Goal: Task Accomplishment & Management: Manage account settings

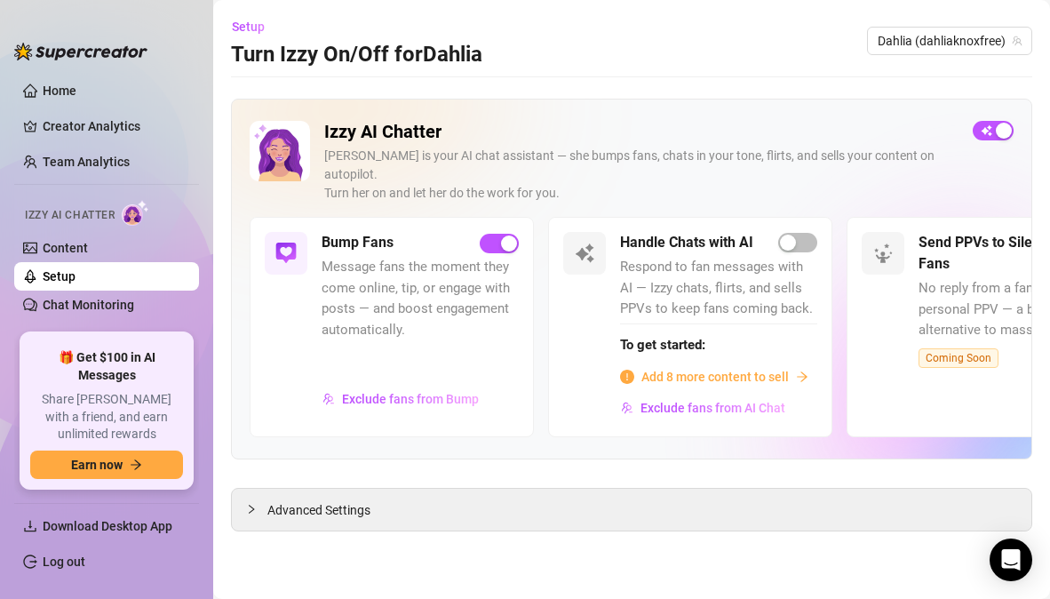
click at [179, 13] on aside "Home Creator Analytics Team Analytics Izzy AI Chatter Content Setup Chat Monito…" at bounding box center [106, 299] width 213 height 599
click at [76, 84] on link "Home" at bounding box center [60, 91] width 34 height 14
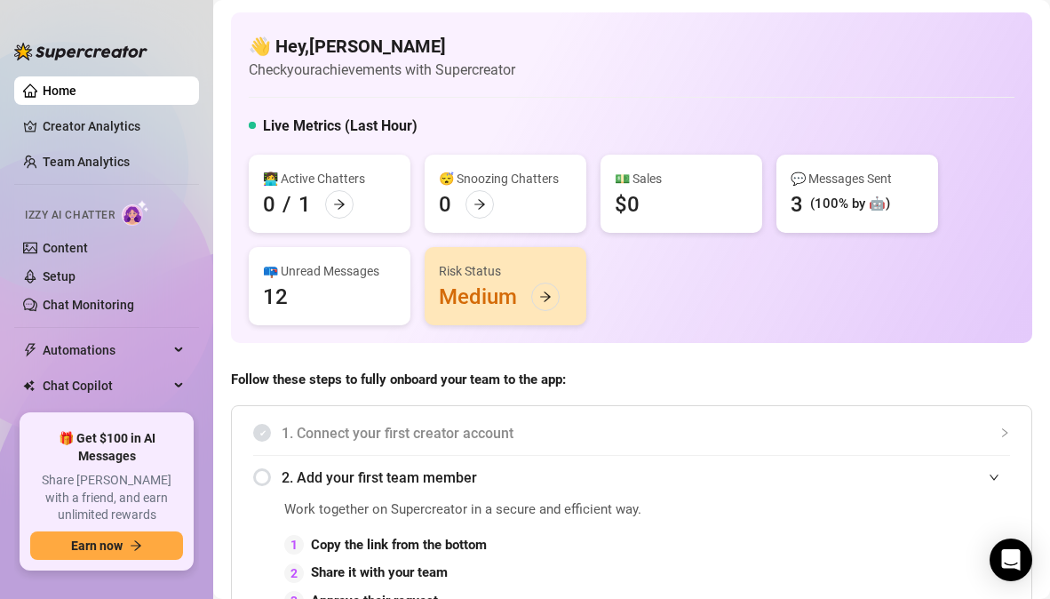
scroll to position [64, 0]
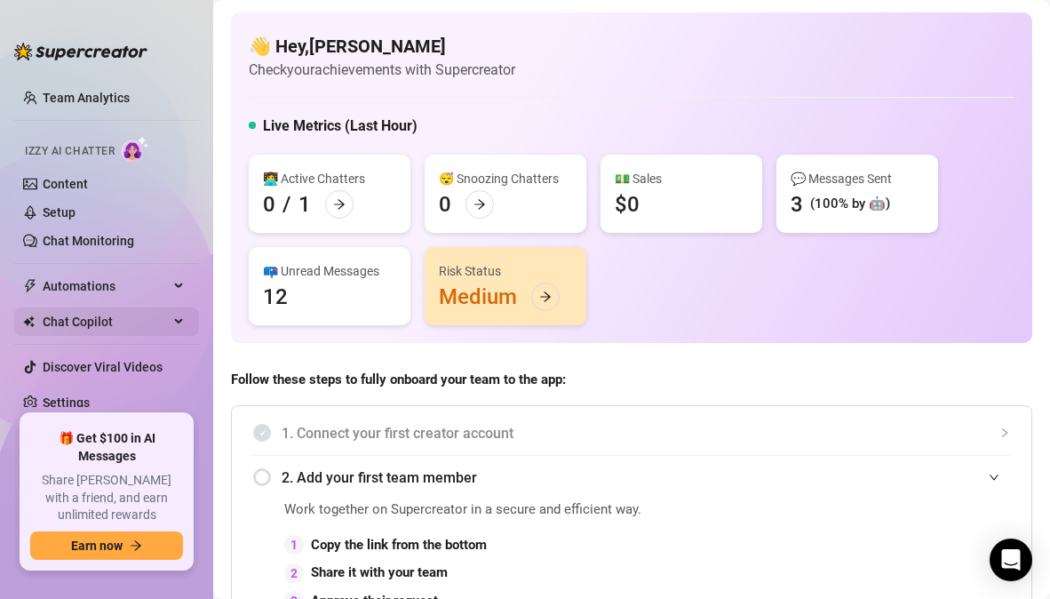
click at [118, 325] on span "Chat Copilot" at bounding box center [106, 321] width 126 height 28
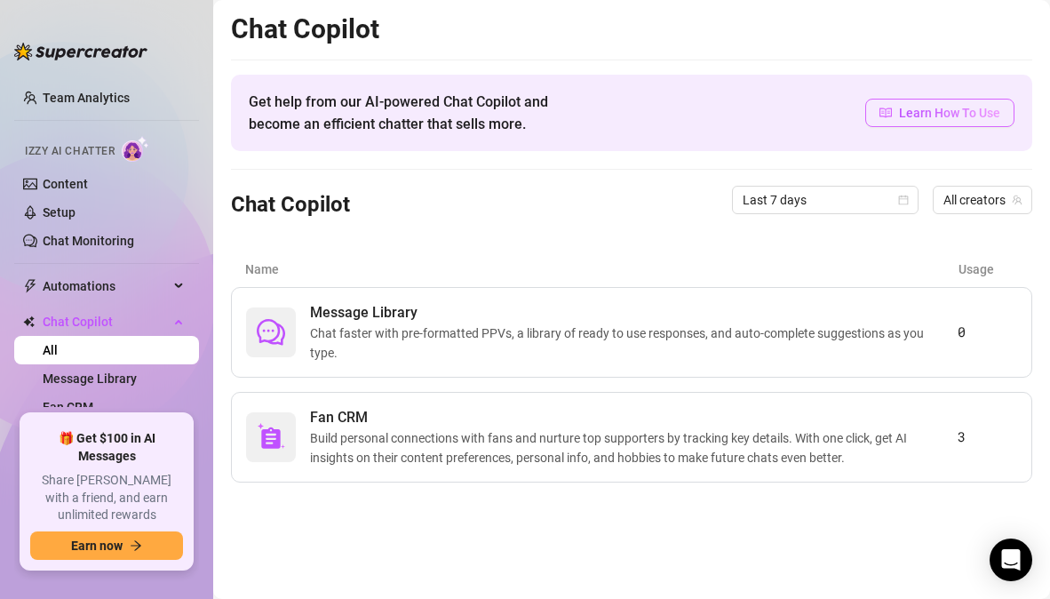
click at [947, 121] on span "Learn How To Use" at bounding box center [949, 113] width 101 height 20
click at [96, 286] on span "Automations" at bounding box center [106, 286] width 126 height 28
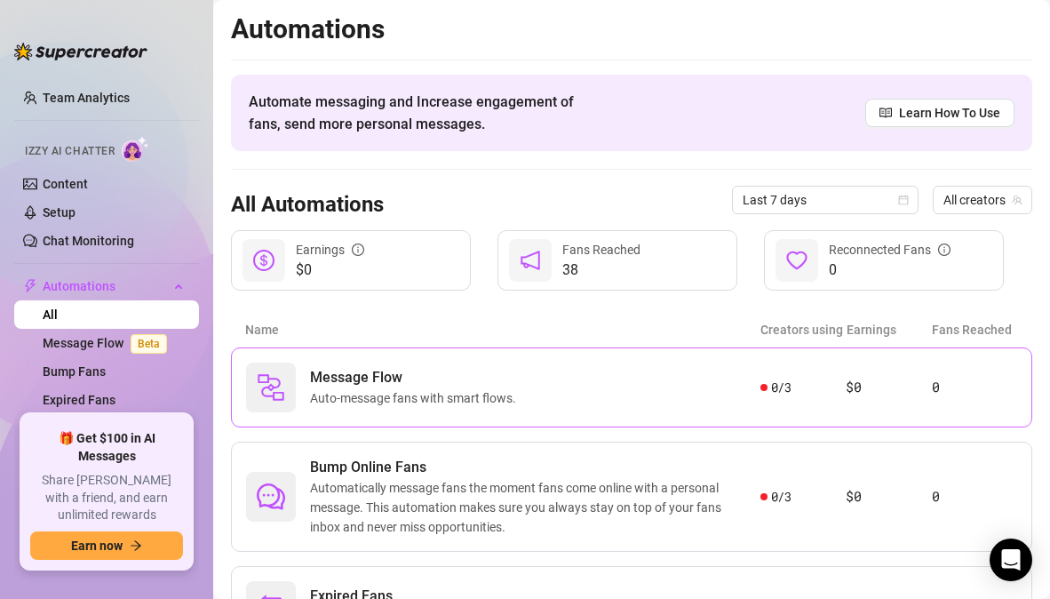
click at [605, 396] on div "Message Flow Auto-message fans with smart flows." at bounding box center [503, 387] width 514 height 50
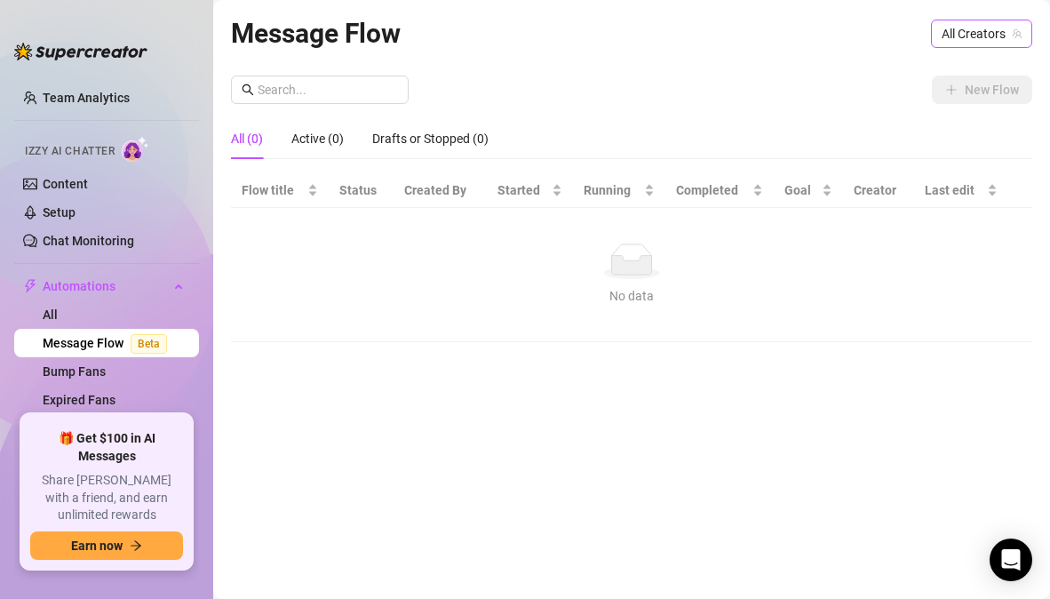
click at [968, 28] on span "All Creators" at bounding box center [982, 33] width 80 height 27
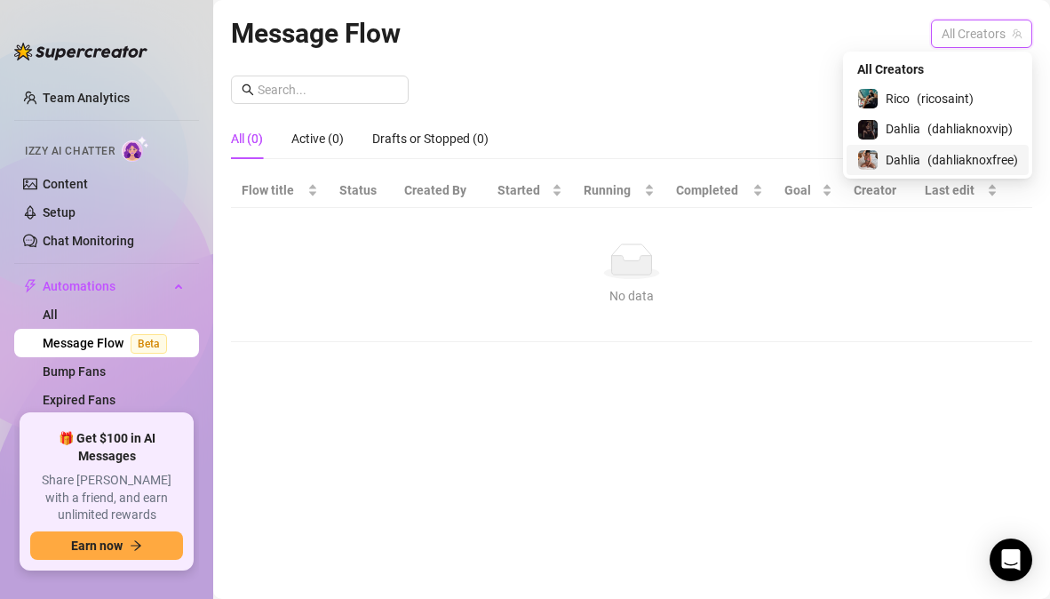
click at [921, 153] on div "Dahlia ( dahliaknoxfree )" at bounding box center [937, 159] width 161 height 21
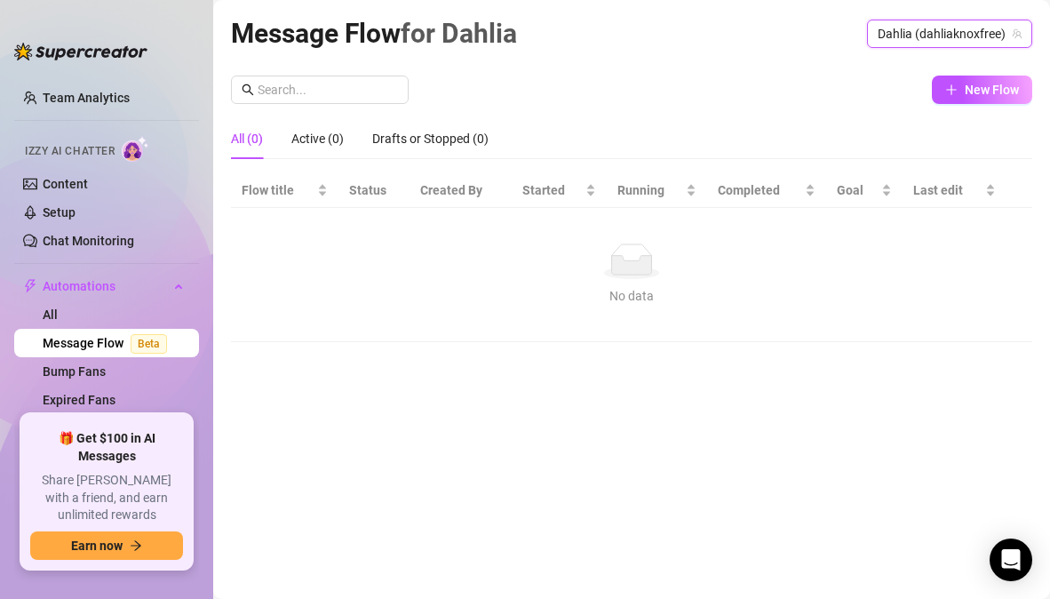
click at [978, 35] on span "Dahlia (dahliaknoxfree)" at bounding box center [950, 33] width 144 height 27
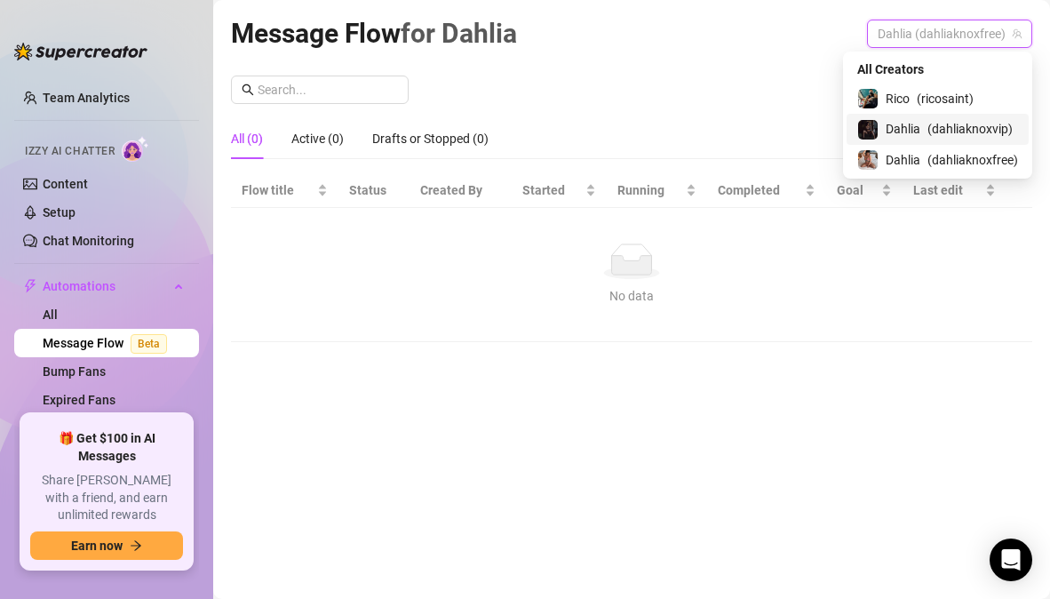
click at [927, 132] on span "( dahliaknoxvip )" at bounding box center [969, 129] width 85 height 20
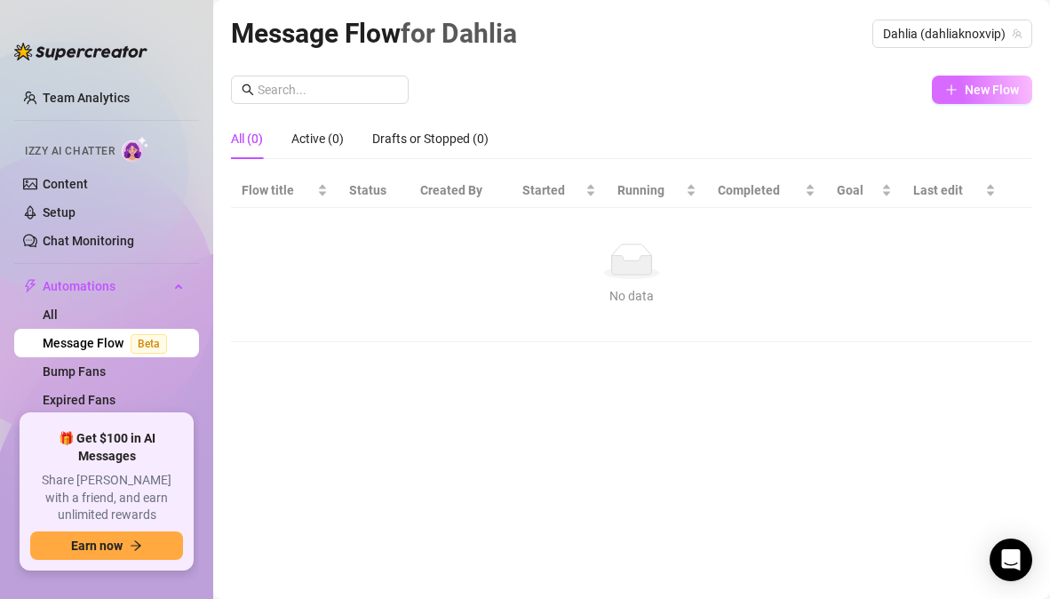
click at [975, 94] on span "New Flow" at bounding box center [992, 90] width 54 height 14
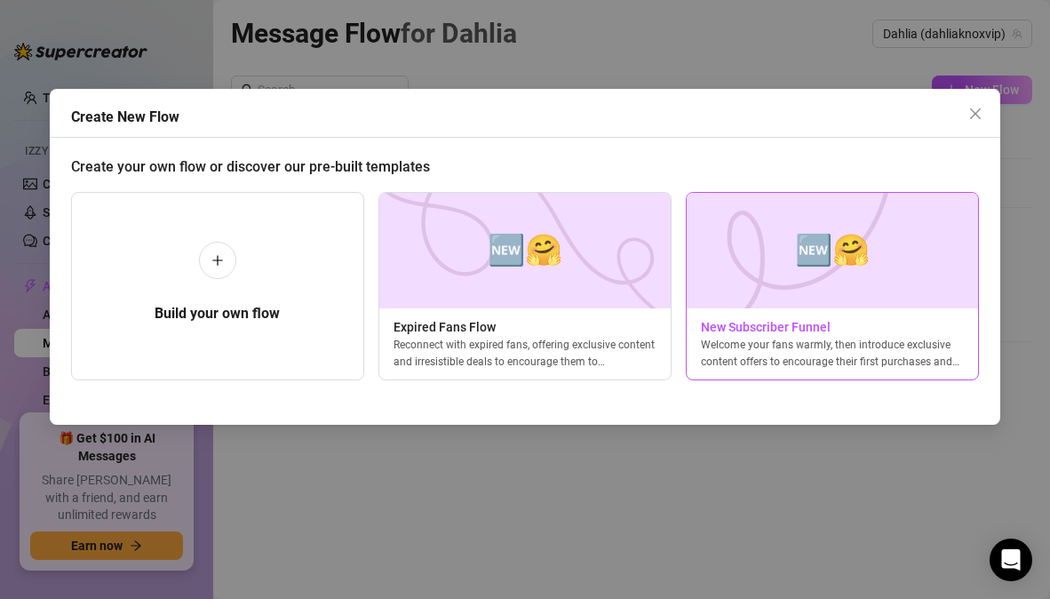
click at [906, 355] on div "Welcome your fans warmly, then introduce exclusive content offers to encourage …" at bounding box center [832, 353] width 291 height 32
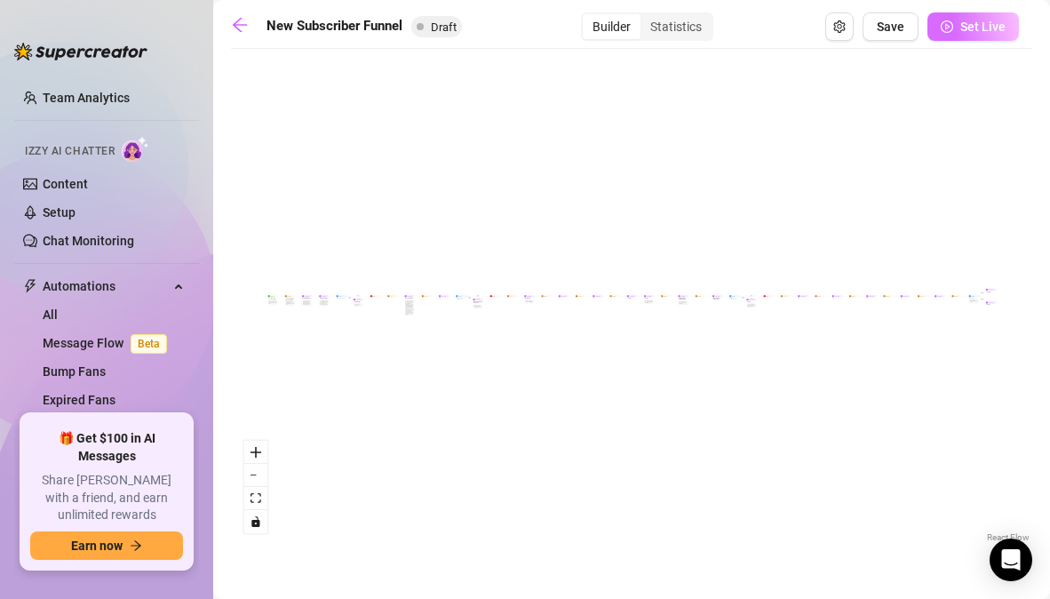
click at [972, 33] on span "Set Live" at bounding box center [982, 27] width 45 height 14
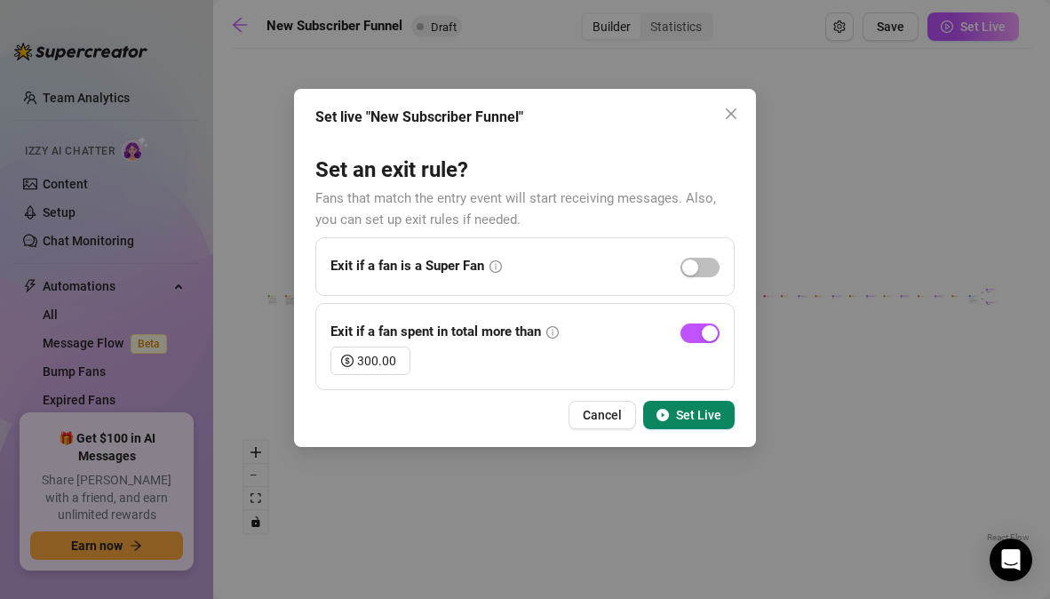
click at [688, 411] on span "Set Live" at bounding box center [698, 415] width 45 height 14
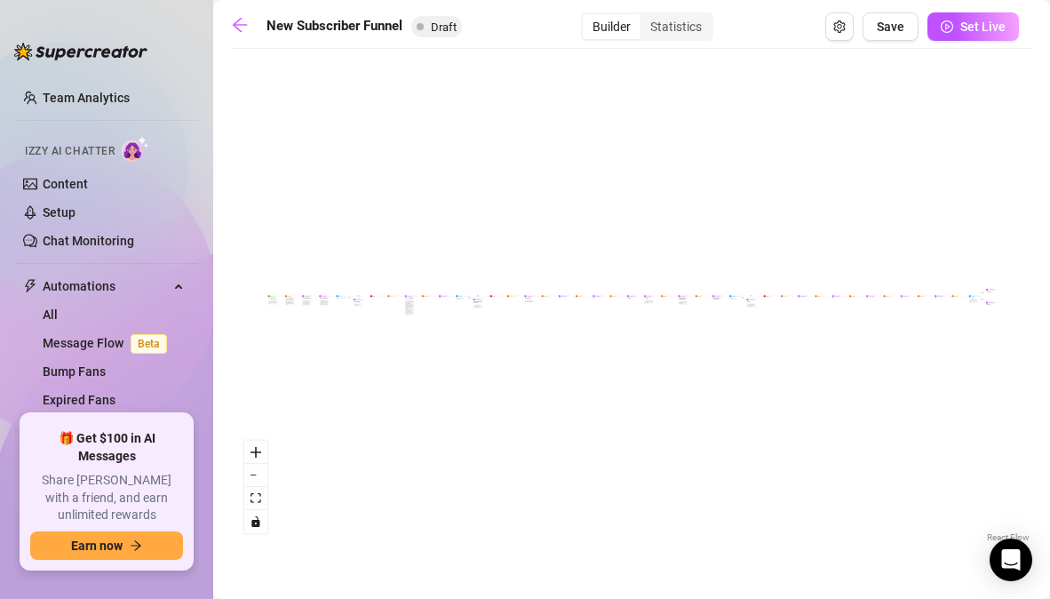
click at [814, 189] on div "If True If True If True If False If False If False If True If False Merge Merge…" at bounding box center [631, 302] width 801 height 489
click at [616, 31] on div "Builder" at bounding box center [612, 26] width 58 height 25
click at [587, 17] on input "Builder" at bounding box center [587, 17] width 0 height 0
click at [675, 28] on div "Statistics" at bounding box center [676, 26] width 71 height 25
click at [645, 17] on input "Statistics" at bounding box center [645, 17] width 0 height 0
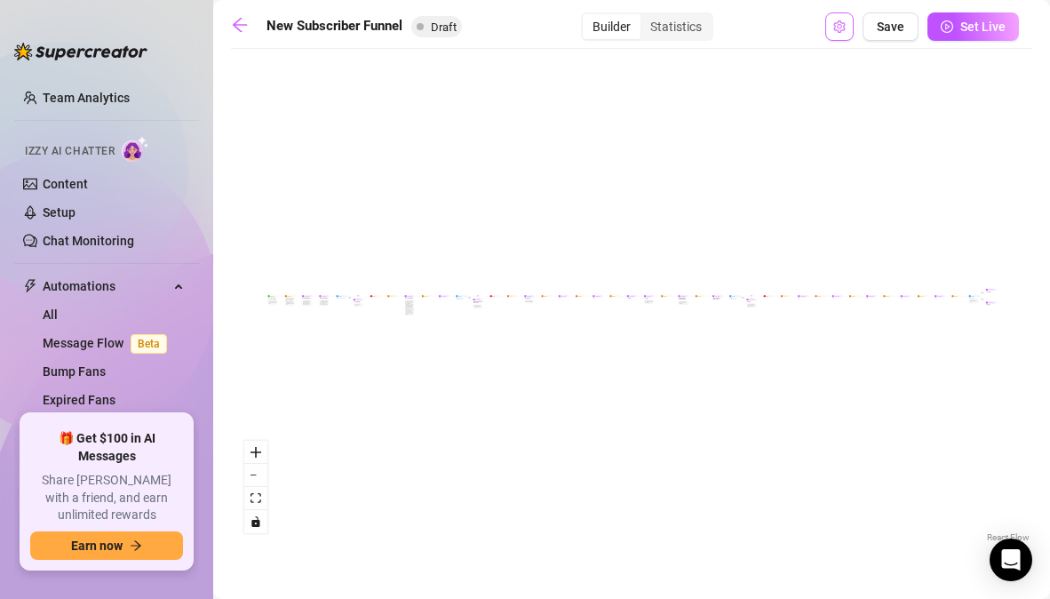
click at [840, 28] on icon "setting" at bounding box center [839, 26] width 12 height 12
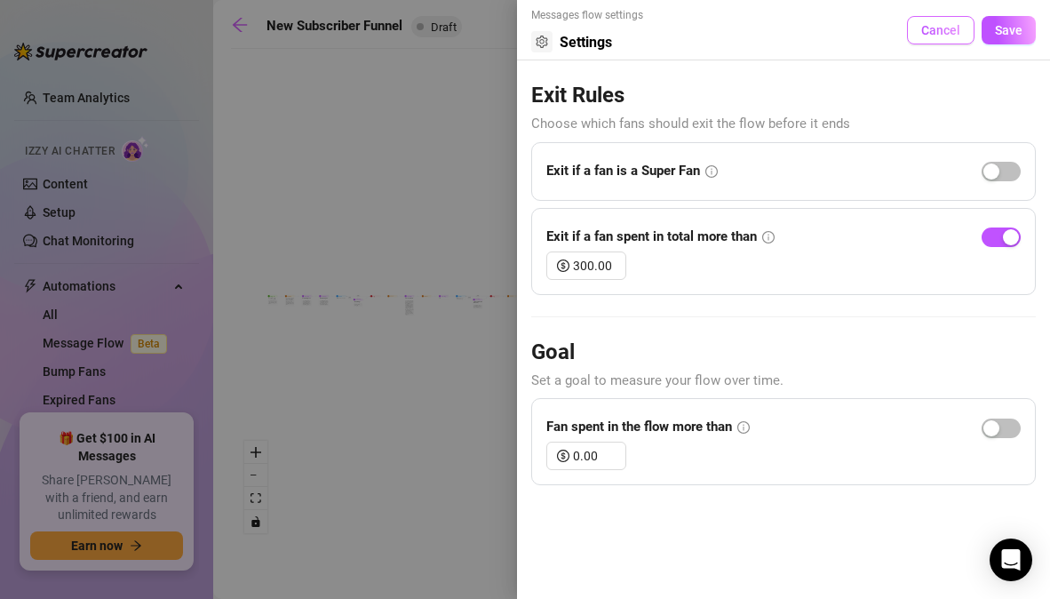
click at [962, 30] on button "Cancel" at bounding box center [941, 30] width 68 height 28
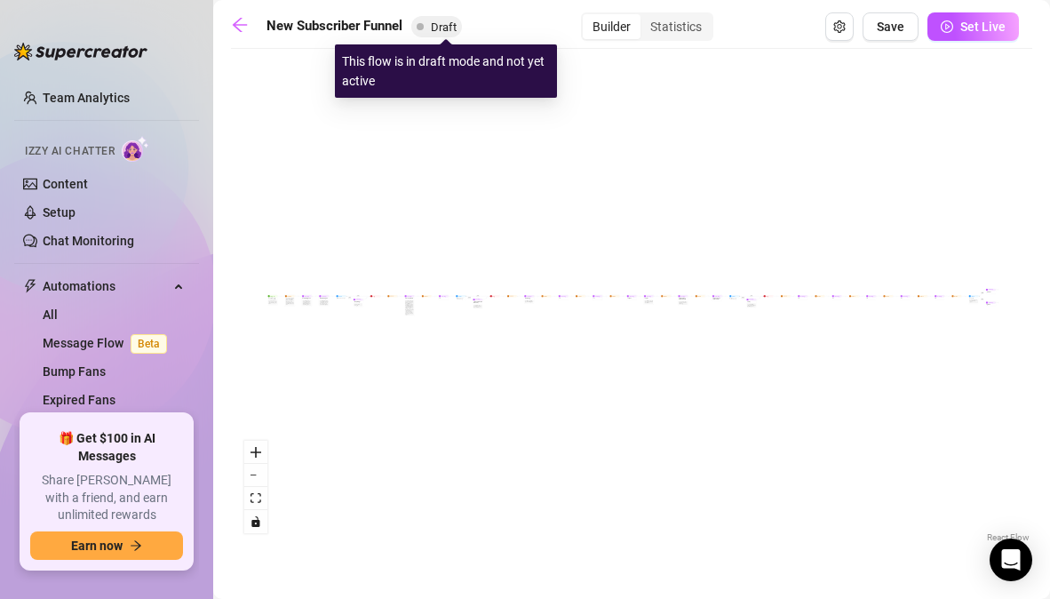
click at [434, 27] on span "Draft" at bounding box center [444, 26] width 26 height 13
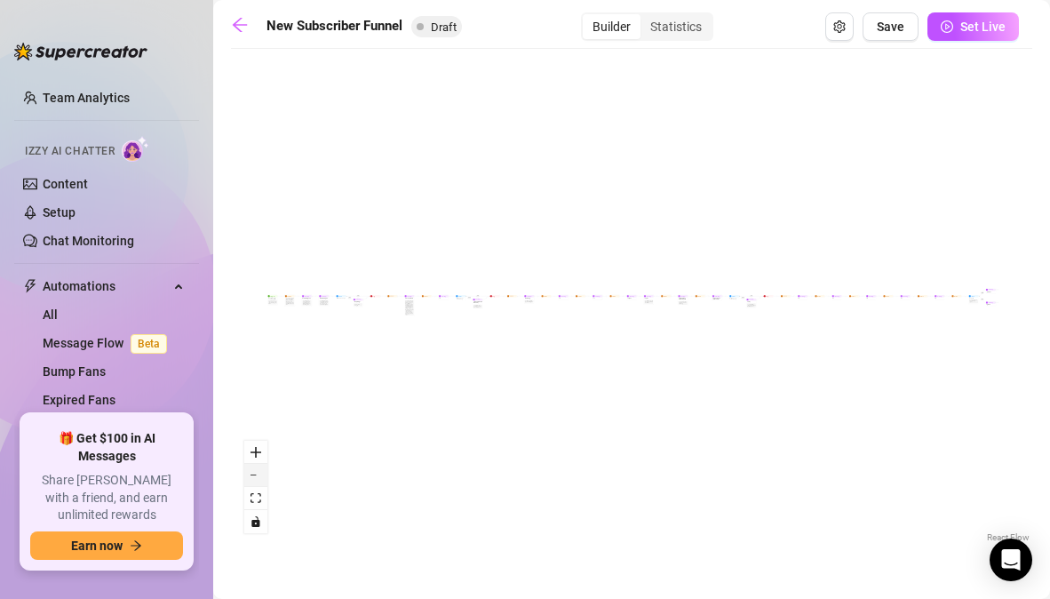
click at [258, 480] on button "zoom out" at bounding box center [255, 475] width 23 height 23
click at [258, 480] on div "React Flow controls" at bounding box center [255, 487] width 23 height 92
click at [242, 24] on icon "arrow-left" at bounding box center [240, 25] width 14 height 14
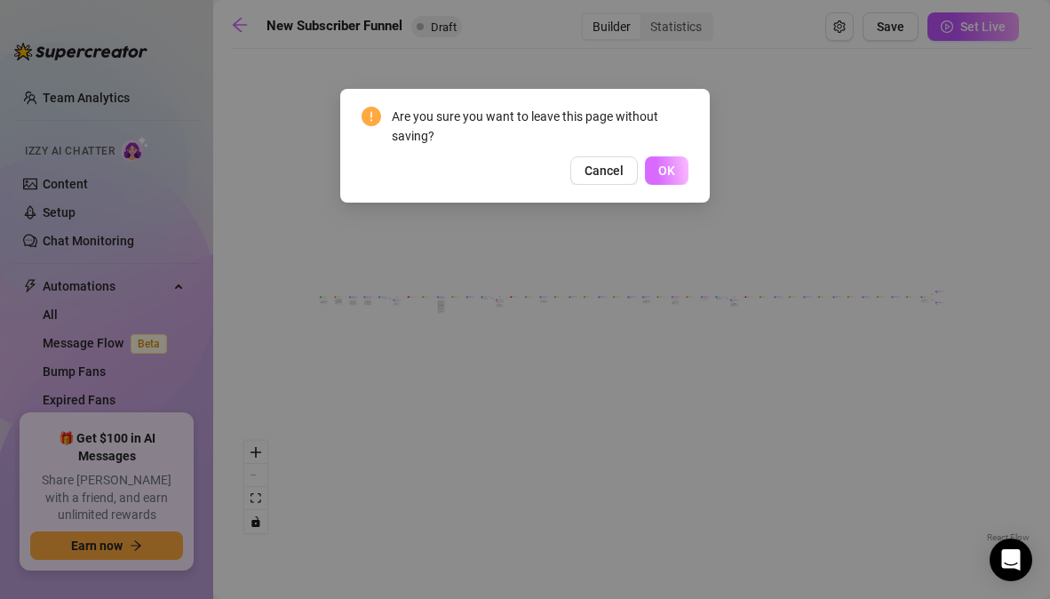
click at [674, 172] on span "OK" at bounding box center [666, 170] width 17 height 14
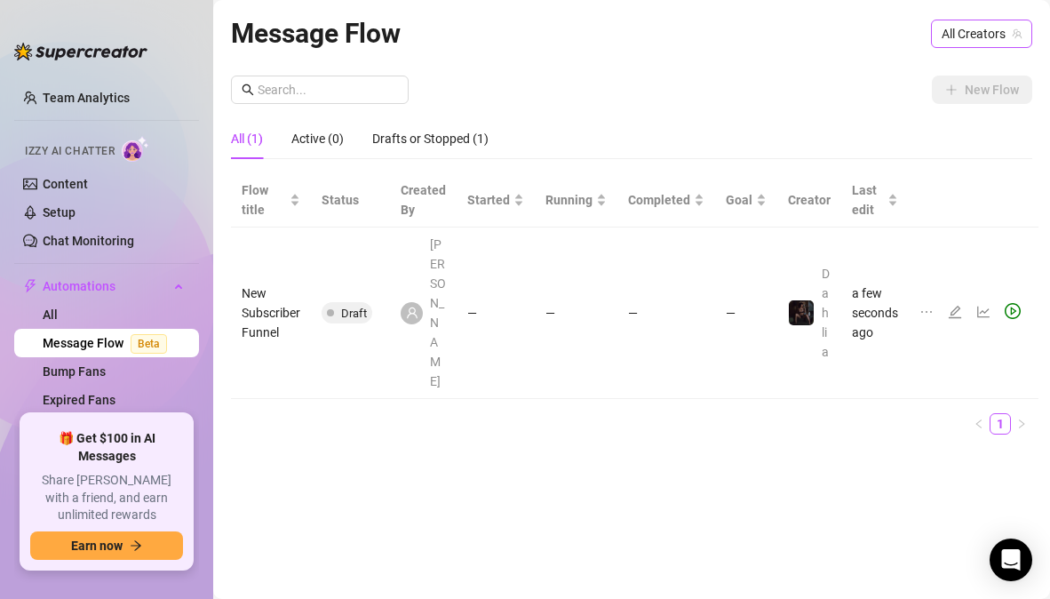
click at [974, 32] on span "All Creators" at bounding box center [982, 33] width 80 height 27
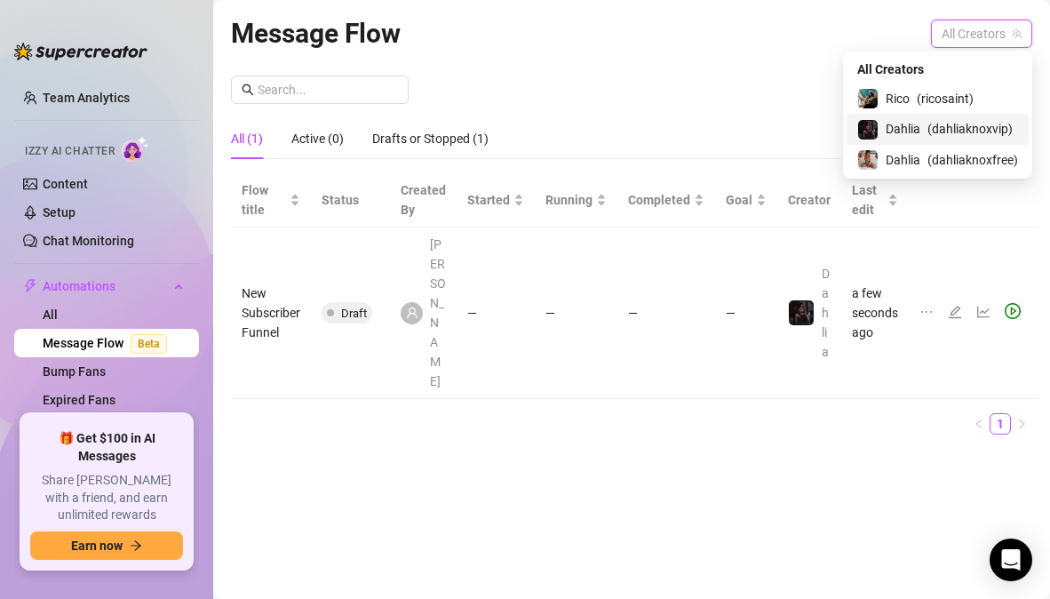
click at [911, 131] on span "Dahlia" at bounding box center [903, 129] width 35 height 20
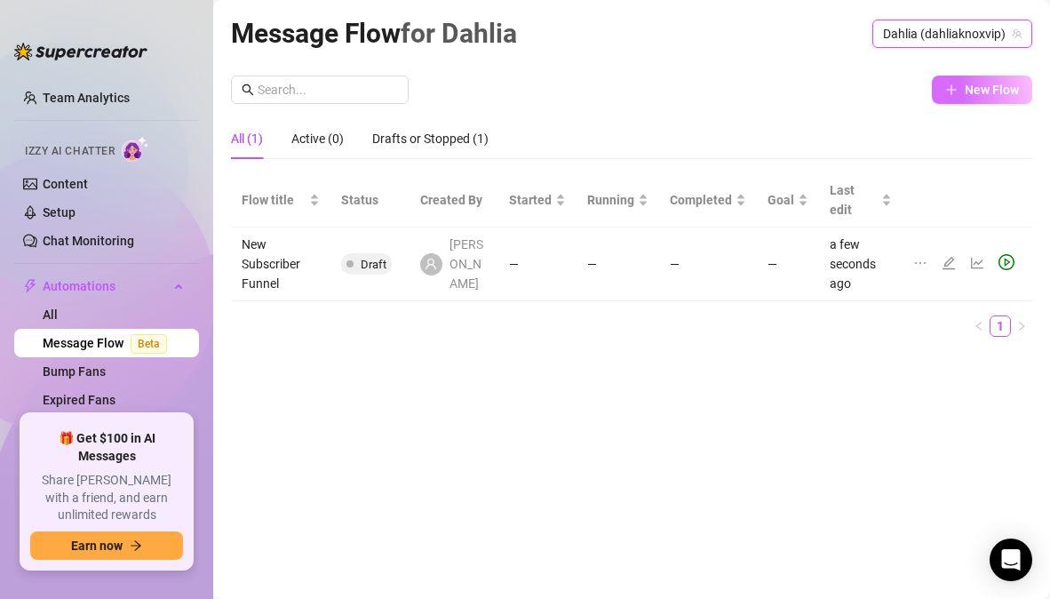
click at [975, 85] on span "New Flow" at bounding box center [992, 90] width 54 height 14
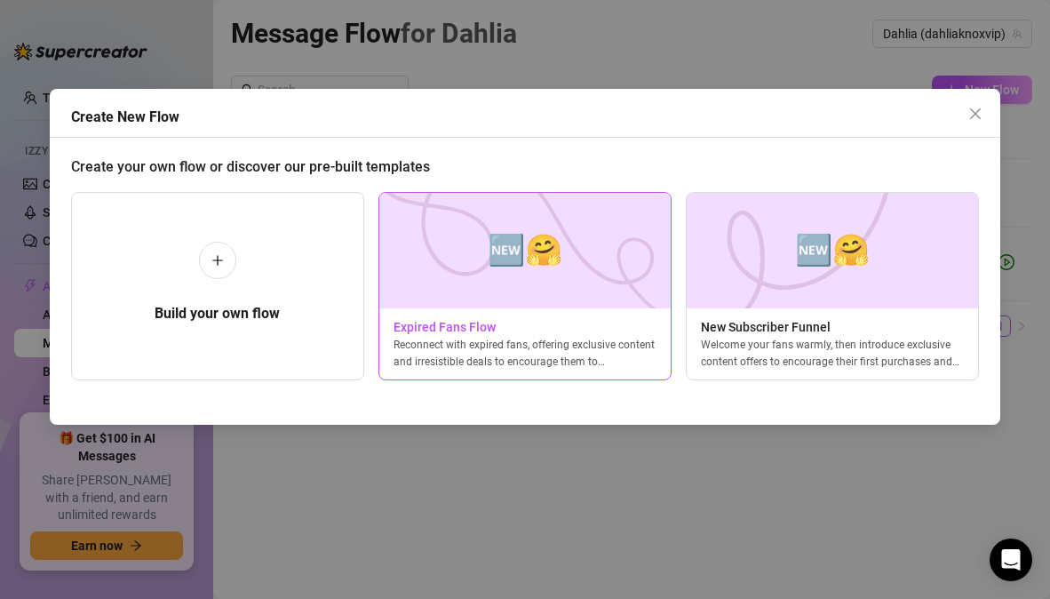
click at [587, 355] on div "Reconnect with expired fans, offering exclusive content and irresistible deals …" at bounding box center [524, 353] width 291 height 32
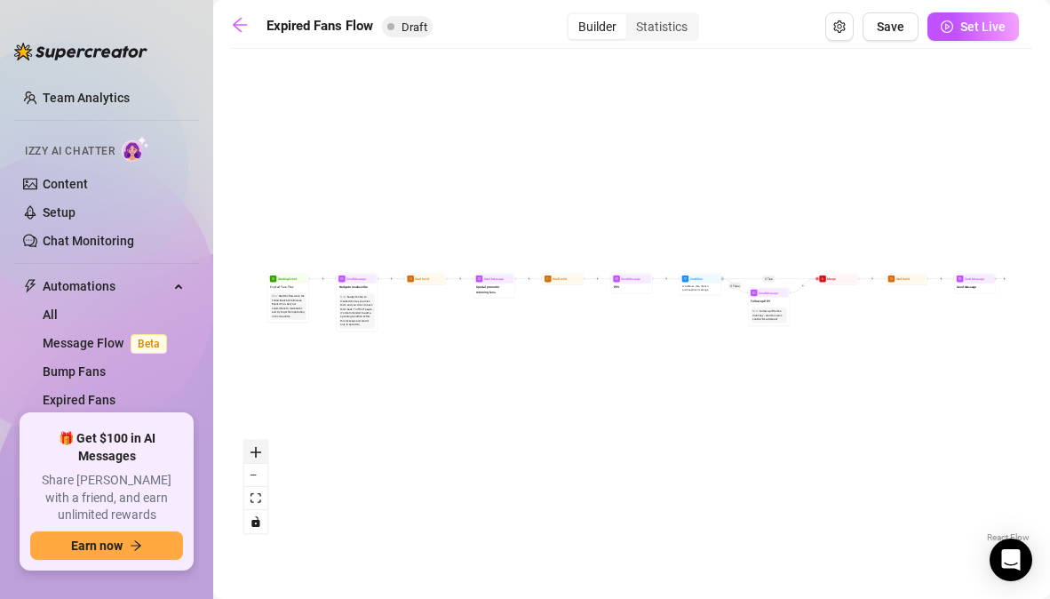
click at [260, 455] on icon "zoom in" at bounding box center [256, 452] width 11 height 11
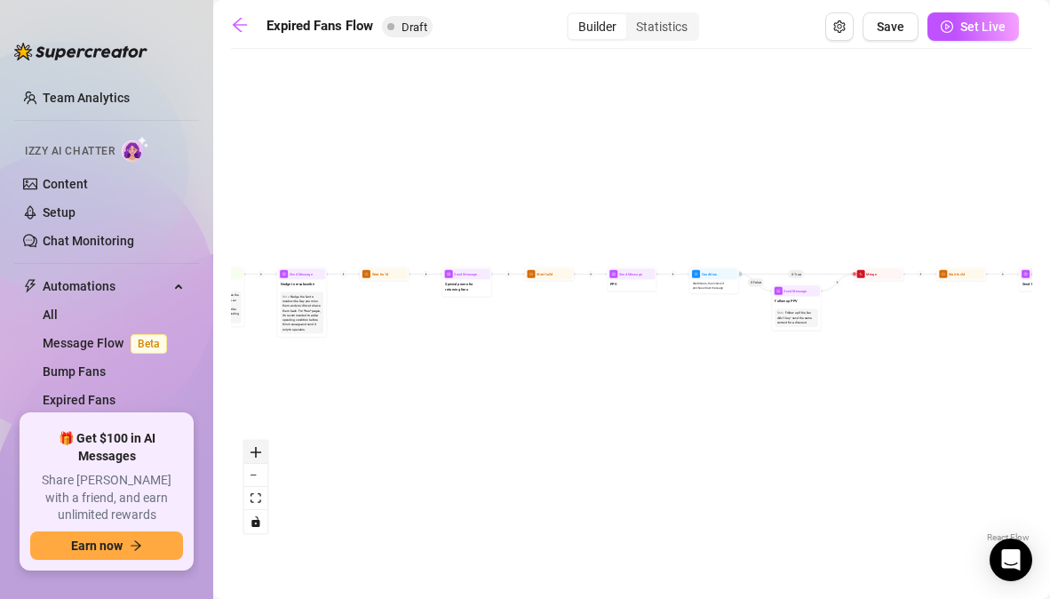
click at [260, 455] on icon "zoom in" at bounding box center [256, 452] width 11 height 11
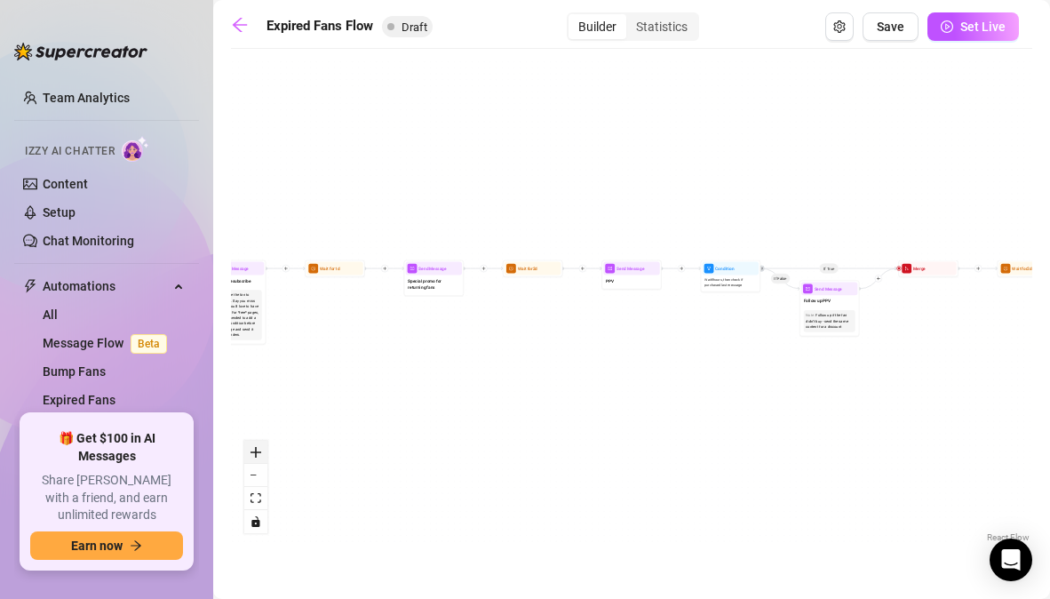
click at [260, 455] on icon "zoom in" at bounding box center [256, 452] width 11 height 11
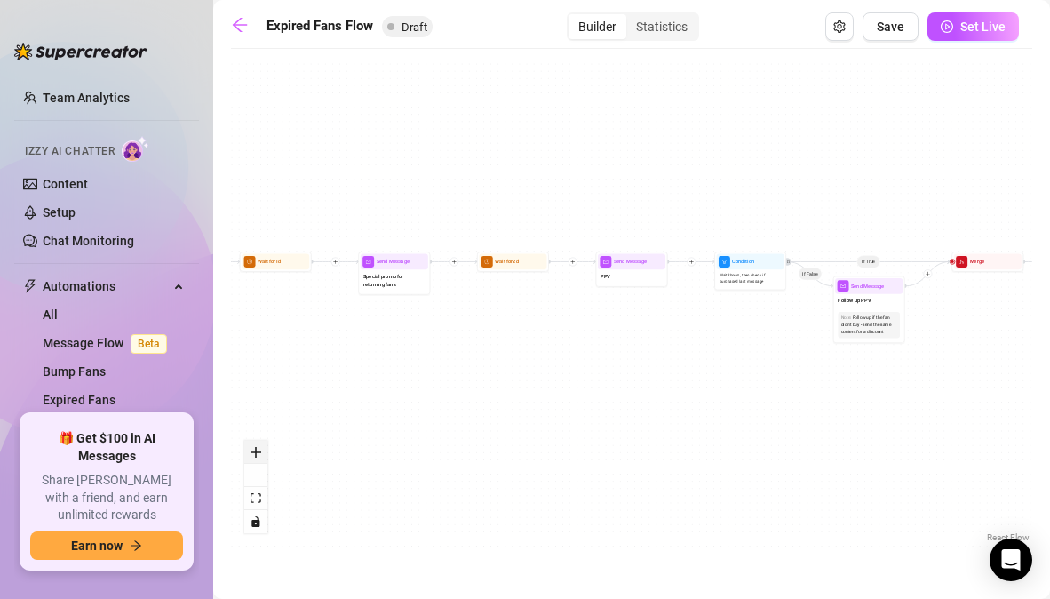
click at [260, 455] on icon "zoom in" at bounding box center [256, 452] width 11 height 11
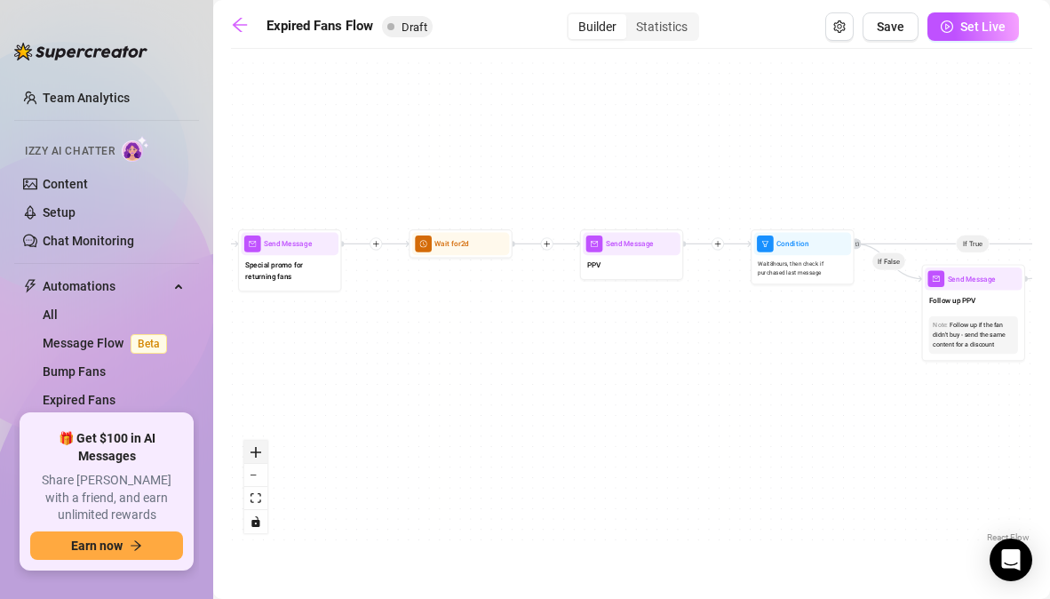
click at [260, 455] on icon "zoom in" at bounding box center [256, 452] width 11 height 11
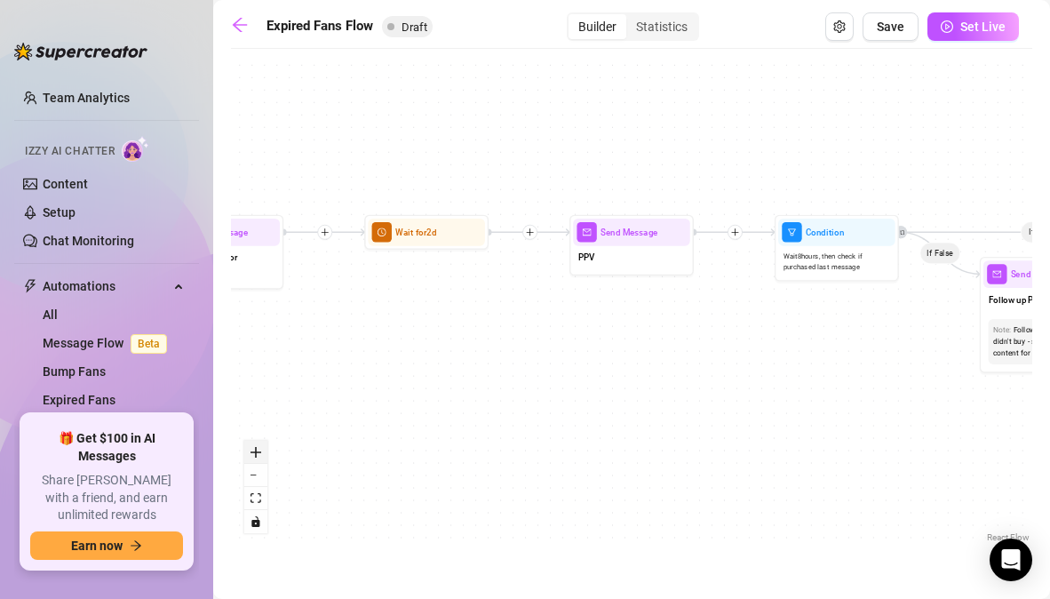
click at [260, 455] on icon "zoom in" at bounding box center [256, 452] width 11 height 11
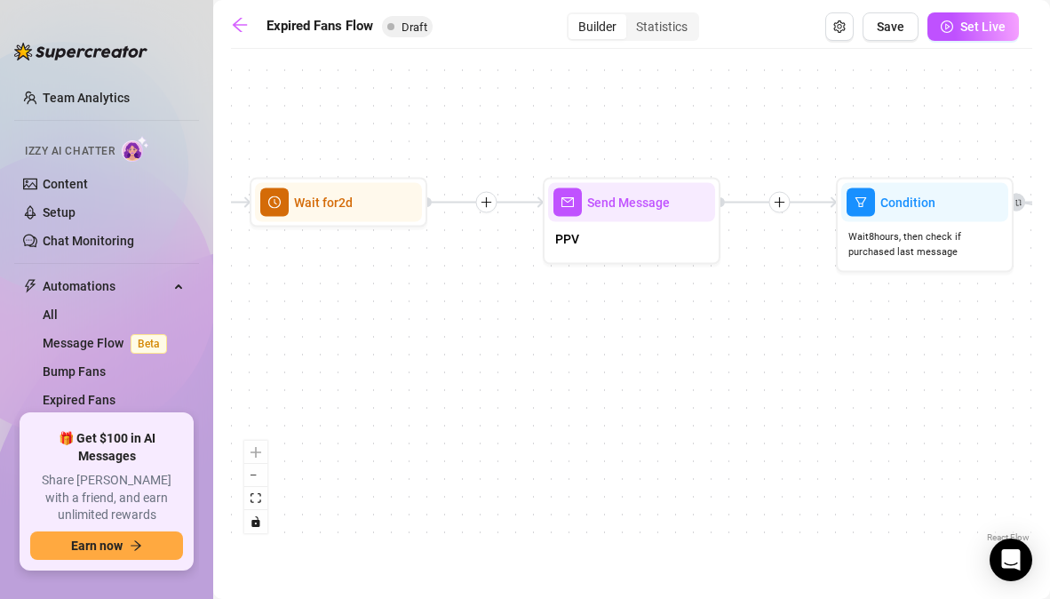
drag, startPoint x: 238, startPoint y: 210, endPoint x: 487, endPoint y: 206, distance: 248.8
click at [259, 478] on button "zoom out" at bounding box center [255, 475] width 23 height 23
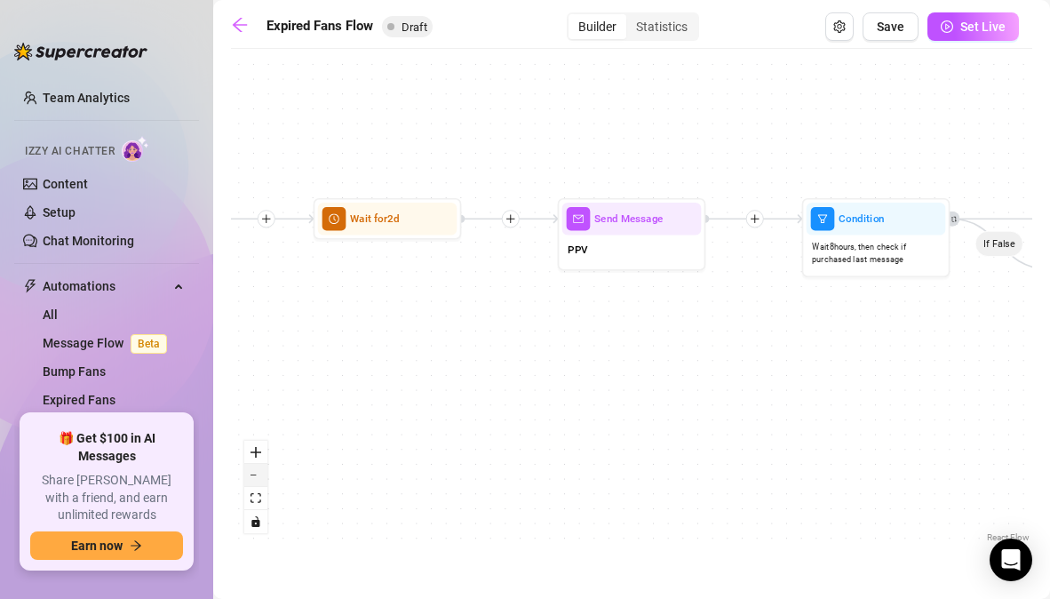
click at [259, 478] on button "zoom out" at bounding box center [255, 475] width 23 height 23
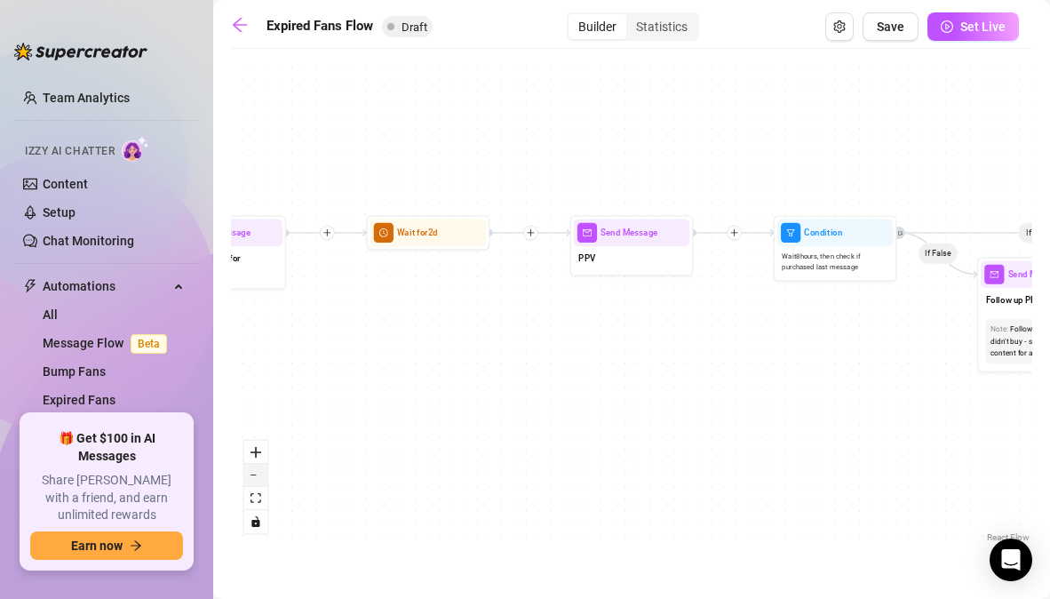
click at [259, 478] on button "zoom out" at bounding box center [255, 475] width 23 height 23
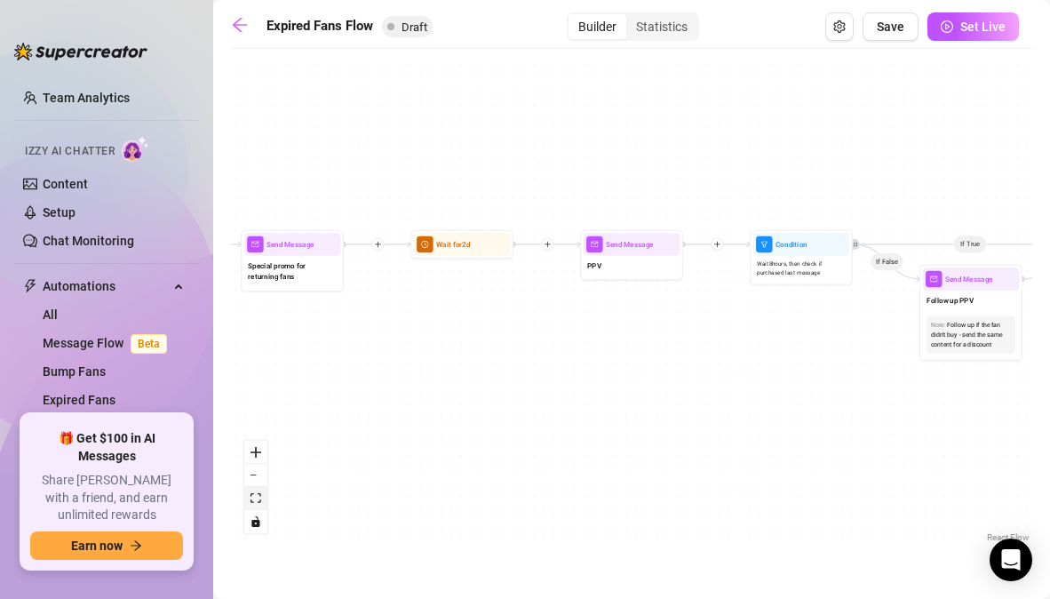
click at [259, 505] on button "fit view" at bounding box center [255, 498] width 23 height 23
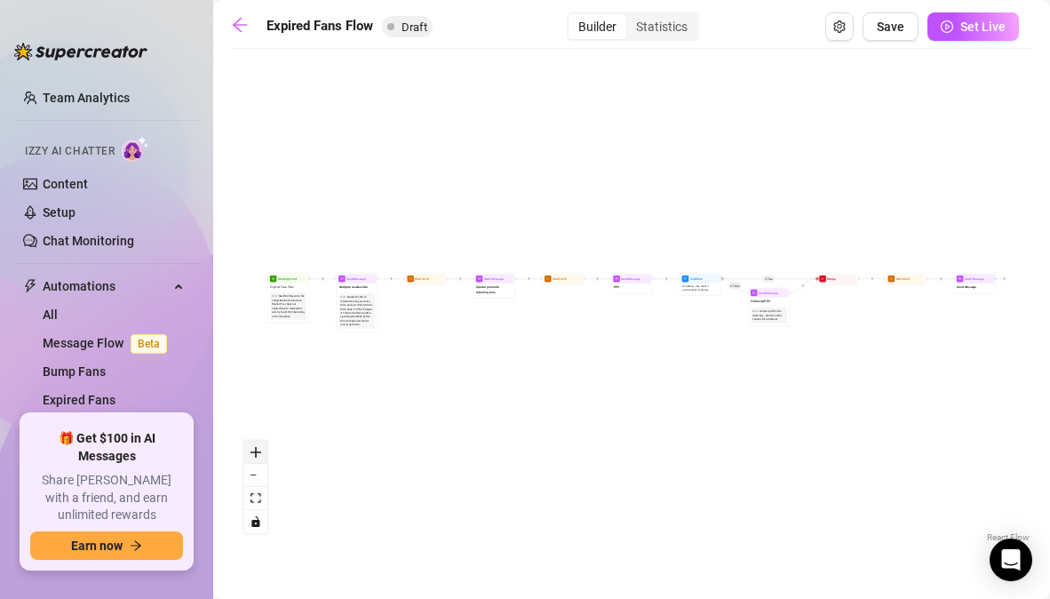
click at [256, 455] on icon "zoom in" at bounding box center [256, 452] width 11 height 11
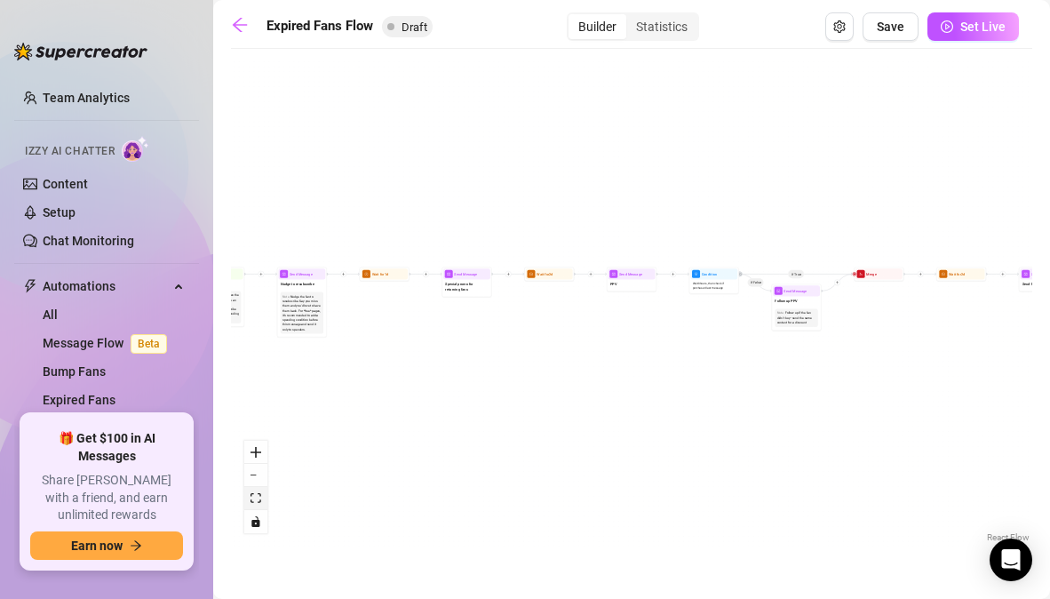
click at [254, 491] on button "fit view" at bounding box center [255, 498] width 23 height 23
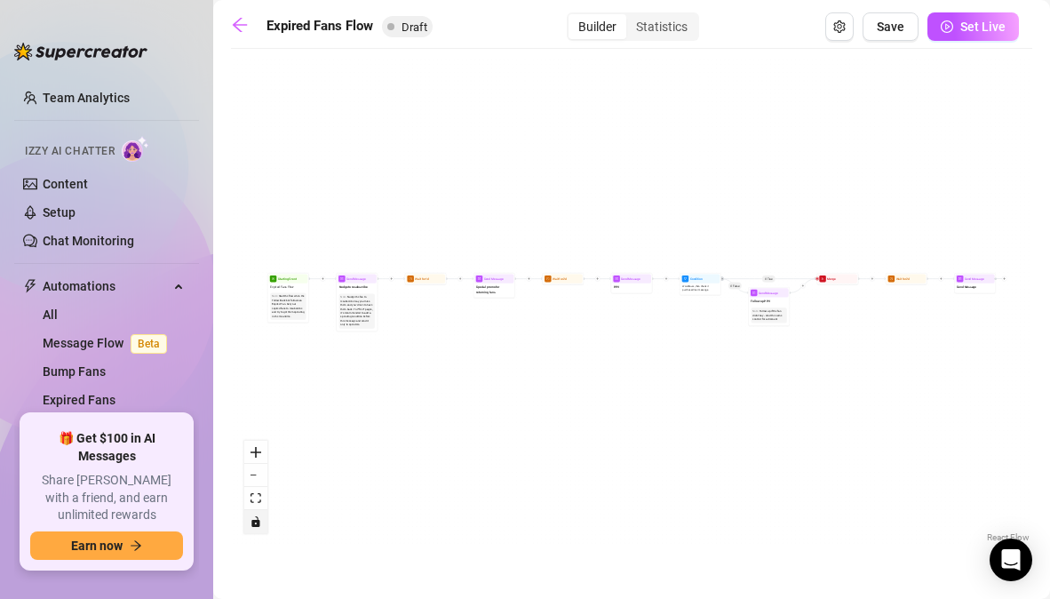
click at [256, 524] on icon "toggle interactivity" at bounding box center [255, 521] width 8 height 11
click at [972, 26] on span "Set Live" at bounding box center [982, 27] width 45 height 14
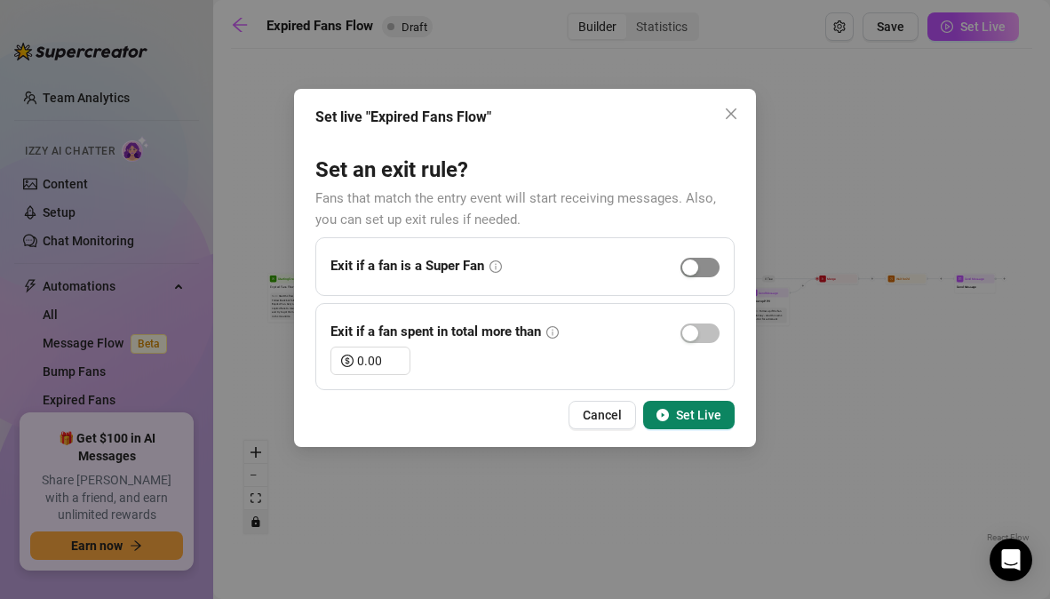
click at [702, 270] on span "button" at bounding box center [700, 268] width 39 height 20
click at [705, 411] on span "Set Live" at bounding box center [698, 415] width 45 height 14
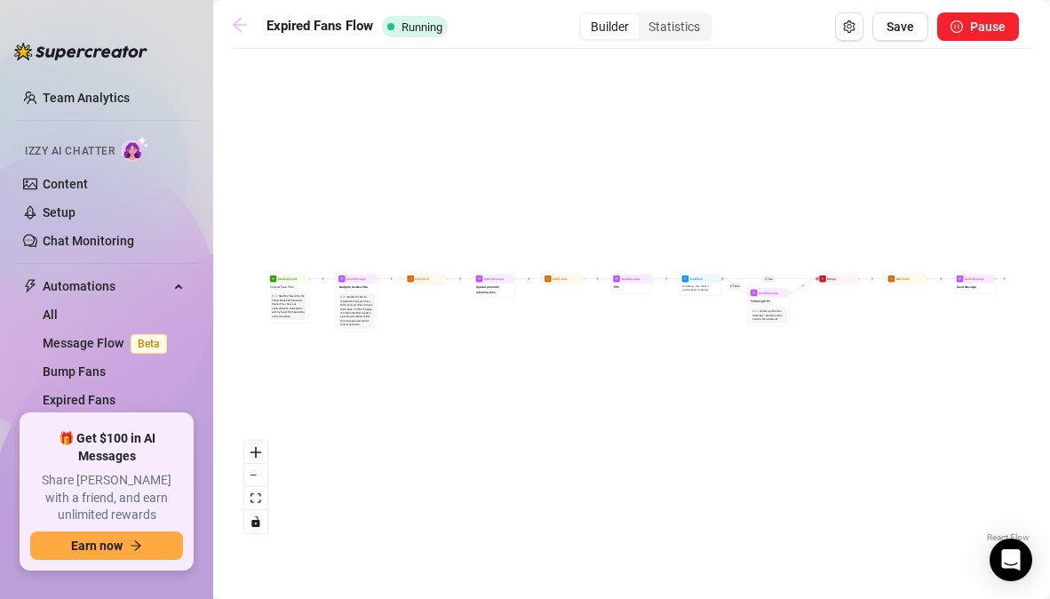
click at [234, 28] on icon "arrow-left" at bounding box center [240, 25] width 18 height 18
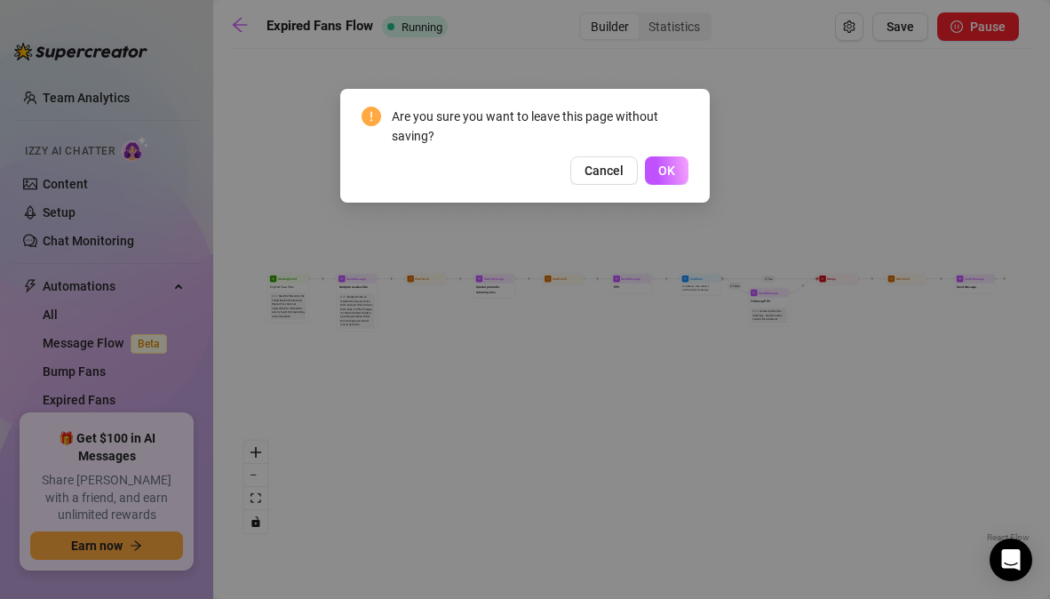
click at [745, 185] on div "Are you sure you want to leave this page without saving? Cancel OK" at bounding box center [525, 299] width 1050 height 599
click at [629, 173] on button "Cancel" at bounding box center [604, 170] width 68 height 28
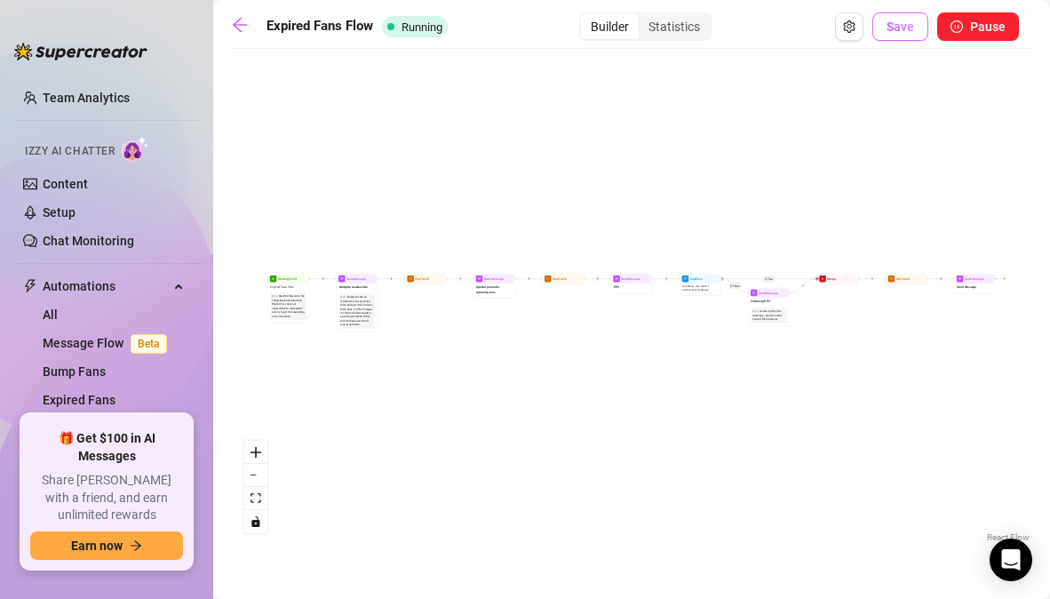
click at [892, 26] on span "Save" at bounding box center [901, 27] width 28 height 14
click at [241, 24] on icon "arrow-left" at bounding box center [240, 25] width 14 height 14
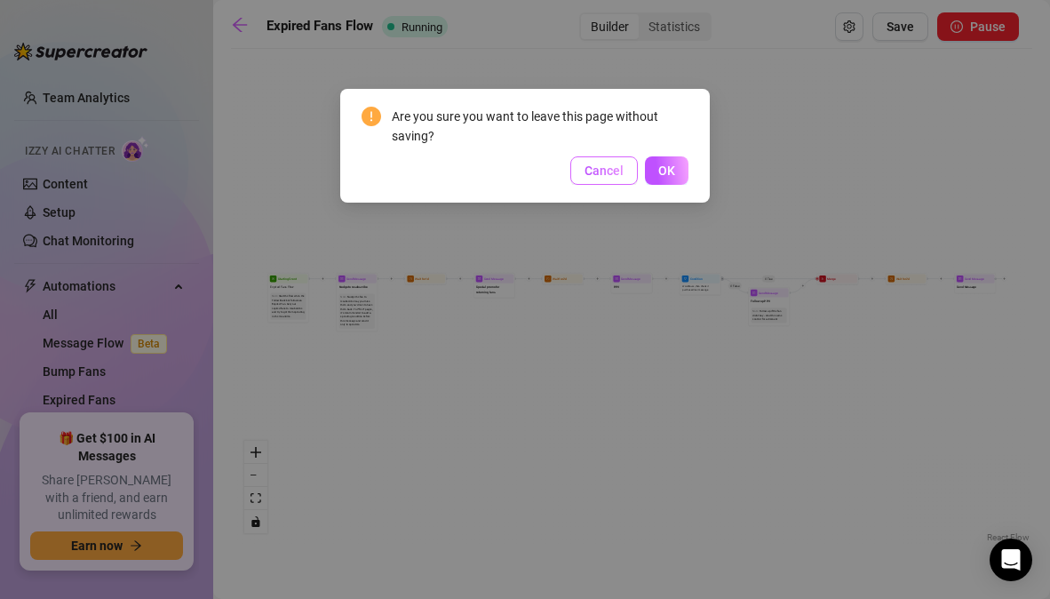
click at [617, 171] on span "Cancel" at bounding box center [604, 170] width 39 height 14
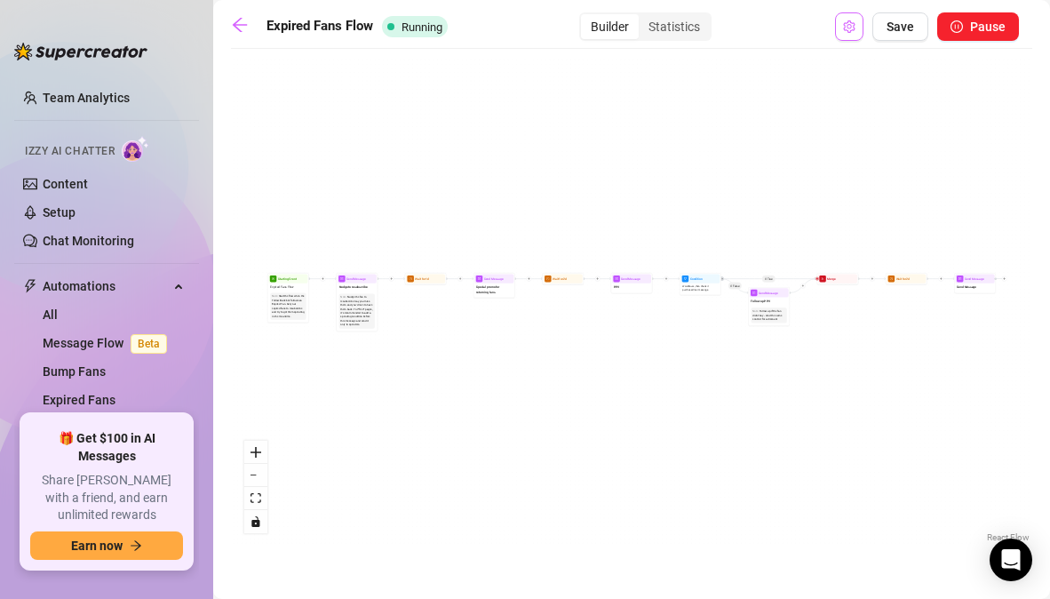
click at [854, 28] on icon "setting" at bounding box center [849, 26] width 12 height 12
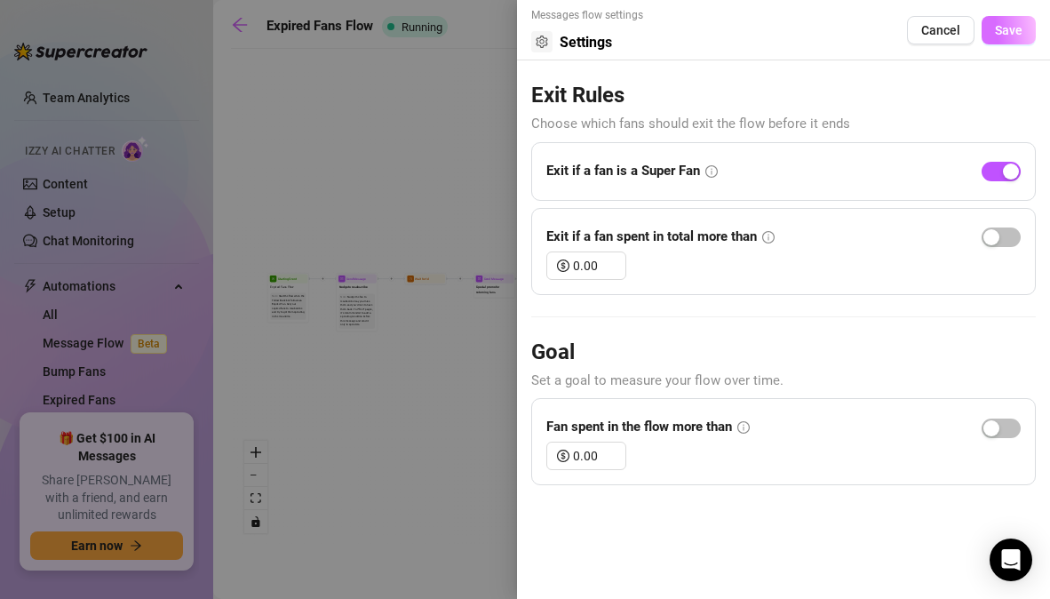
click at [1019, 30] on span "Save" at bounding box center [1009, 30] width 28 height 14
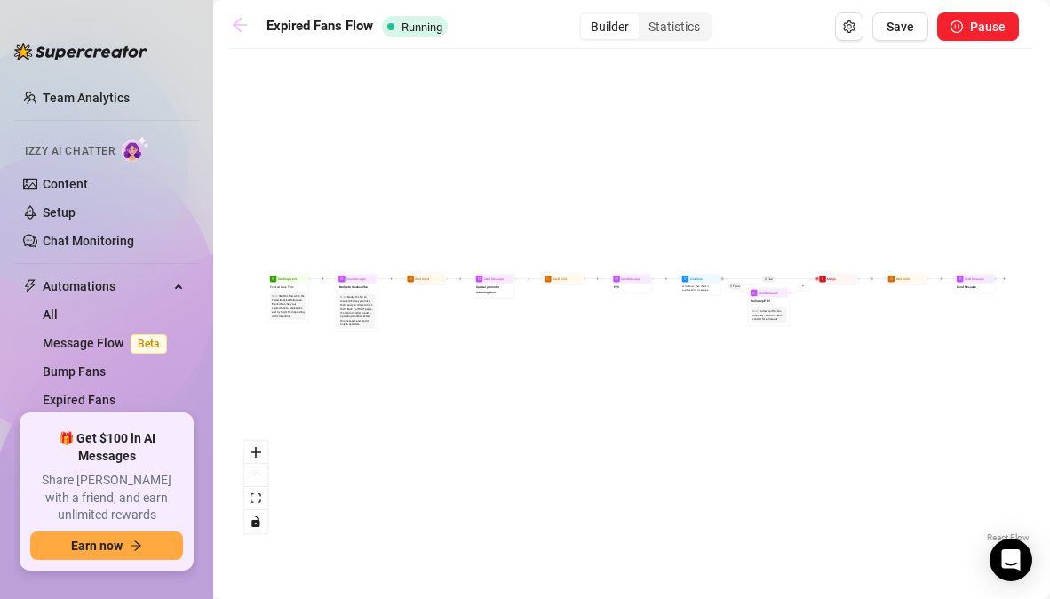
click at [247, 24] on icon "arrow-left" at bounding box center [240, 25] width 18 height 18
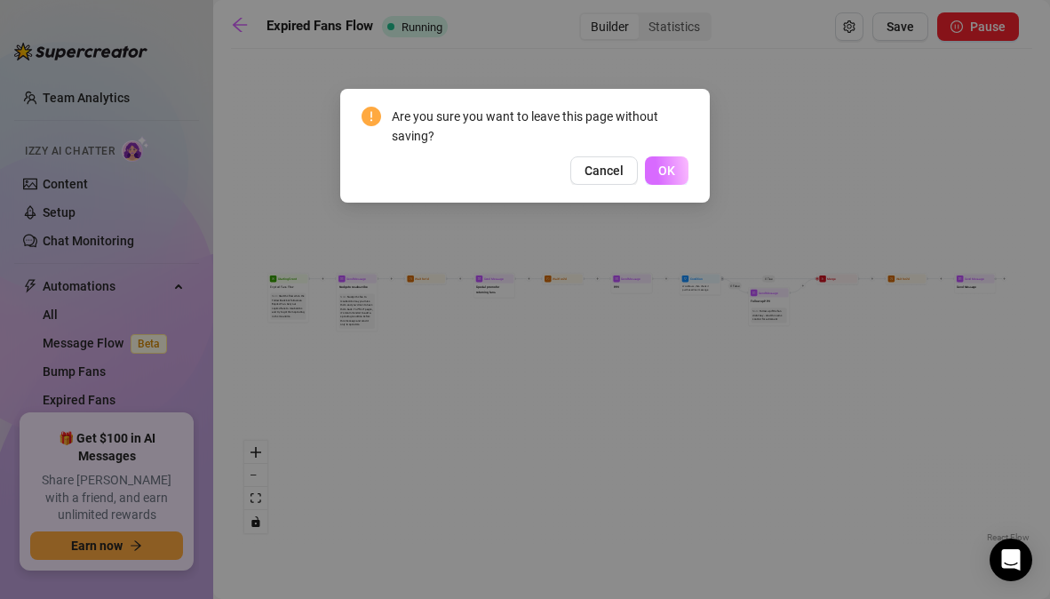
click at [656, 179] on button "OK" at bounding box center [667, 170] width 44 height 28
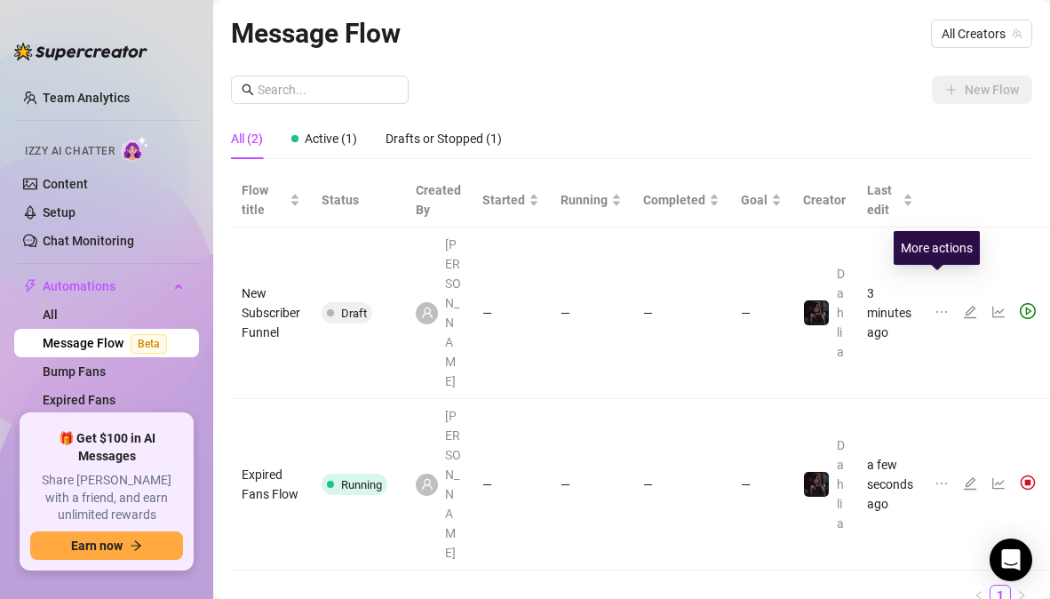
click at [936, 305] on icon "ellipsis" at bounding box center [942, 312] width 14 height 14
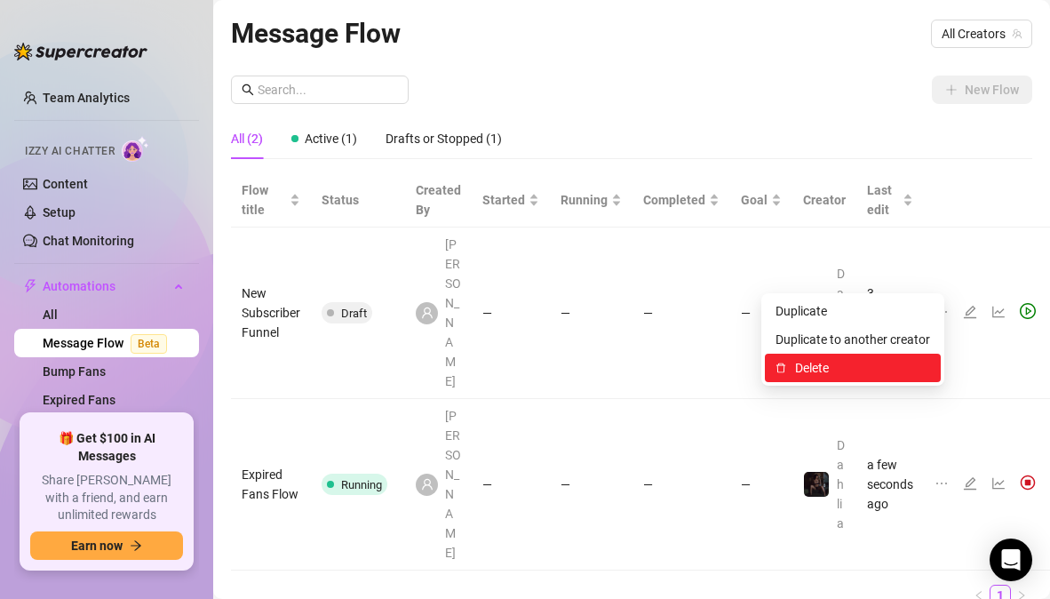
click at [835, 366] on span "Delete" at bounding box center [862, 368] width 135 height 20
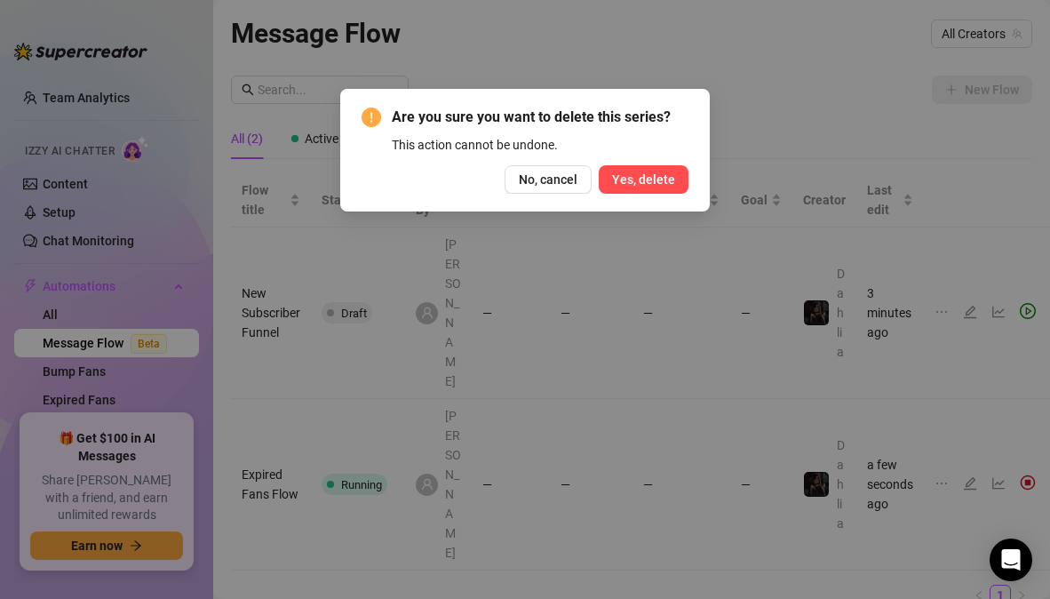
click at [623, 178] on span "Yes, delete" at bounding box center [643, 179] width 63 height 14
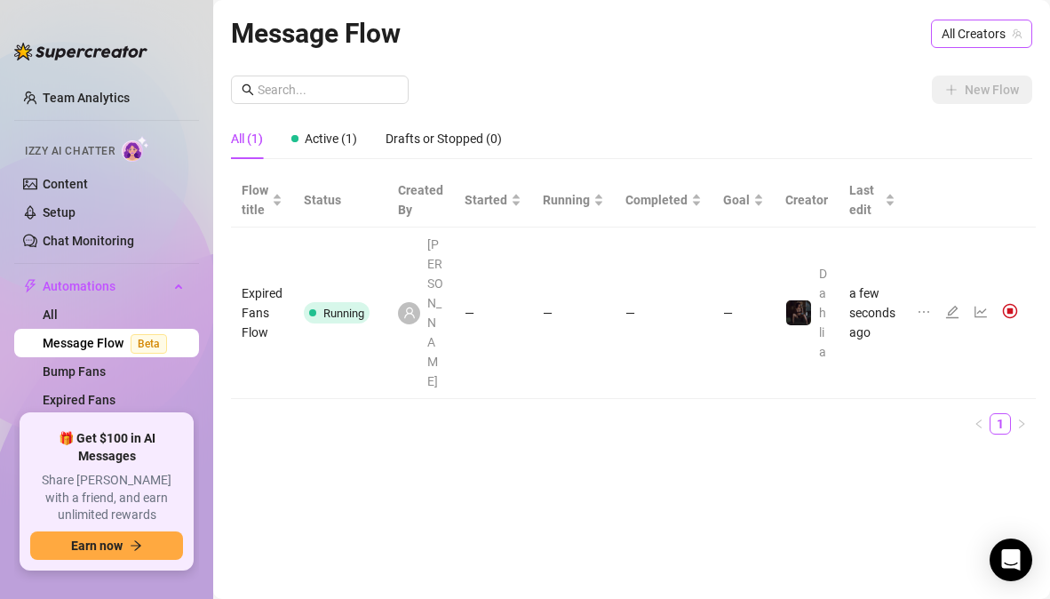
click at [985, 36] on span "All Creators" at bounding box center [982, 33] width 80 height 27
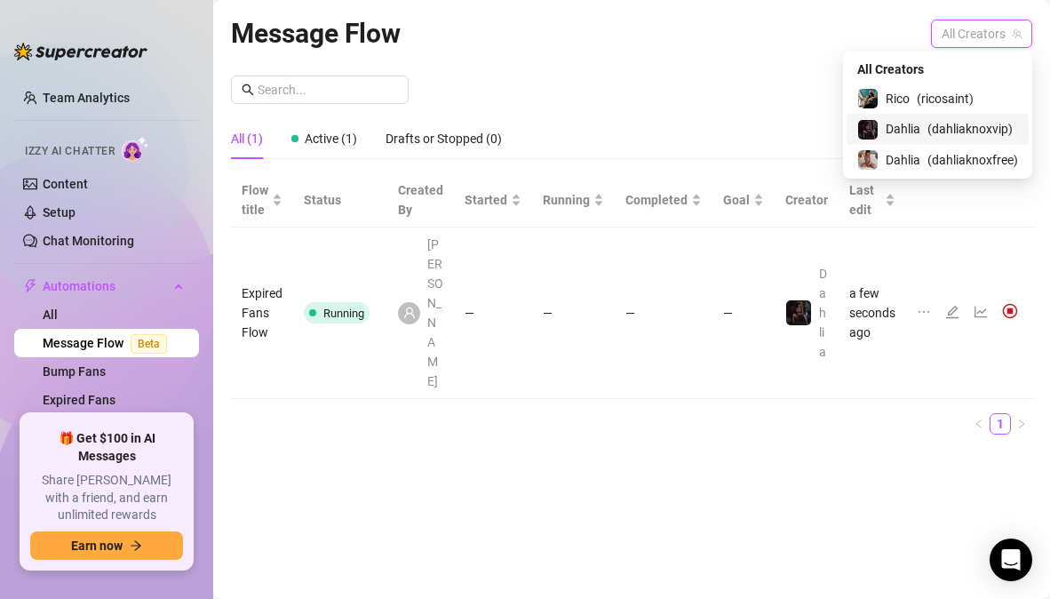
click at [927, 135] on span "( dahliaknoxvip )" at bounding box center [969, 129] width 85 height 20
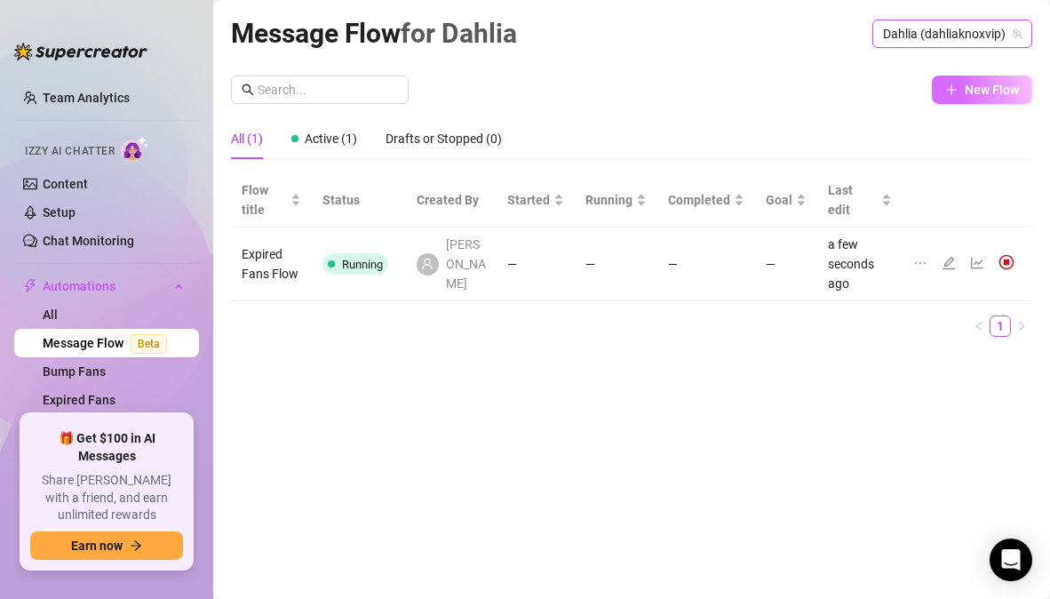
click at [956, 96] on span "button" at bounding box center [951, 90] width 12 height 14
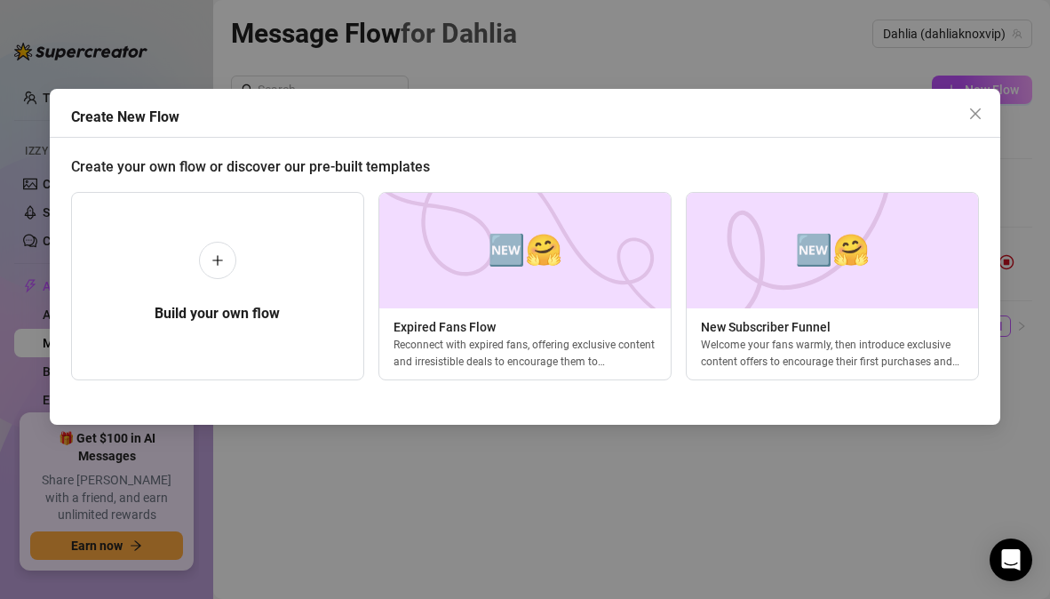
scroll to position [0, 7]
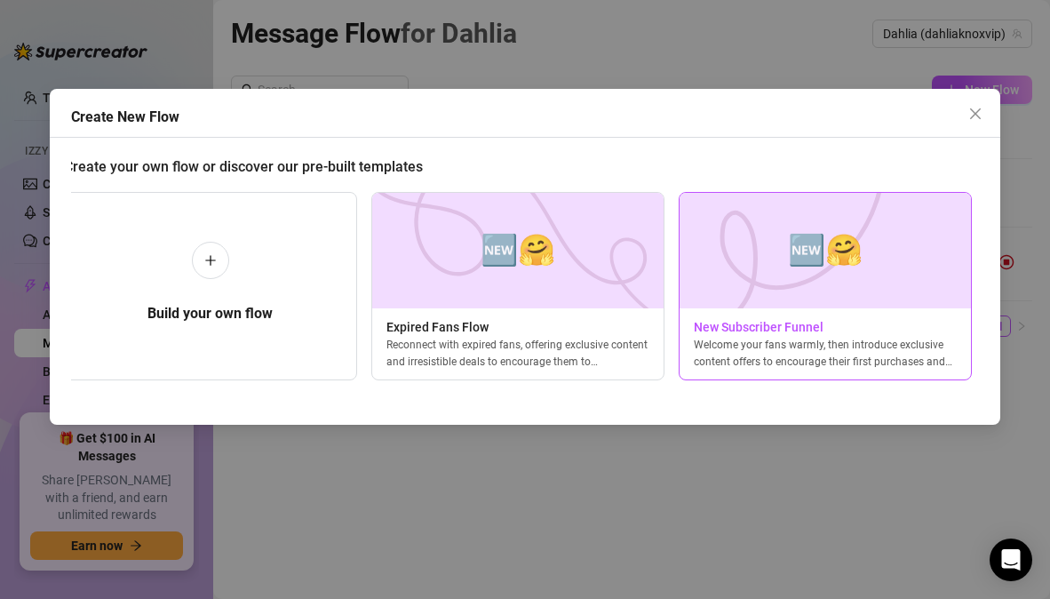
click at [903, 316] on div "🆕🤗 New Subscriber Funnel Welcome your fans warmly, then introduce exclusive con…" at bounding box center [825, 286] width 293 height 188
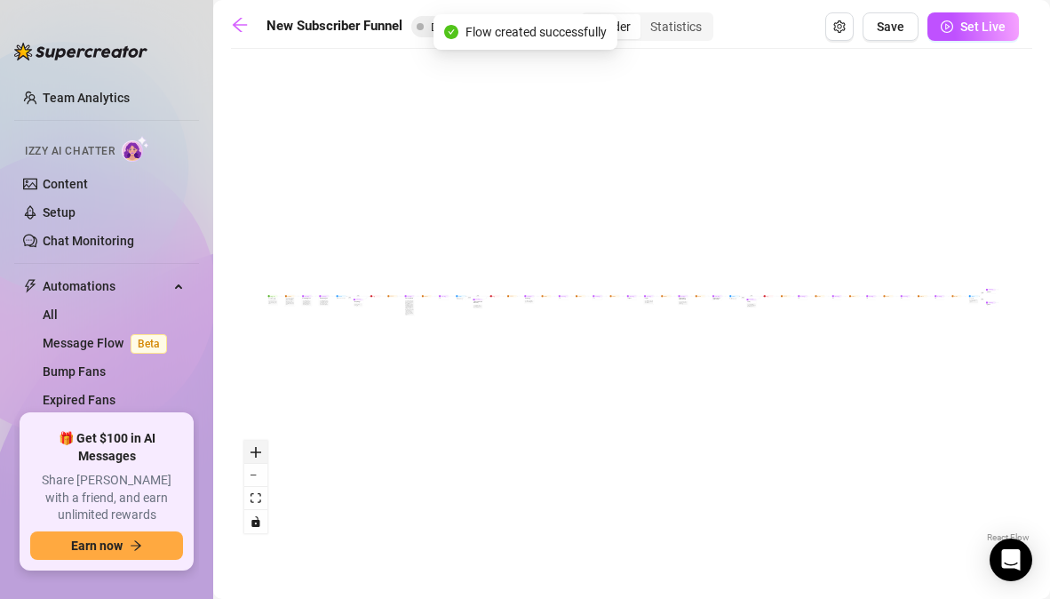
click at [258, 453] on icon "zoom in" at bounding box center [256, 452] width 11 height 11
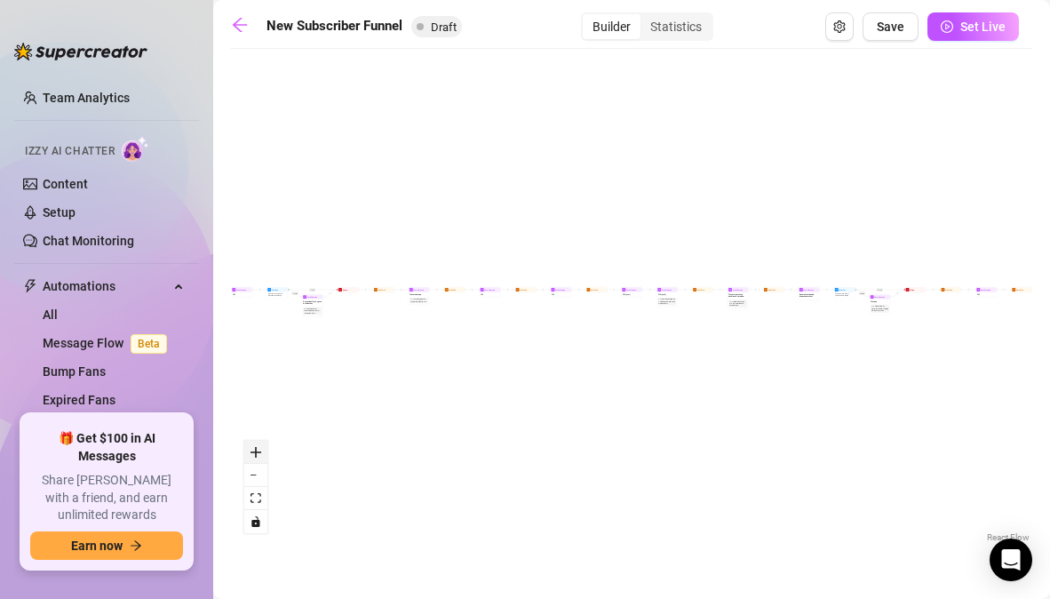
click at [258, 449] on icon "zoom in" at bounding box center [256, 452] width 11 height 11
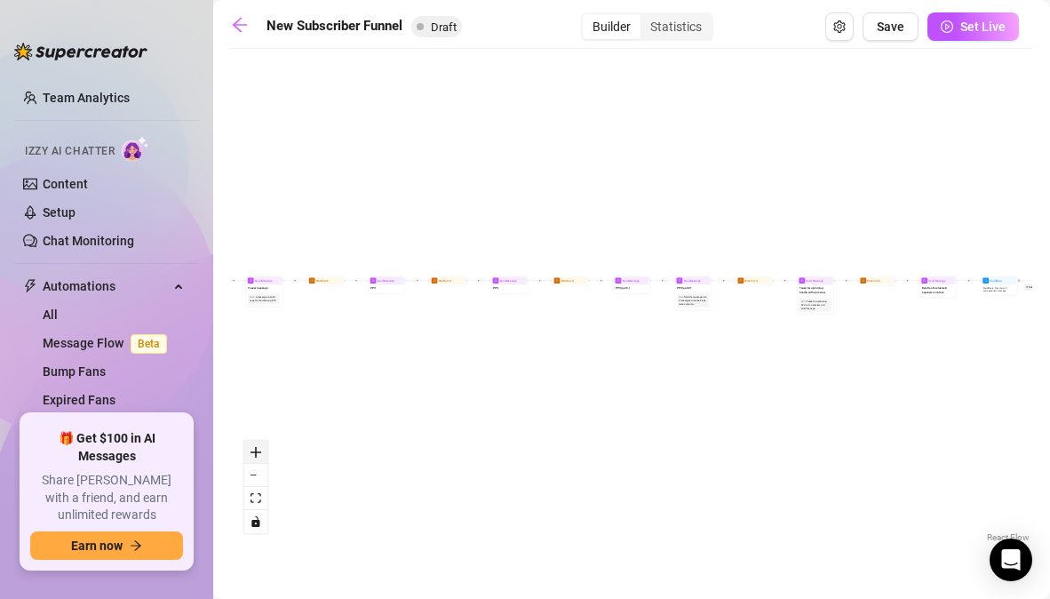
click at [258, 449] on icon "zoom in" at bounding box center [256, 452] width 11 height 11
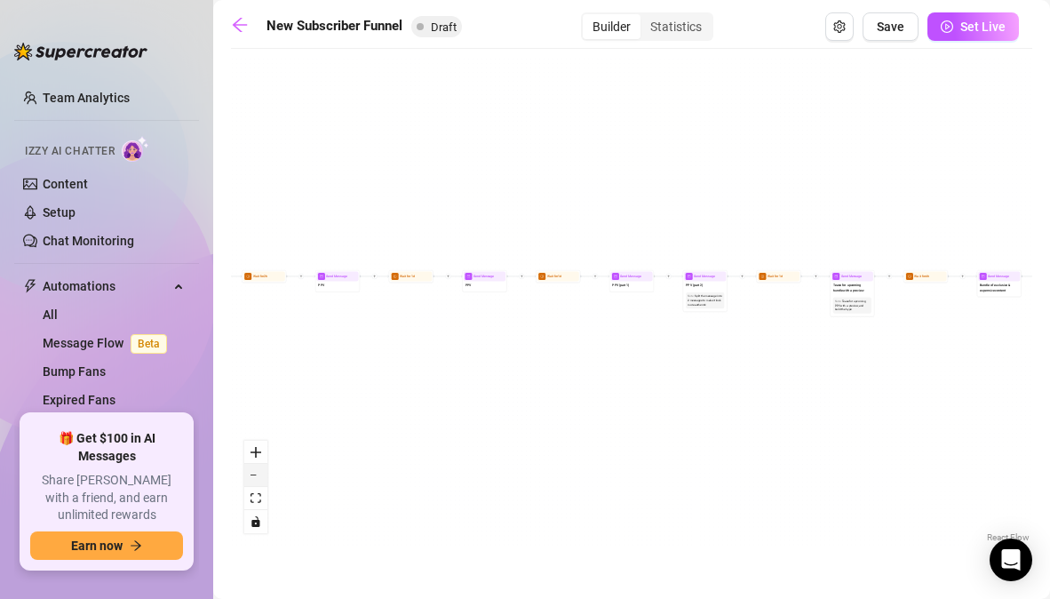
click at [260, 474] on icon "zoom out" at bounding box center [256, 475] width 11 height 2
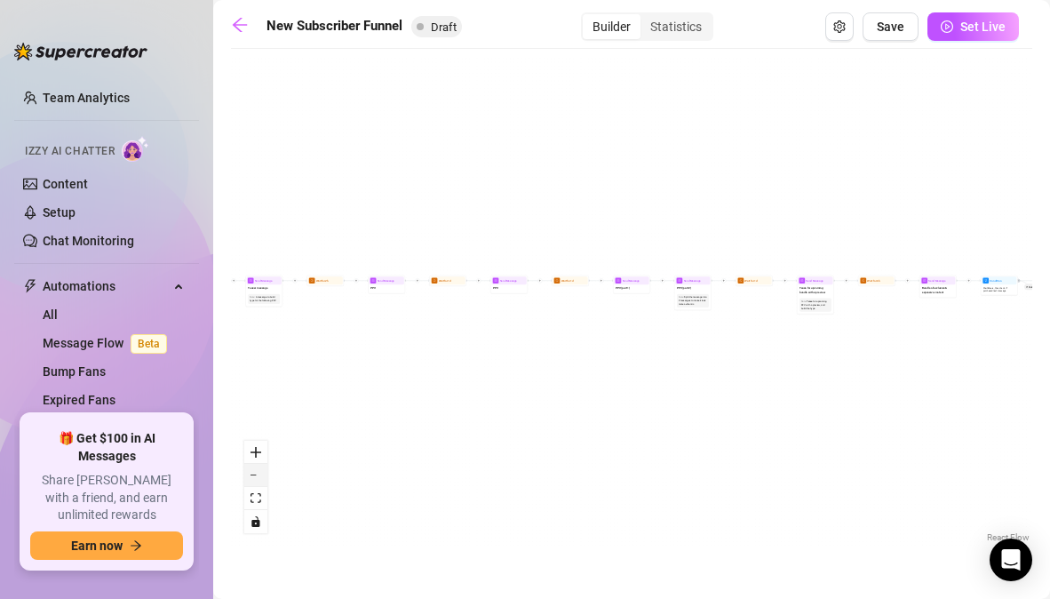
click at [260, 474] on icon "zoom out" at bounding box center [256, 475] width 11 height 2
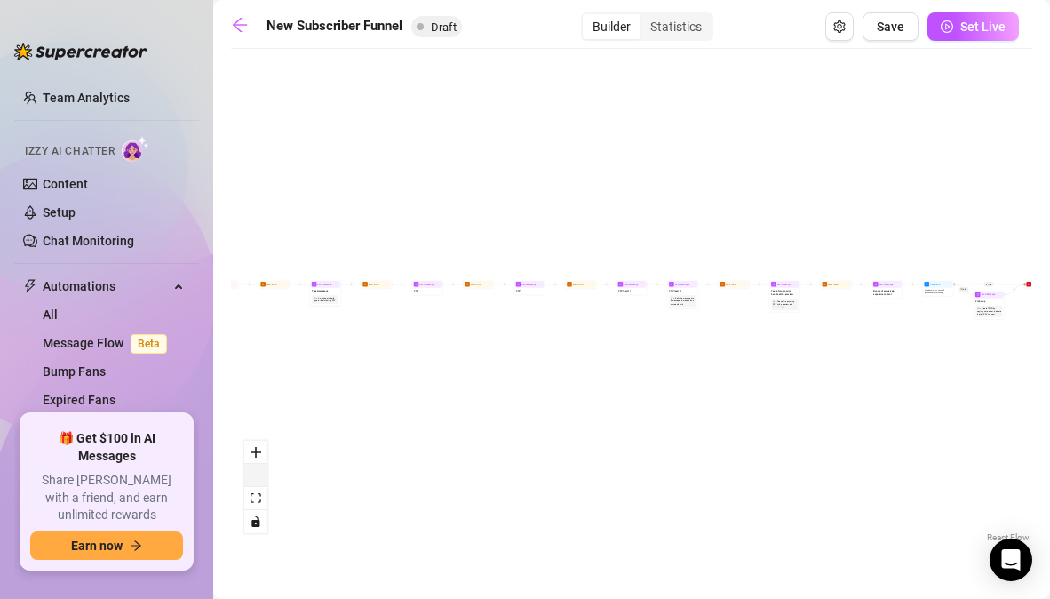
click at [260, 474] on icon "zoom out" at bounding box center [256, 475] width 11 height 2
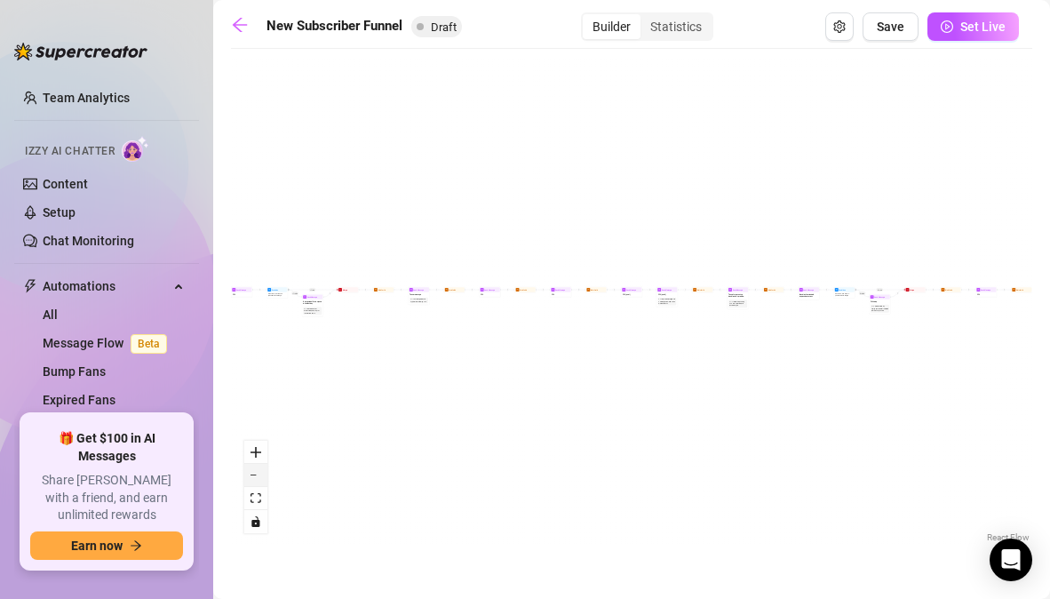
click at [260, 474] on icon "zoom out" at bounding box center [256, 475] width 11 height 2
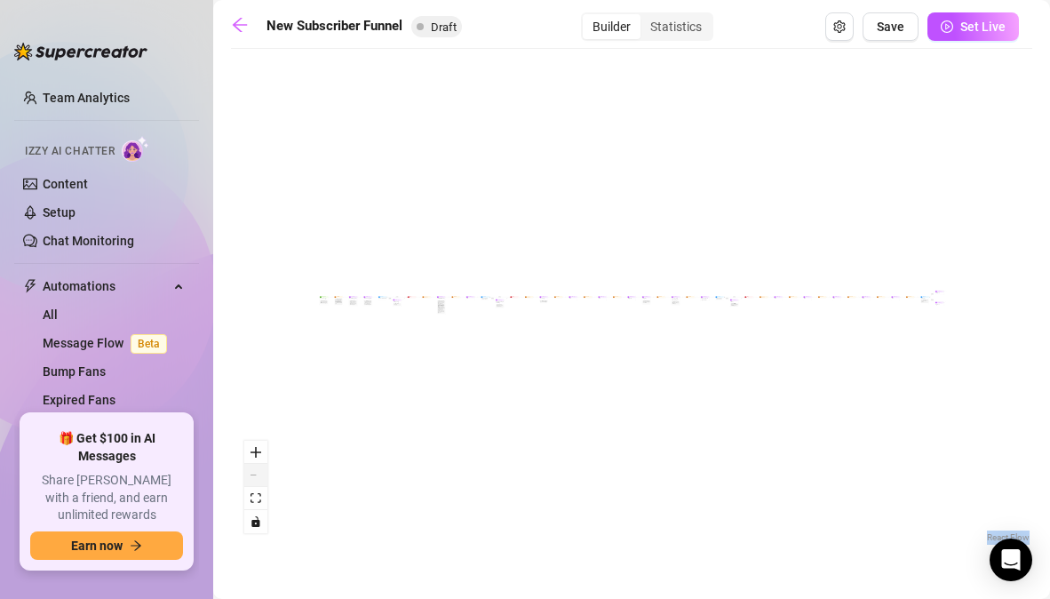
click at [260, 474] on div "React Flow controls" at bounding box center [255, 487] width 23 height 92
click at [257, 456] on icon "zoom in" at bounding box center [256, 452] width 11 height 11
click at [969, 18] on button "Set Live" at bounding box center [973, 26] width 92 height 28
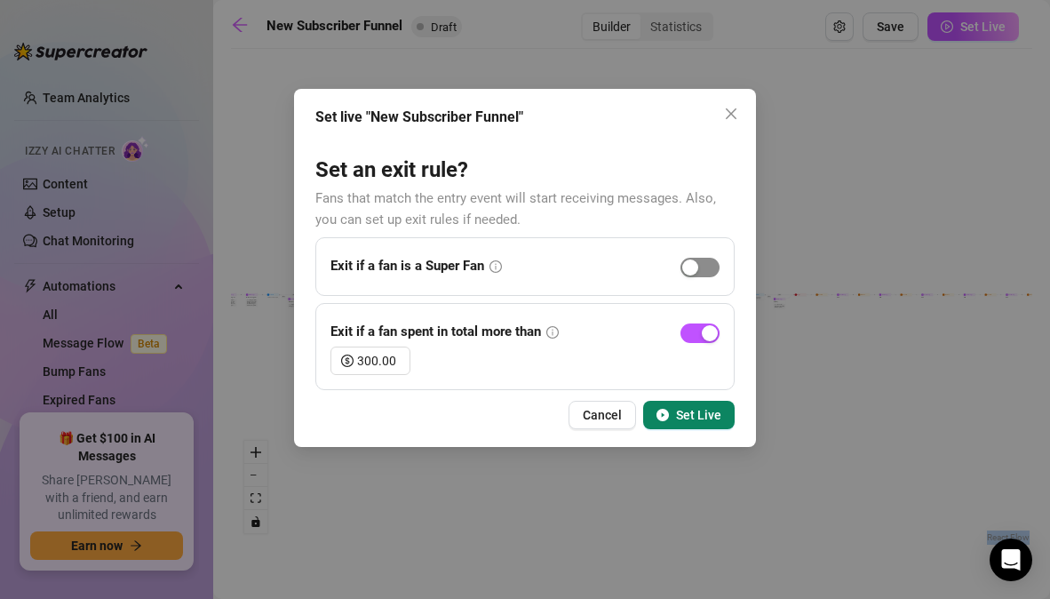
click at [708, 273] on span "button" at bounding box center [700, 268] width 39 height 20
click at [704, 412] on span "Set Live" at bounding box center [698, 415] width 45 height 14
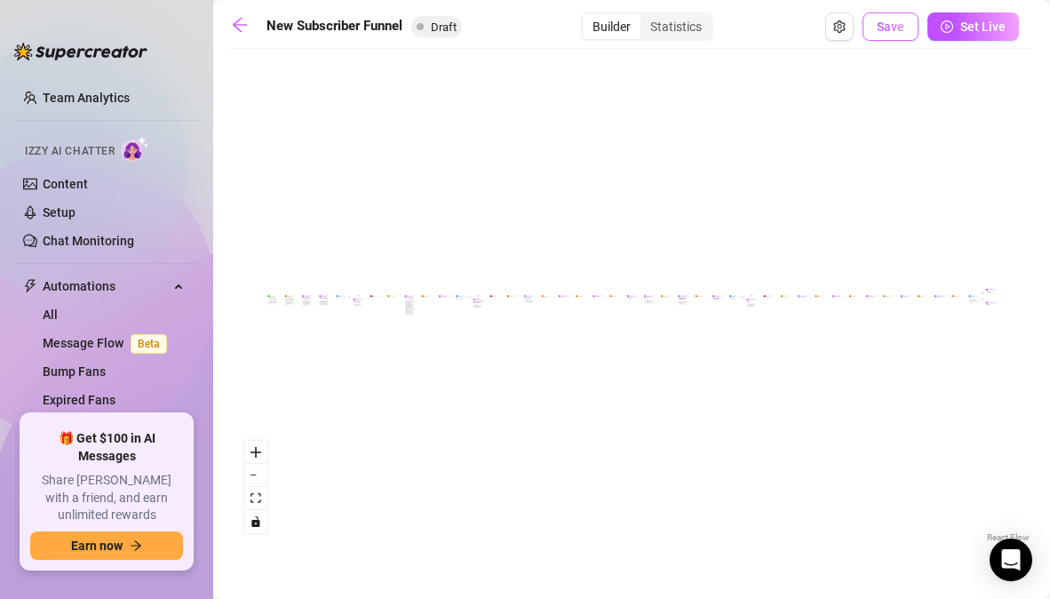
click at [891, 28] on span "Save" at bounding box center [891, 27] width 28 height 14
click at [294, 304] on div "Note: Instead of sending the welcome message right away, wait a few minutes and…" at bounding box center [290, 302] width 10 height 9
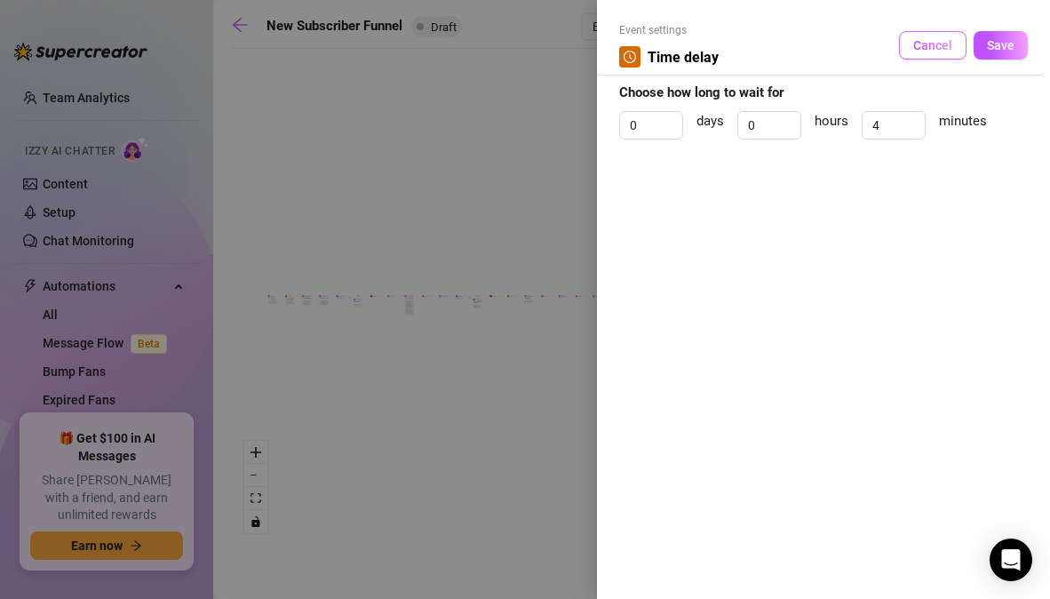
click at [928, 44] on span "Cancel" at bounding box center [932, 45] width 39 height 14
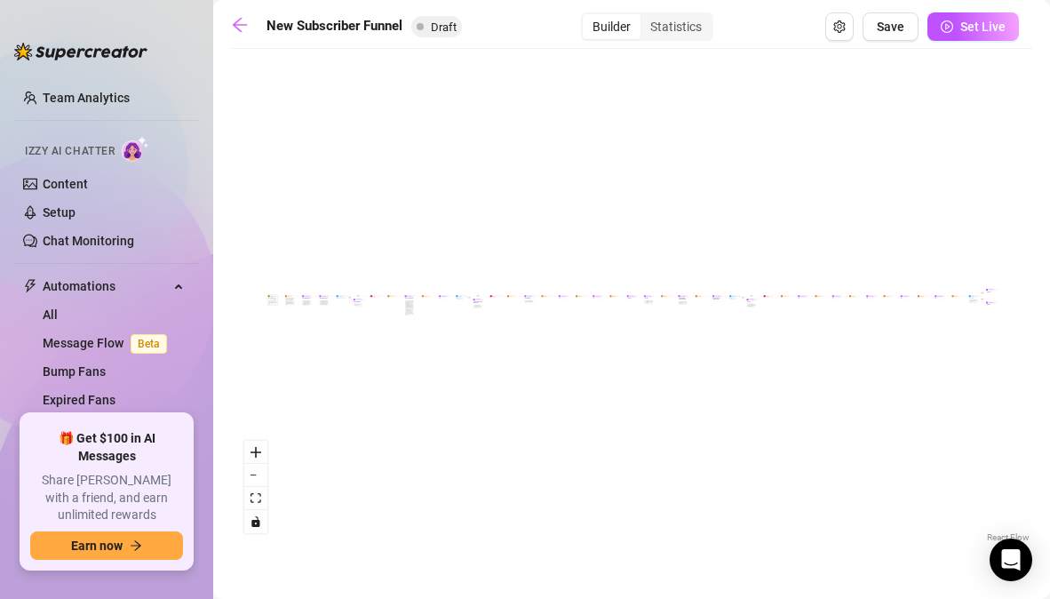
click at [269, 302] on div "Sell content to new fans - from the moment they subscribe until they spend $300" at bounding box center [272, 302] width 8 height 4
click at [298, 336] on div "If True If False If True If False If True If False If True If False Merge Merge…" at bounding box center [631, 302] width 801 height 489
drag, startPoint x: 298, startPoint y: 336, endPoint x: 355, endPoint y: 287, distance: 75.6
click at [355, 287] on div "If True If False If True If False If True If False If True If False Merge Merge…" at bounding box center [631, 302] width 801 height 489
click at [258, 452] on icon "zoom in" at bounding box center [256, 452] width 11 height 11
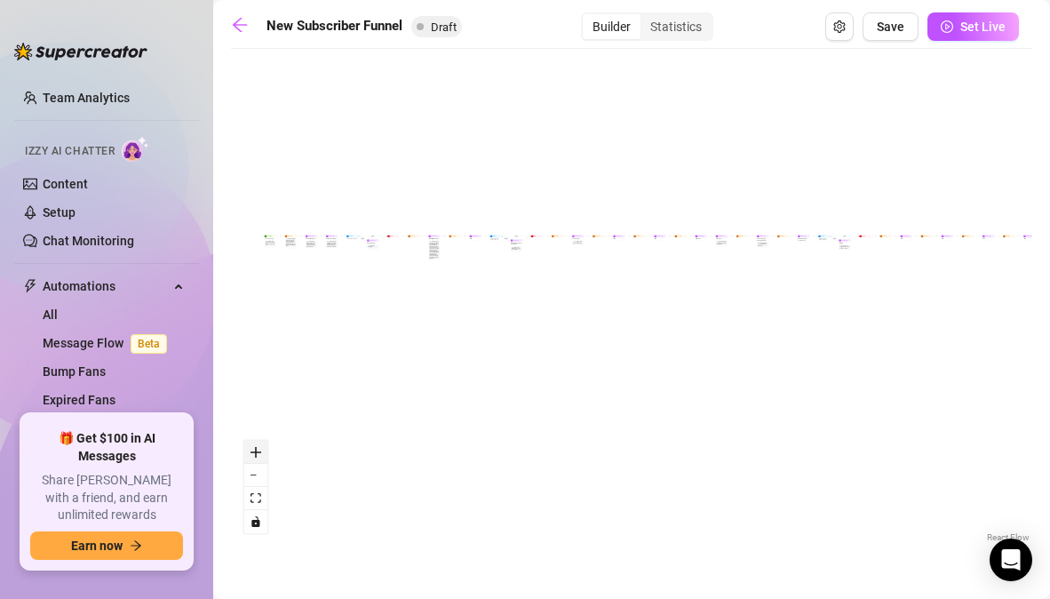
click at [258, 452] on icon "zoom in" at bounding box center [256, 452] width 11 height 11
drag, startPoint x: 298, startPoint y: 240, endPoint x: 518, endPoint y: 228, distance: 219.7
click at [518, 228] on div "If True If False If True If False If True If False If True If False Merge Merge…" at bounding box center [631, 302] width 801 height 489
click at [258, 443] on button "zoom in" at bounding box center [255, 452] width 23 height 23
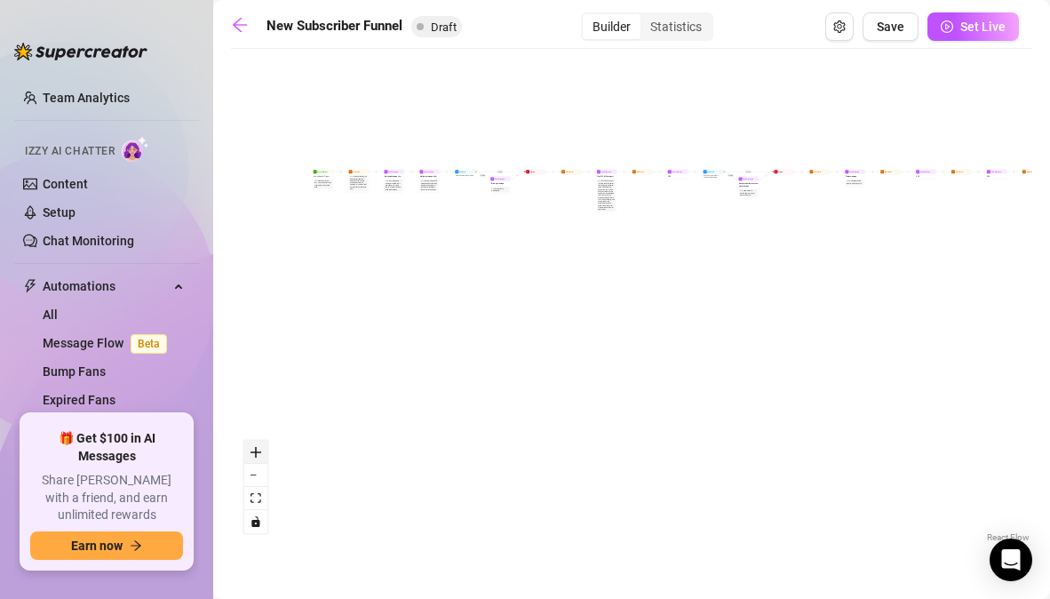
click at [258, 443] on button "zoom in" at bounding box center [255, 452] width 23 height 23
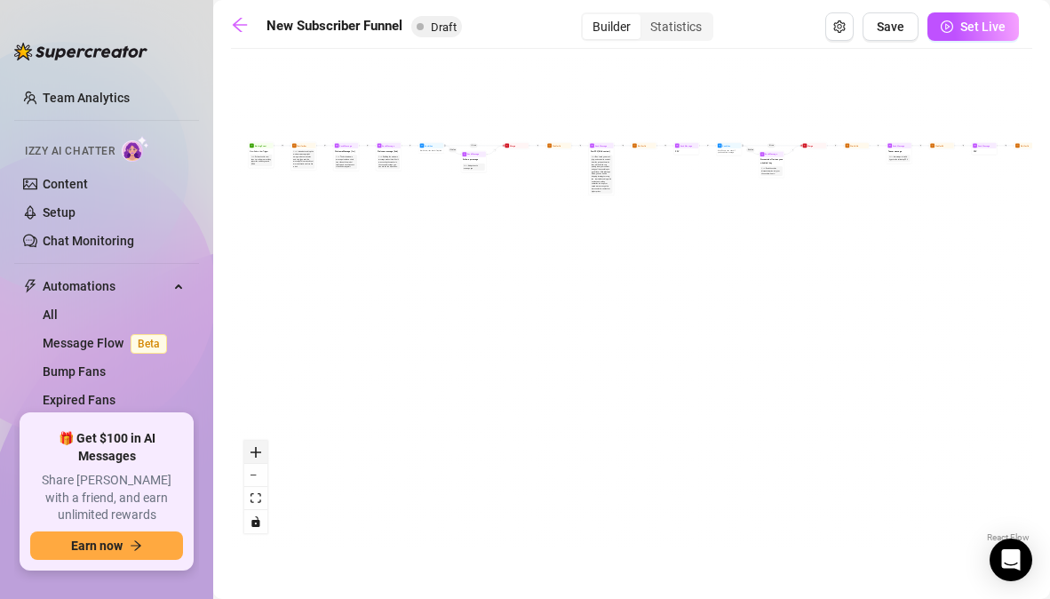
click at [258, 443] on button "zoom in" at bounding box center [255, 452] width 23 height 23
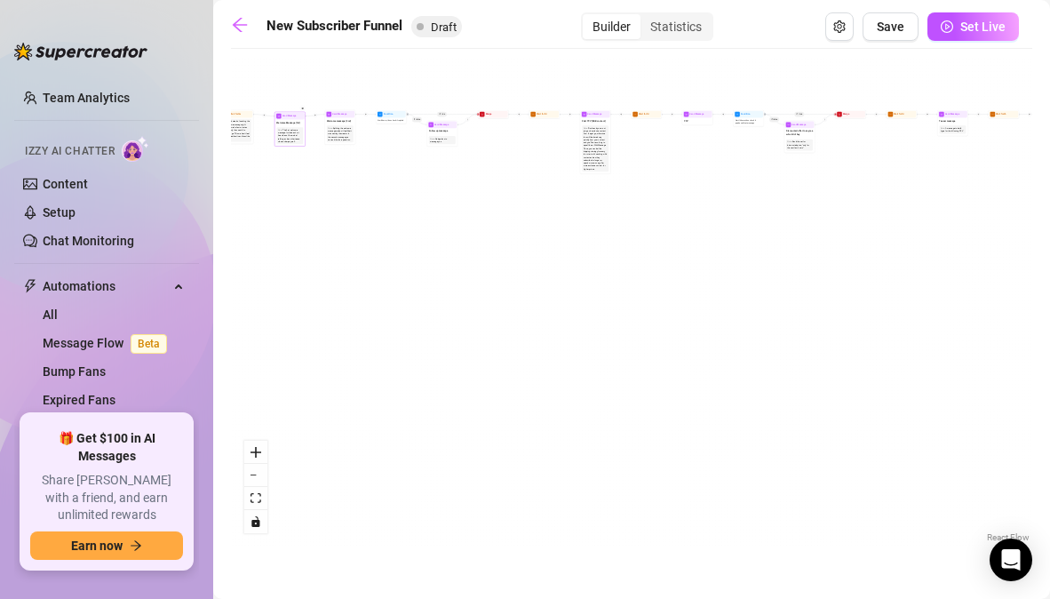
click at [286, 123] on div "Welcome Message (1st)" at bounding box center [289, 122] width 29 height 6
click at [260, 458] on button "zoom in" at bounding box center [255, 452] width 23 height 23
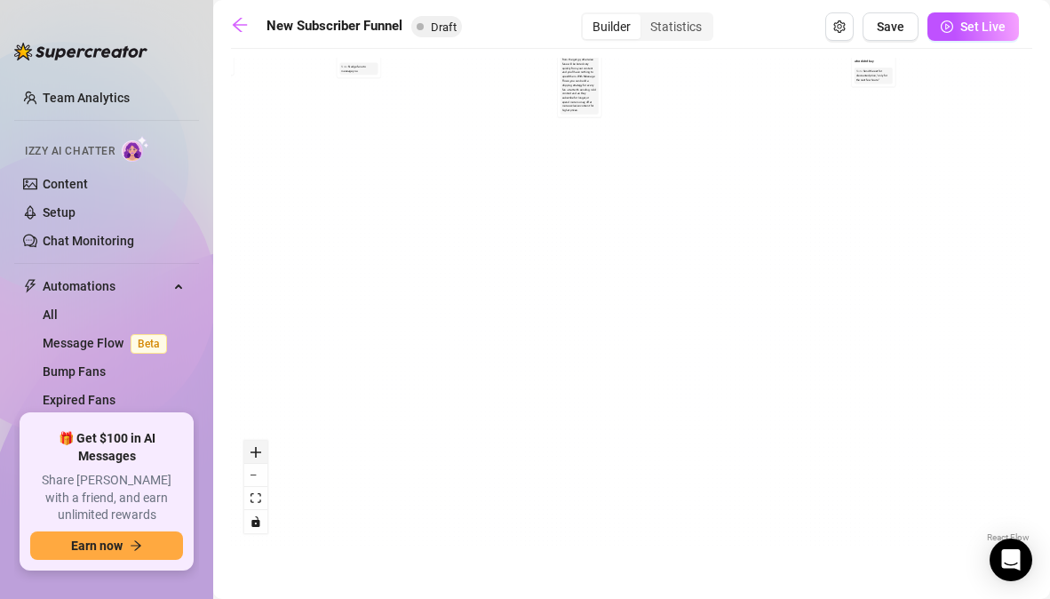
click at [260, 458] on button "zoom in" at bounding box center [255, 452] width 23 height 23
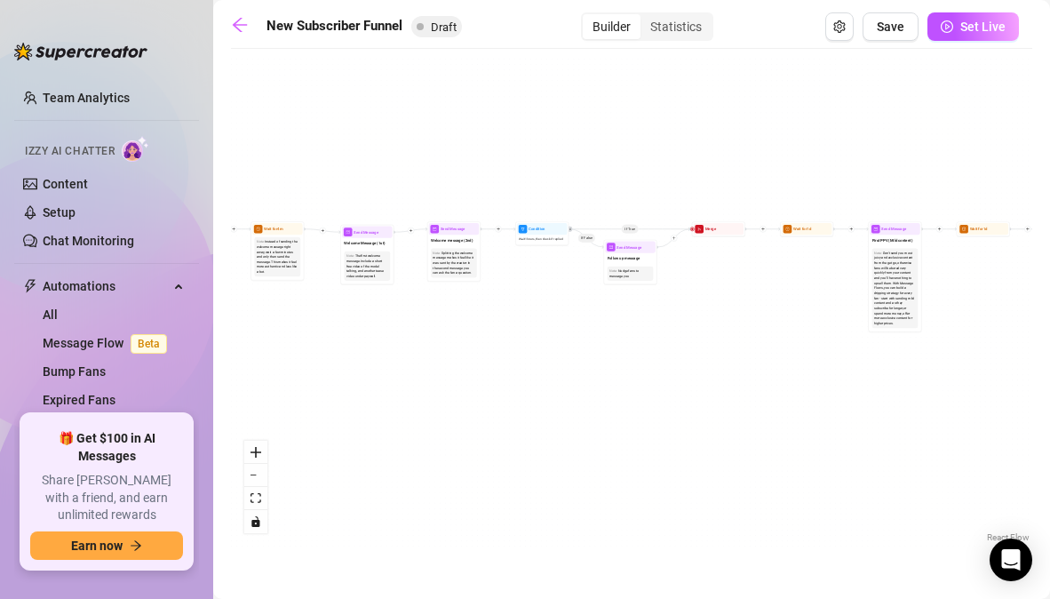
drag, startPoint x: 745, startPoint y: 207, endPoint x: 1071, endPoint y: 458, distance: 411.7
click at [1049, 458] on html "Home Creator Analytics Team Analytics Izzy AI Chatter Content Setup Chat Monito…" at bounding box center [525, 299] width 1050 height 599
click at [256, 451] on icon "zoom in" at bounding box center [256, 452] width 11 height 11
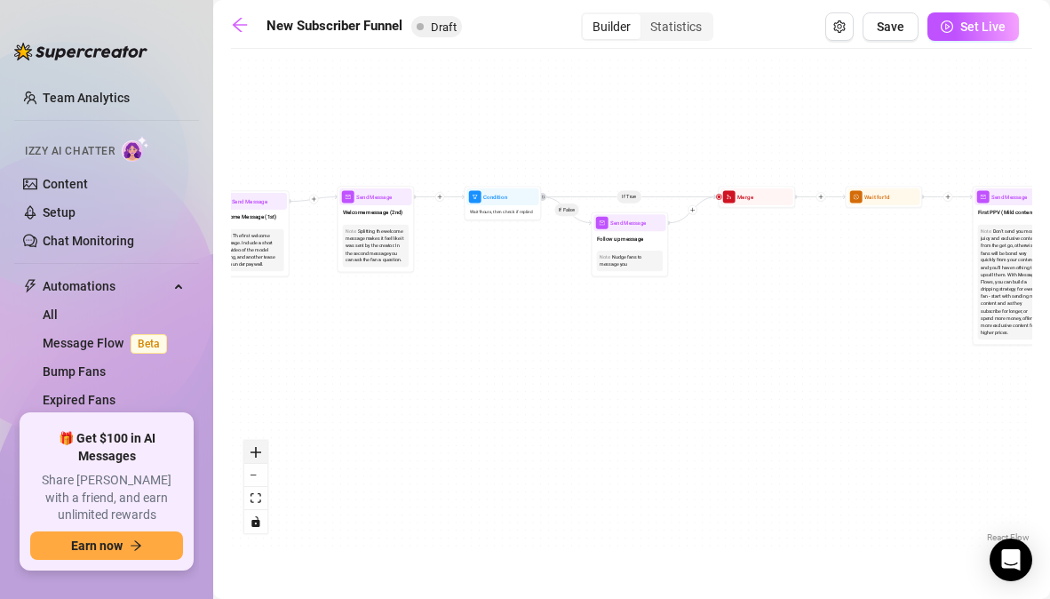
click at [256, 451] on icon "zoom in" at bounding box center [256, 452] width 11 height 11
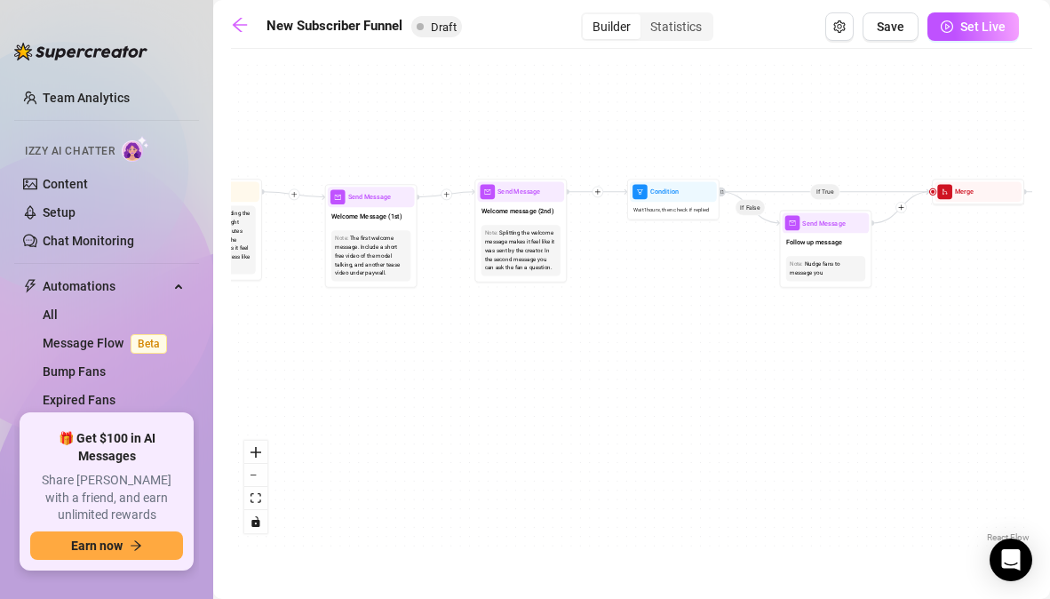
drag, startPoint x: 410, startPoint y: 247, endPoint x: 747, endPoint y: 263, distance: 337.1
click at [747, 263] on div "If True If False If True If False If True If False If True If False Merge Merge…" at bounding box center [631, 302] width 801 height 489
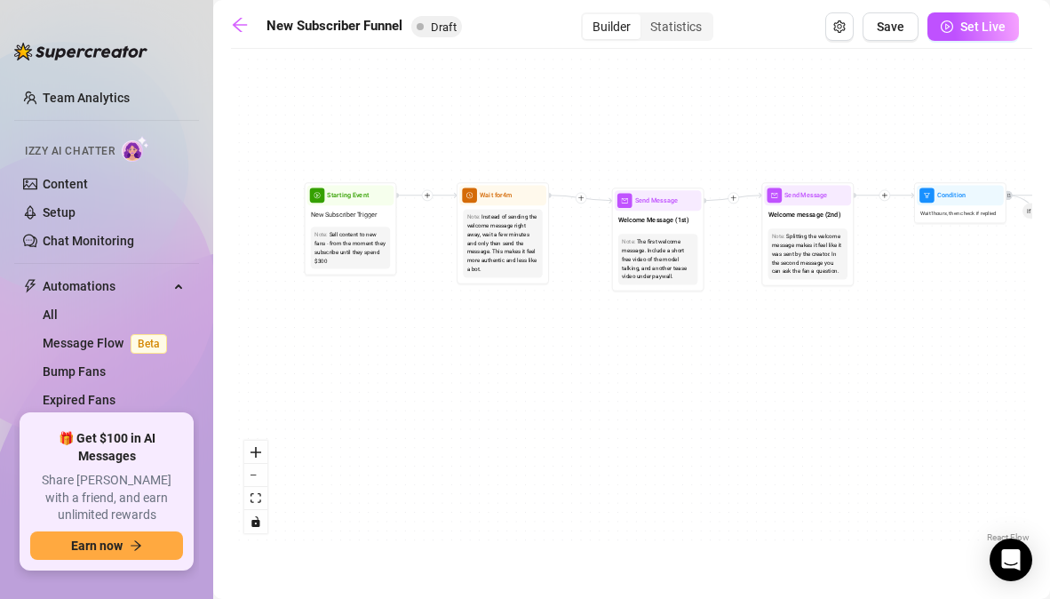
drag, startPoint x: 430, startPoint y: 264, endPoint x: 577, endPoint y: 268, distance: 146.7
click at [577, 268] on div "If True If False If True If False If True If False If True If False Merge Merge…" at bounding box center [631, 302] width 801 height 489
click at [256, 455] on icon "zoom in" at bounding box center [256, 452] width 11 height 11
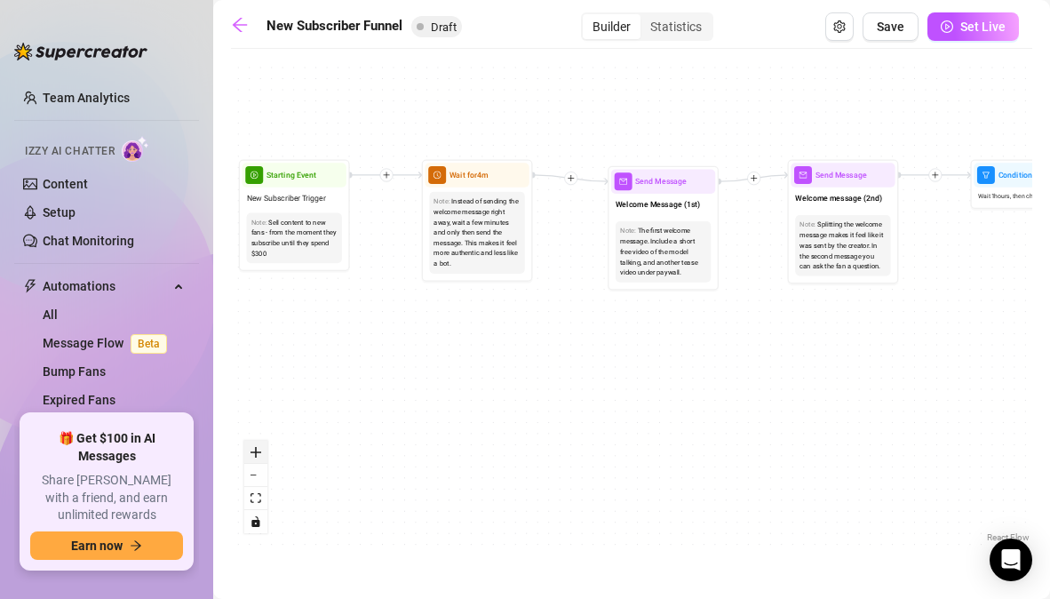
click at [256, 455] on icon "zoom in" at bounding box center [256, 452] width 11 height 11
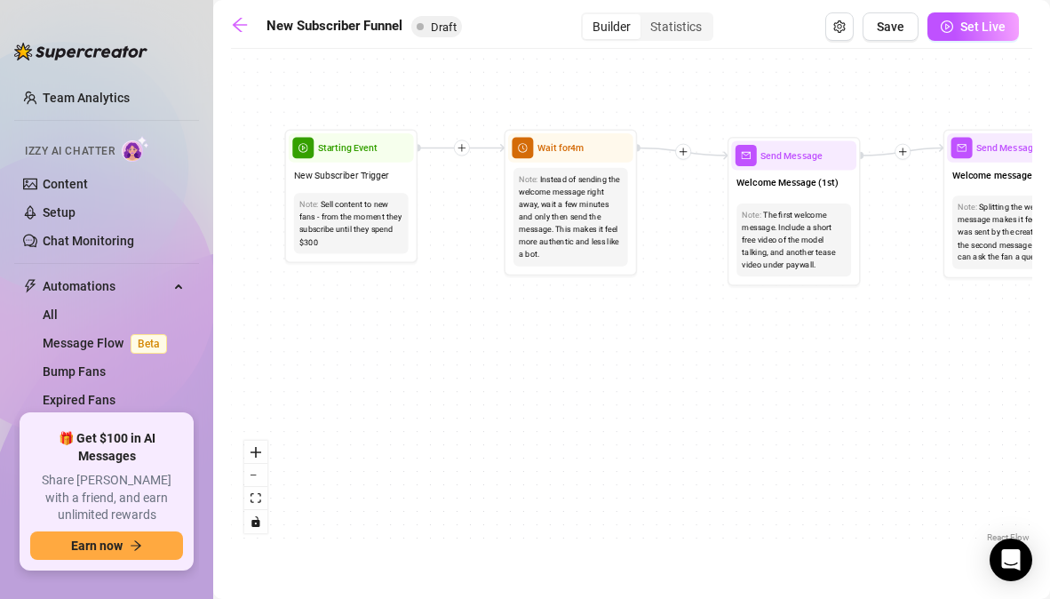
drag, startPoint x: 321, startPoint y: 235, endPoint x: 445, endPoint y: 233, distance: 124.4
click at [445, 233] on div "If True If False If True If False If True If False If True If False Merge Merge…" at bounding box center [631, 302] width 801 height 489
click at [260, 453] on icon "zoom in" at bounding box center [256, 452] width 11 height 11
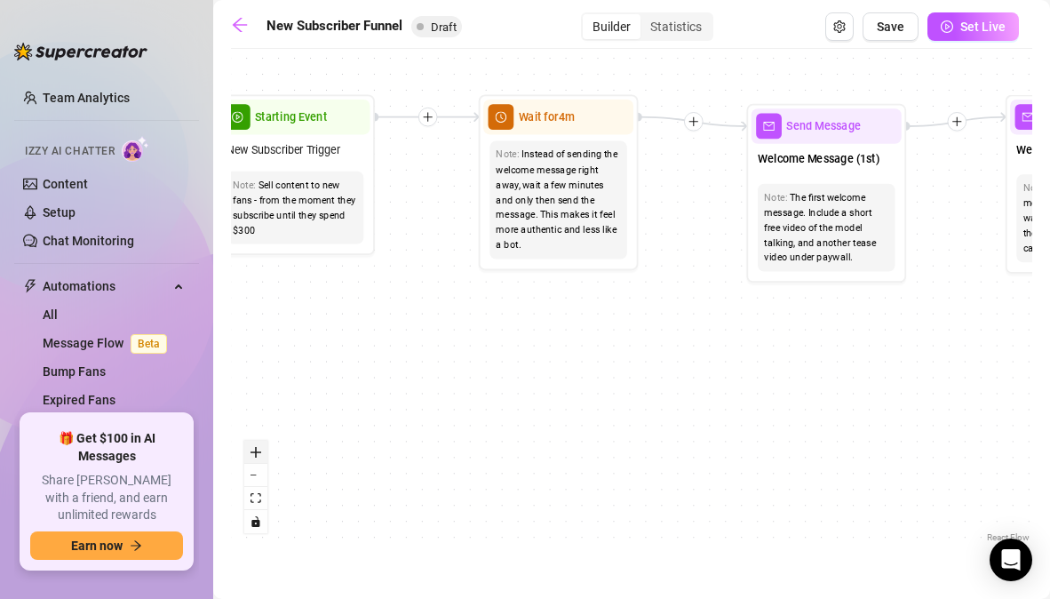
click at [260, 453] on icon "zoom in" at bounding box center [256, 452] width 11 height 11
click at [260, 453] on div "React Flow controls" at bounding box center [255, 487] width 23 height 92
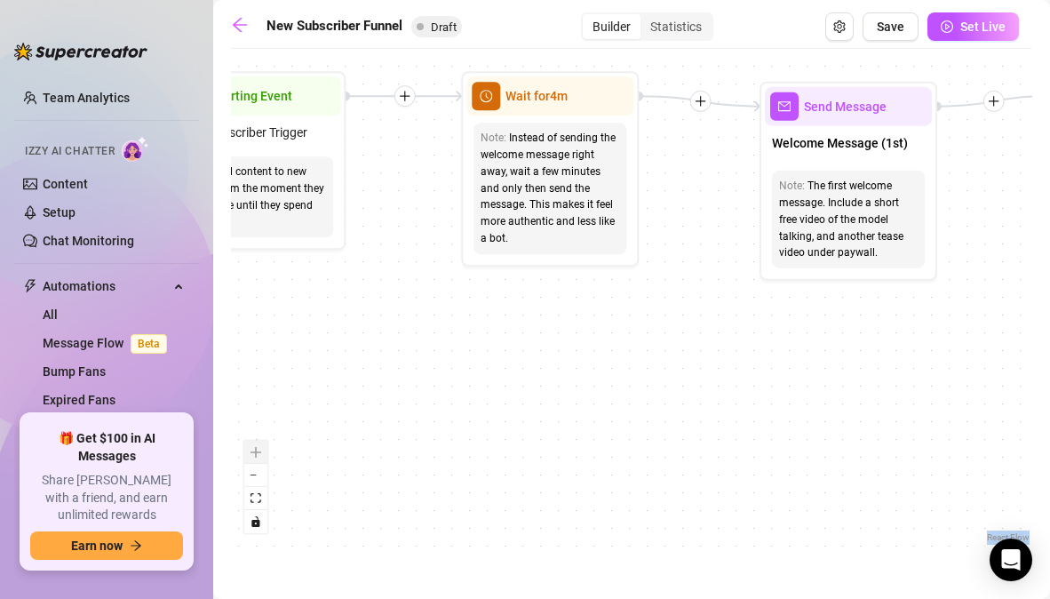
click at [260, 453] on div "React Flow controls" at bounding box center [255, 487] width 23 height 92
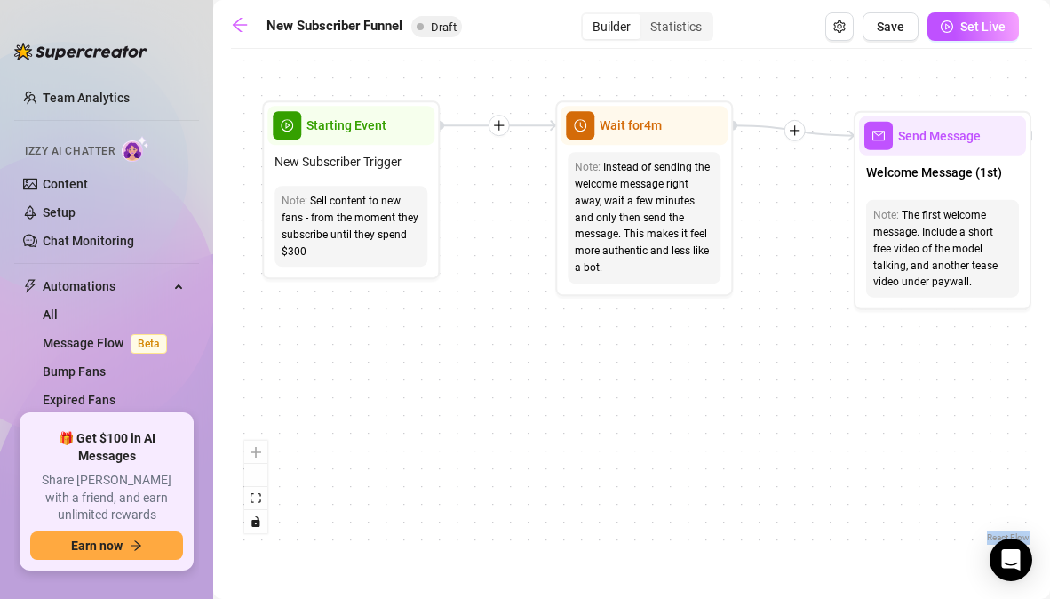
drag, startPoint x: 387, startPoint y: 156, endPoint x: 482, endPoint y: 186, distance: 98.6
click at [482, 186] on div "If True If False If True If False If True If False If True If False Merge Merge…" at bounding box center [631, 302] width 801 height 489
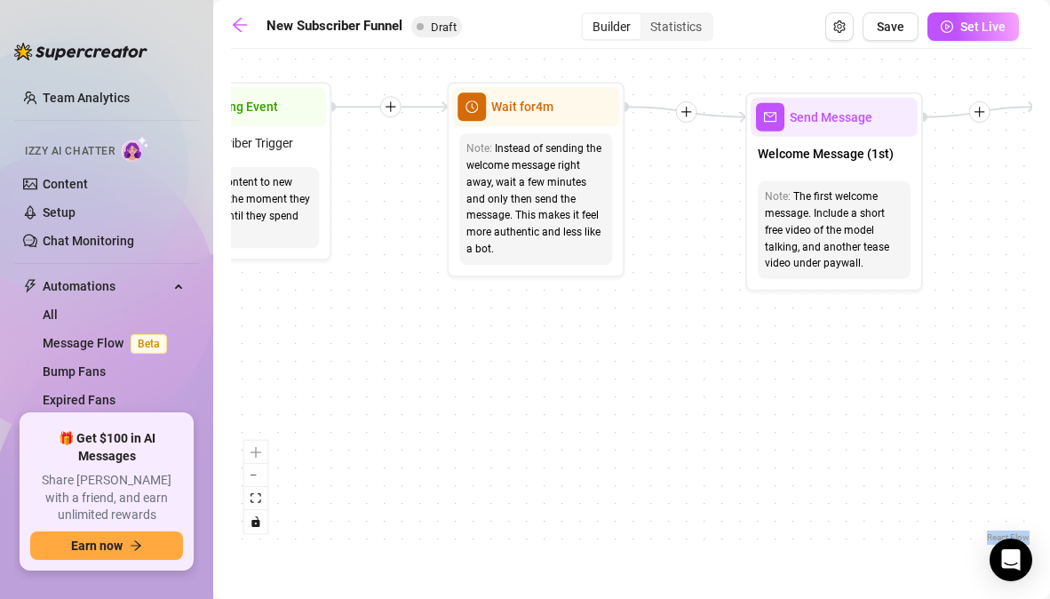
drag, startPoint x: 499, startPoint y: 193, endPoint x: 365, endPoint y: 166, distance: 136.8
click at [365, 166] on div "If True If False If True If False If True If False If True If False Merge Merge…" at bounding box center [631, 302] width 801 height 489
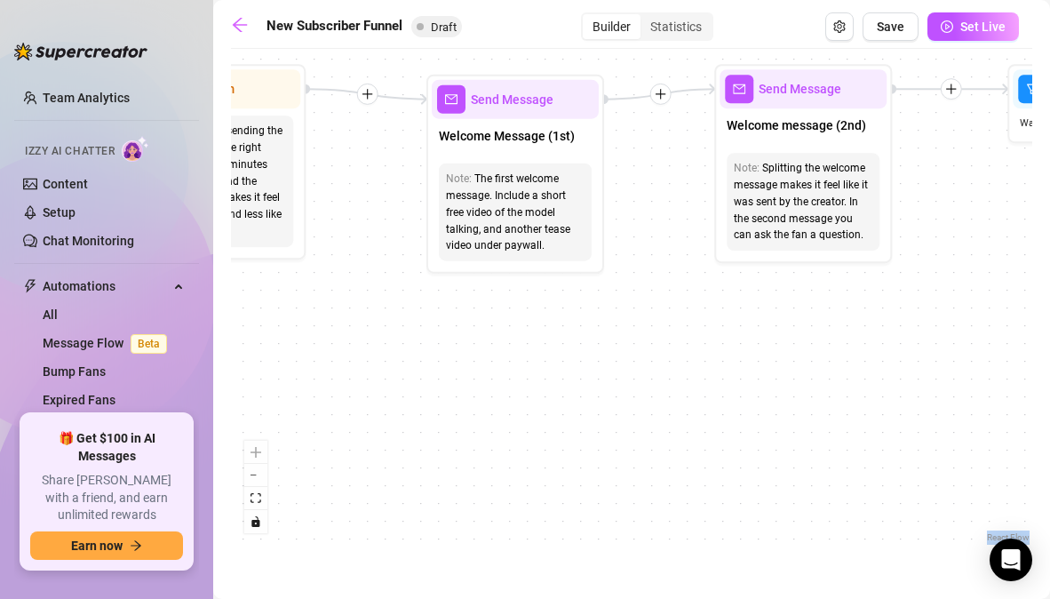
drag, startPoint x: 662, startPoint y: 182, endPoint x: 369, endPoint y: 173, distance: 293.3
click at [369, 173] on div "If True If False If True If False If True If False If True If False Merge Merge…" at bounding box center [631, 302] width 801 height 489
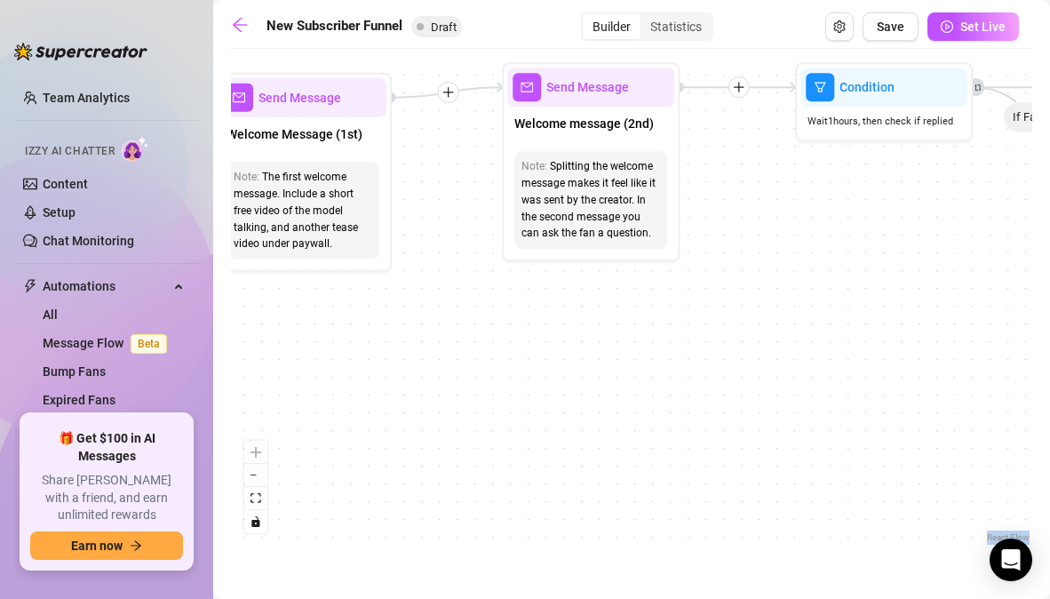
drag, startPoint x: 671, startPoint y: 160, endPoint x: 453, endPoint y: 157, distance: 217.7
click at [454, 157] on div "If True If False If True If False If True If False If True If False Merge Merge…" at bounding box center [631, 302] width 801 height 489
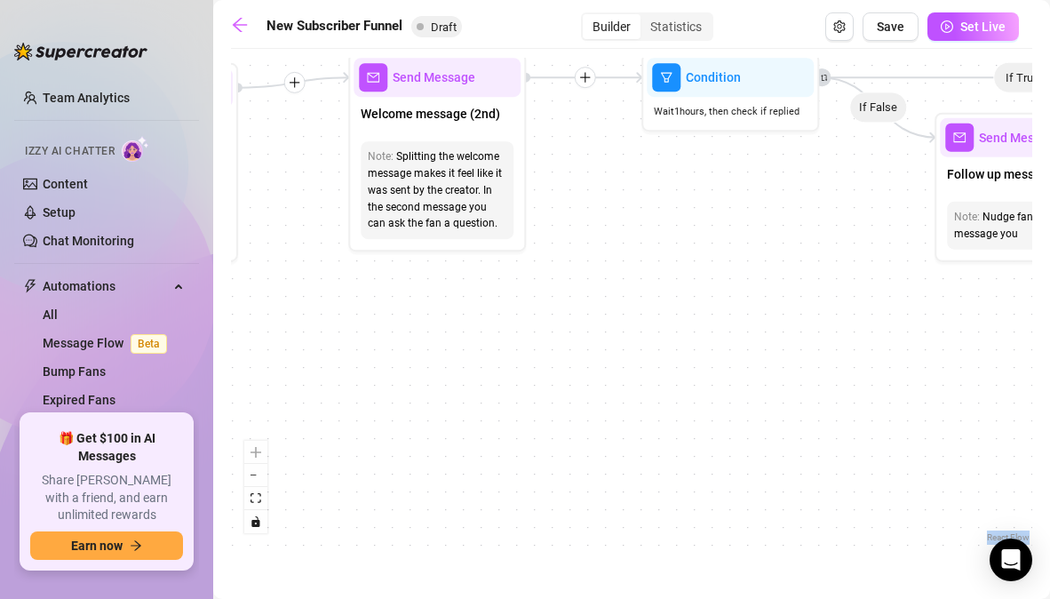
drag, startPoint x: 747, startPoint y: 207, endPoint x: 502, endPoint y: 208, distance: 245.2
click at [502, 208] on div "If True If False If True If False If True If False If True If False Merge Merge…" at bounding box center [631, 302] width 801 height 489
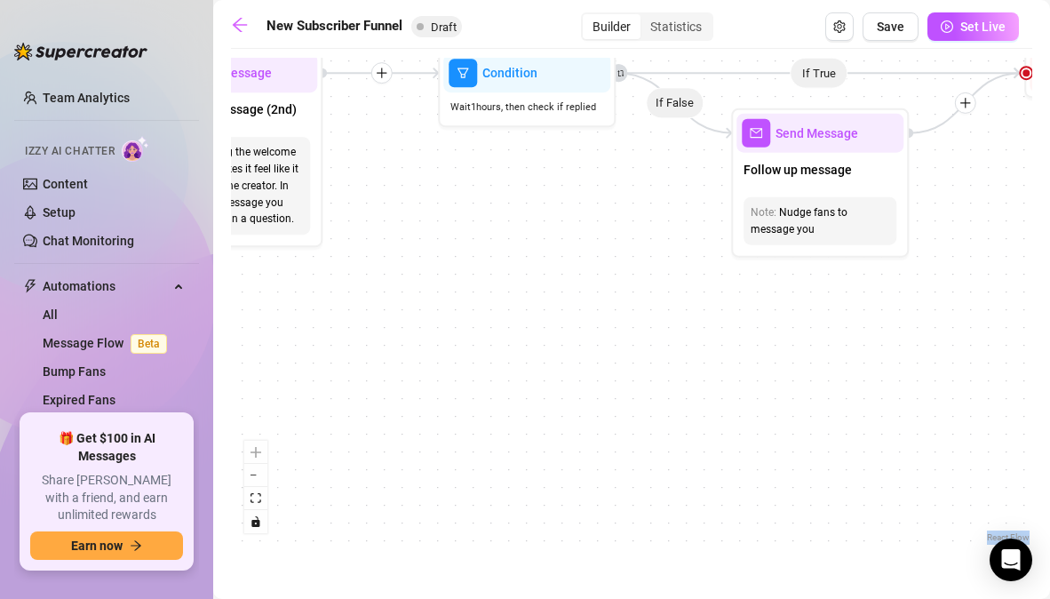
drag, startPoint x: 625, startPoint y: 219, endPoint x: 518, endPoint y: 205, distance: 108.3
click at [518, 205] on div "If True If False If True If False If True If False If True If False Merge Merge…" at bounding box center [631, 302] width 801 height 489
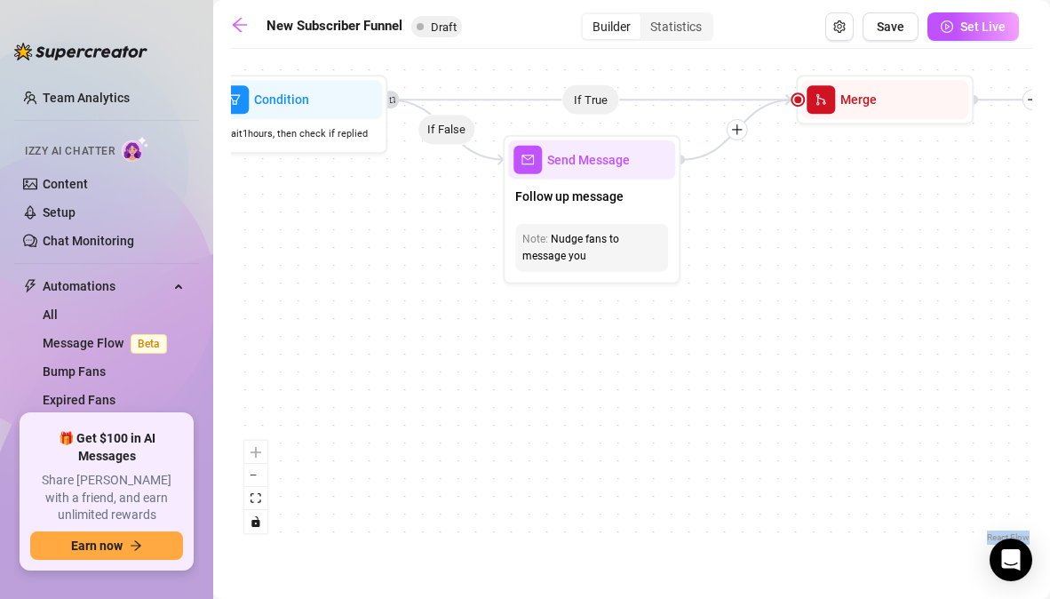
drag, startPoint x: 641, startPoint y: 194, endPoint x: 409, endPoint y: 220, distance: 234.3
click at [409, 220] on div "If True If False If True If False If True If False If True If False Merge Merge…" at bounding box center [631, 302] width 801 height 489
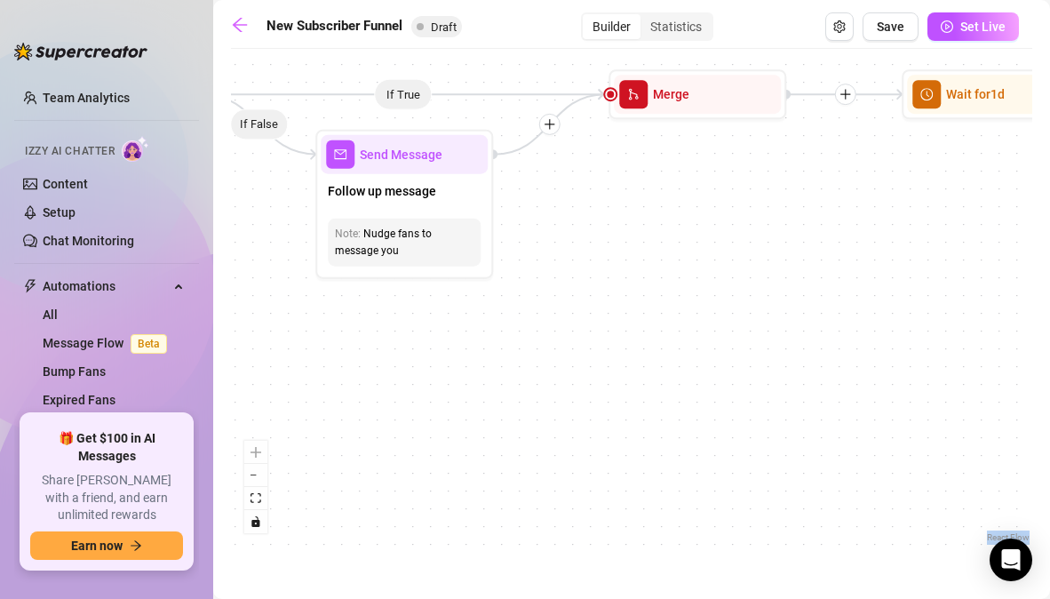
drag, startPoint x: 731, startPoint y: 246, endPoint x: 436, endPoint y: 262, distance: 295.4
click at [436, 262] on div "If True If False If True If False If True If False If True If False Merge Merge…" at bounding box center [631, 302] width 801 height 489
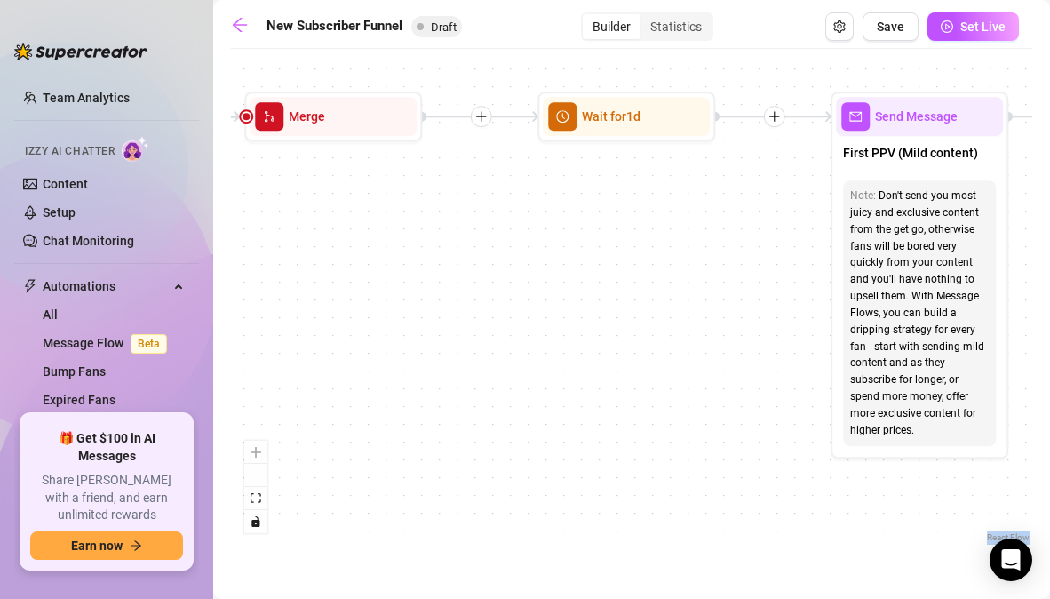
drag, startPoint x: 642, startPoint y: 242, endPoint x: 387, endPoint y: 243, distance: 255.0
click at [387, 241] on div "If True If False If True If False If True If False If True If False Merge Merge…" at bounding box center [631, 302] width 801 height 489
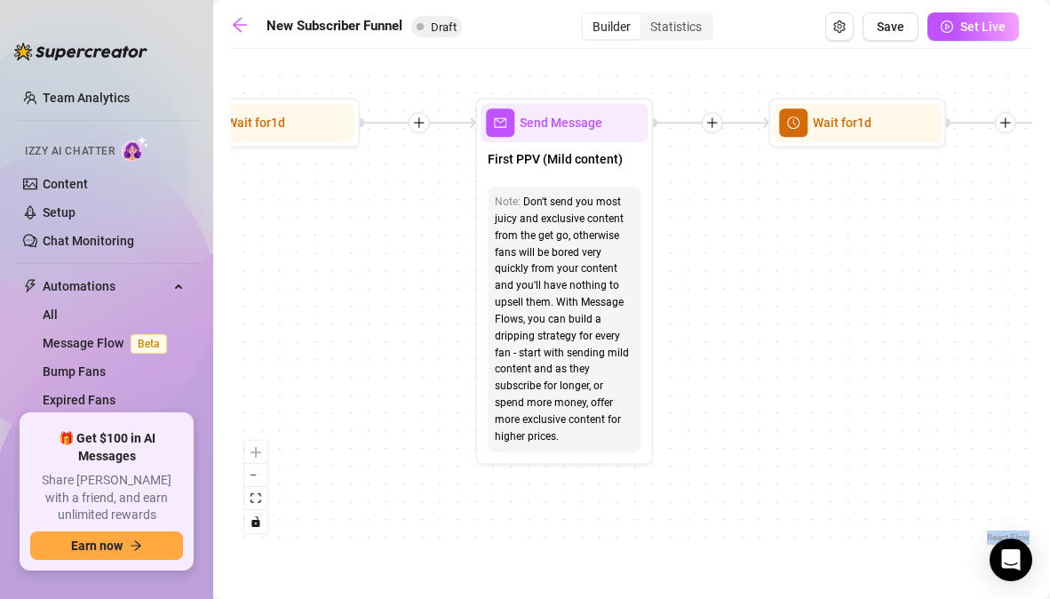
drag, startPoint x: 633, startPoint y: 227, endPoint x: 281, endPoint y: 235, distance: 352.8
click at [281, 235] on div "If True If False If True If False If True If False If True If False Merge Merge…" at bounding box center [631, 302] width 801 height 489
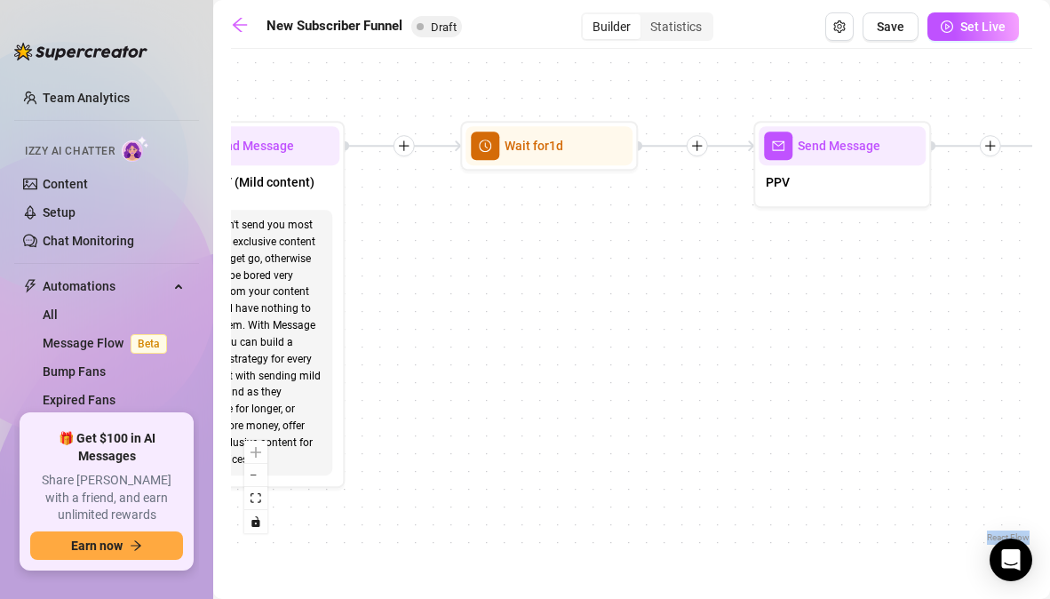
drag, startPoint x: 744, startPoint y: 220, endPoint x: 436, endPoint y: 243, distance: 309.1
click at [436, 243] on div "If True If False If True If False If True If False If True If False Merge Merge…" at bounding box center [631, 302] width 801 height 489
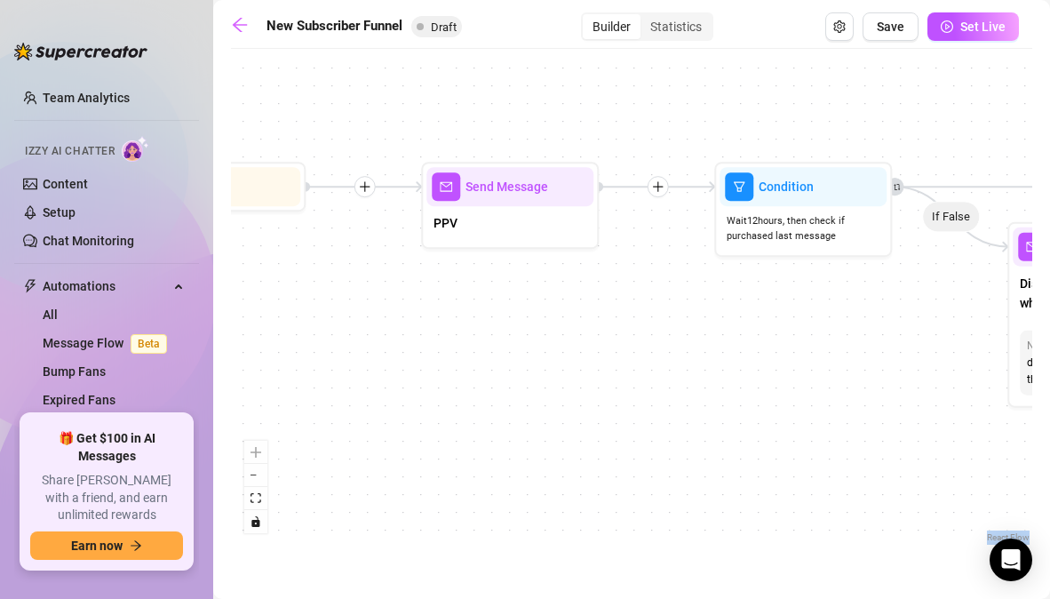
drag, startPoint x: 696, startPoint y: 251, endPoint x: 362, endPoint y: 294, distance: 336.0
click at [362, 292] on div "If True If False If True If False If True If False If True If False Merge Merge…" at bounding box center [631, 302] width 801 height 489
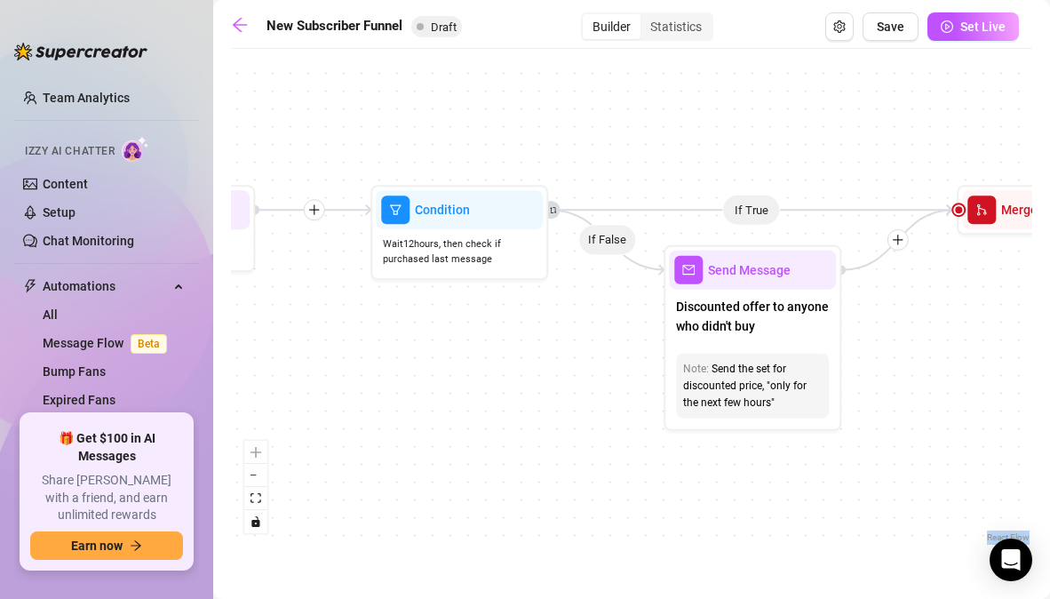
drag, startPoint x: 691, startPoint y: 330, endPoint x: 338, endPoint y: 357, distance: 353.7
click at [338, 356] on div "If True If False If True If False If True If False If True If False Merge Merge…" at bounding box center [631, 302] width 801 height 489
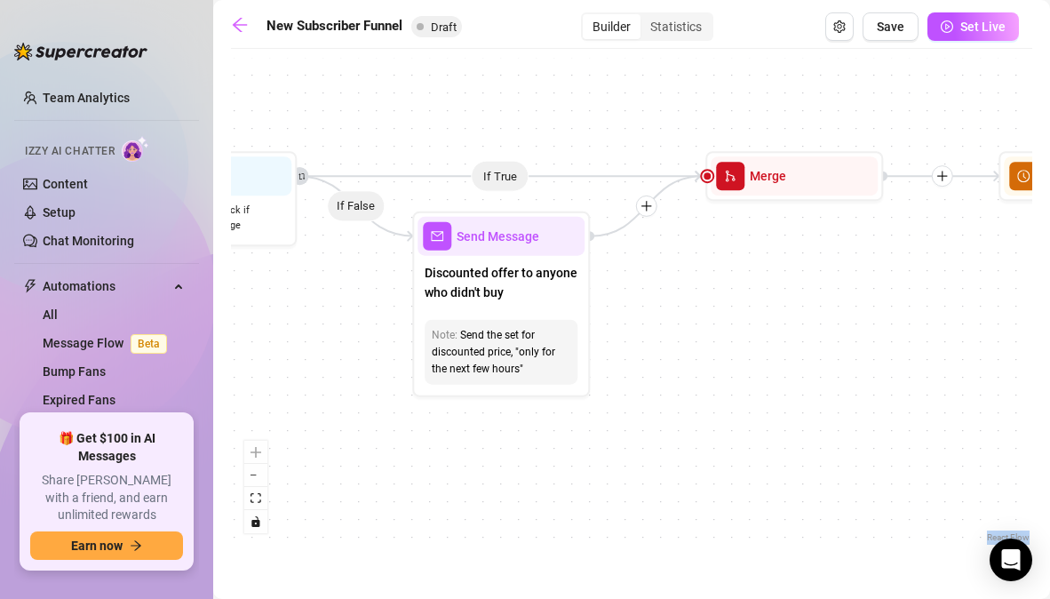
drag, startPoint x: 569, startPoint y: 361, endPoint x: 328, endPoint y: 322, distance: 244.8
click at [328, 322] on div "If True If False If True If False If True If False If True If False Merge Merge…" at bounding box center [631, 302] width 801 height 489
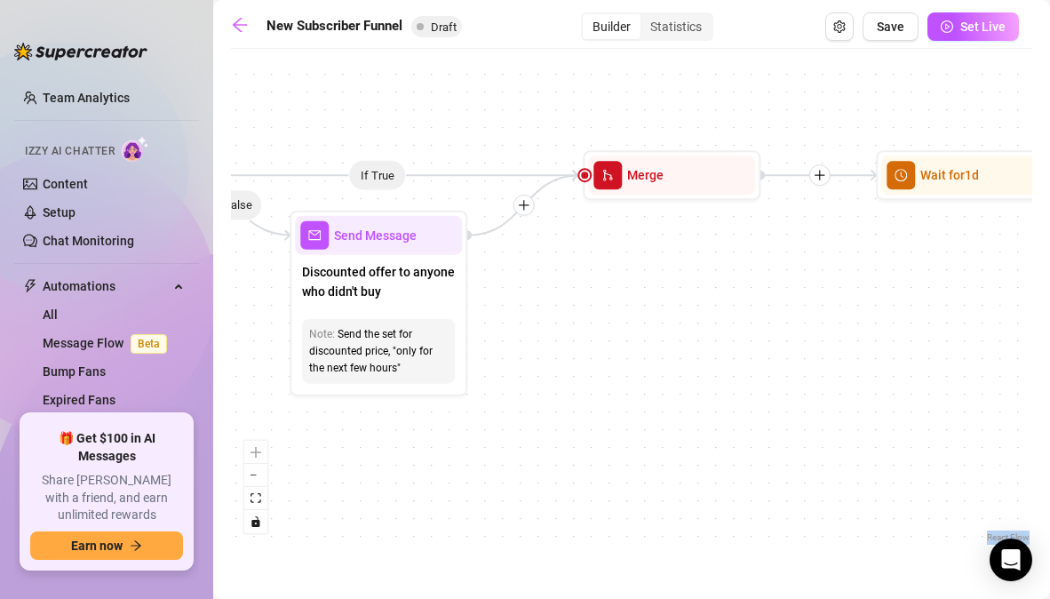
drag, startPoint x: 686, startPoint y: 327, endPoint x: 223, endPoint y: 319, distance: 462.9
click at [224, 318] on main "New Subscriber Funnel Draft Builder Statistics Save Set Live If True If False I…" at bounding box center [631, 299] width 837 height 599
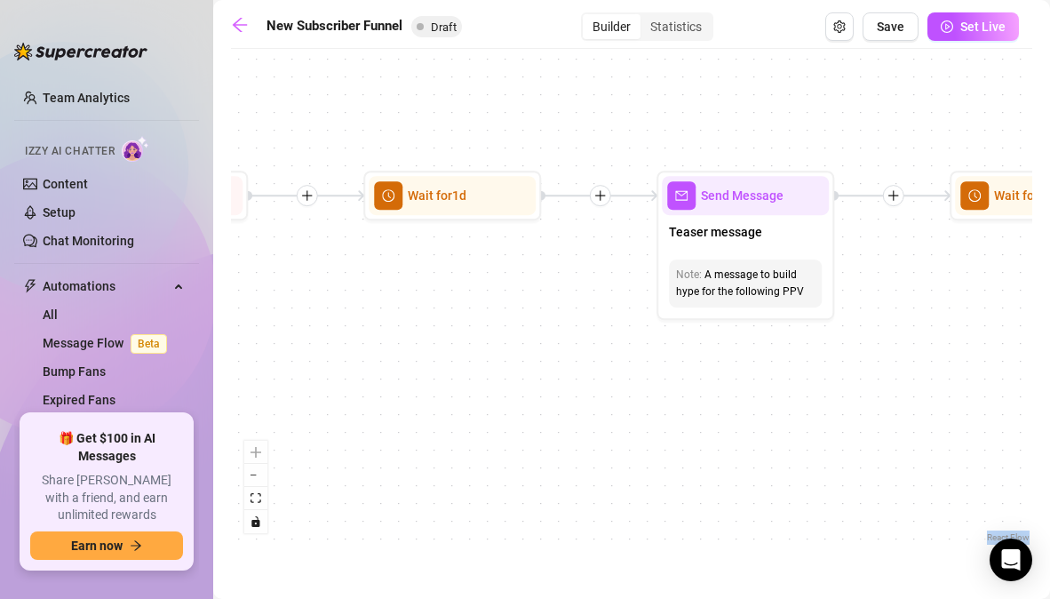
drag, startPoint x: 647, startPoint y: 295, endPoint x: 475, endPoint y: 326, distance: 174.3
click at [475, 326] on div "If True If False If True If False If True If False If True If False Merge Merge…" at bounding box center [631, 302] width 801 height 489
click at [840, 27] on icon "setting" at bounding box center [839, 26] width 12 height 12
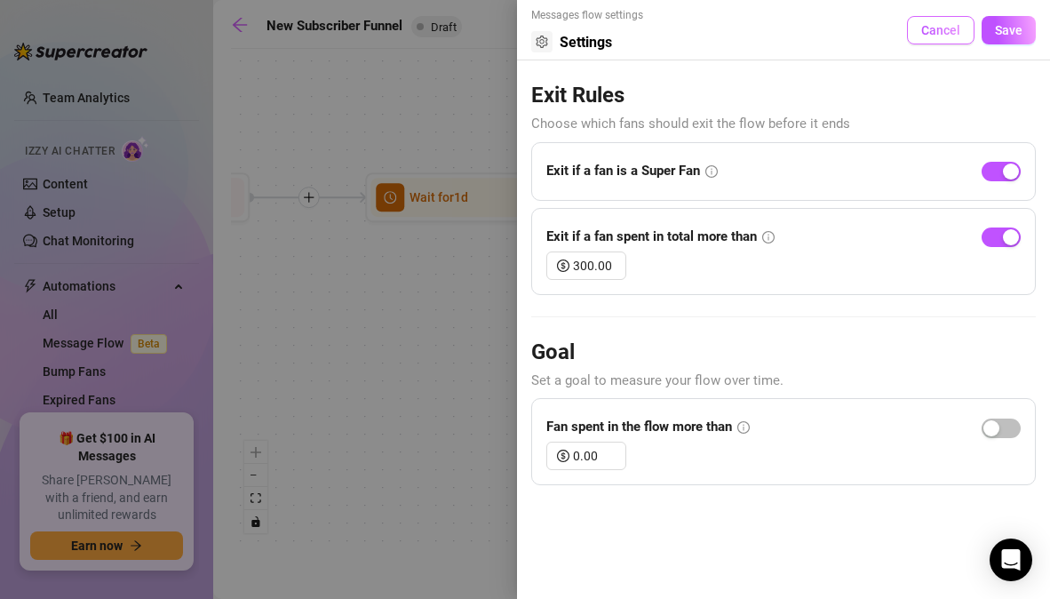
click at [940, 29] on span "Cancel" at bounding box center [940, 30] width 39 height 14
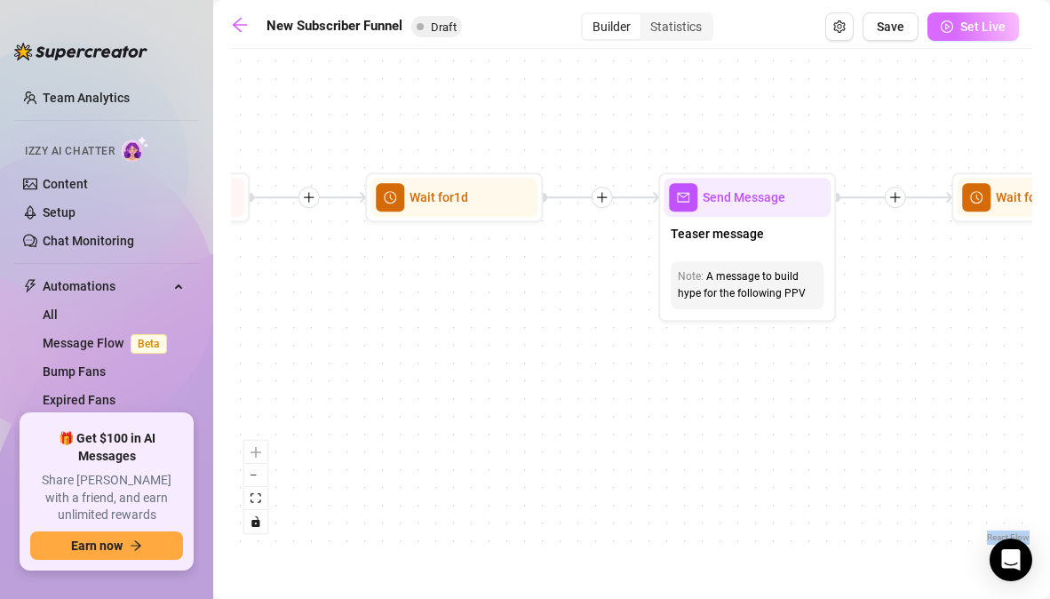
click at [943, 28] on icon "play-circle" at bounding box center [947, 26] width 12 height 12
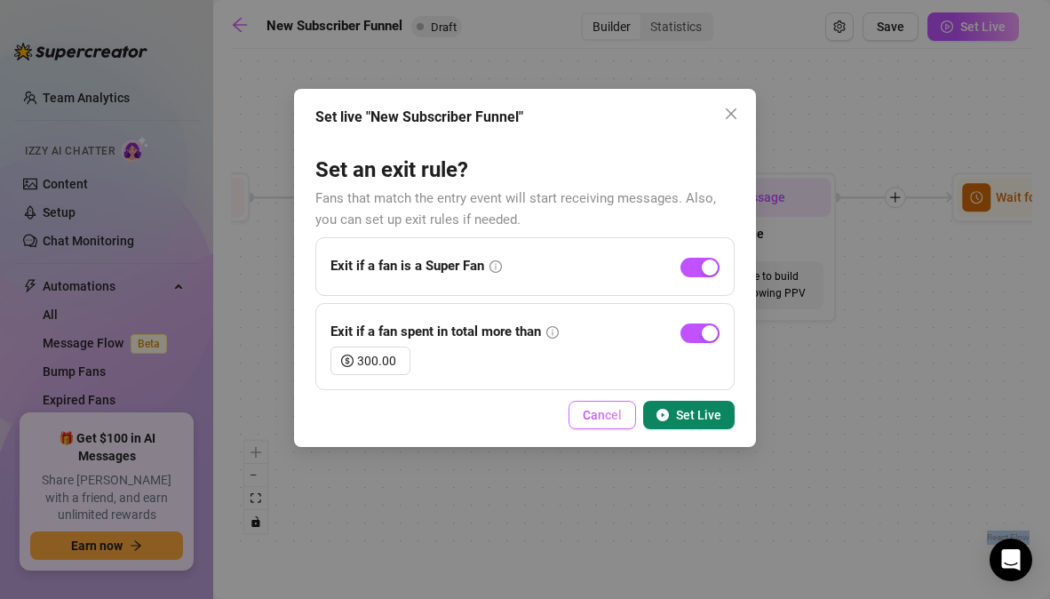
click at [625, 413] on button "Cancel" at bounding box center [603, 415] width 68 height 28
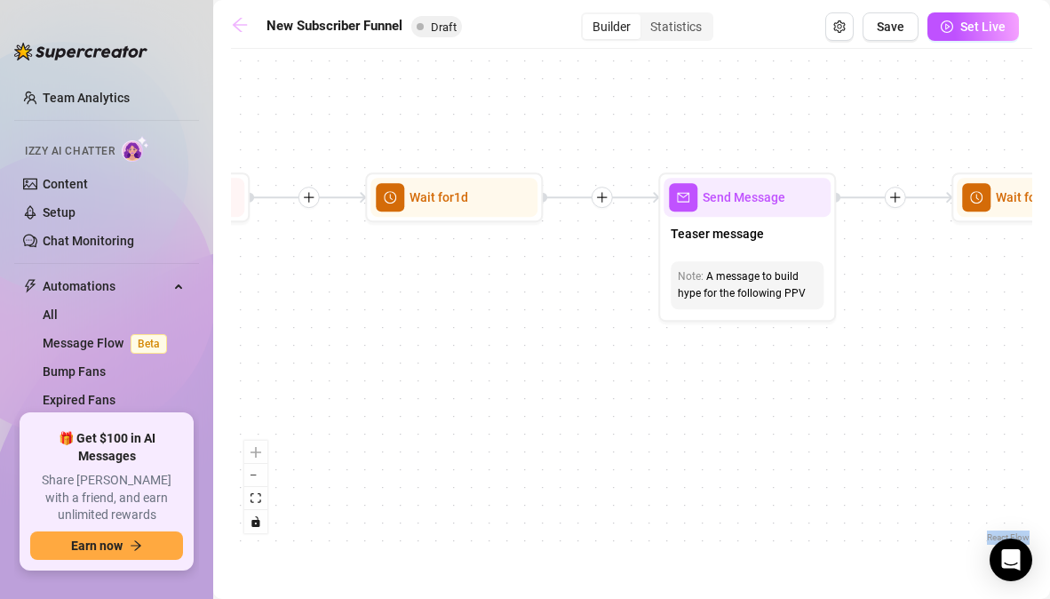
click at [249, 23] on link at bounding box center [244, 26] width 27 height 21
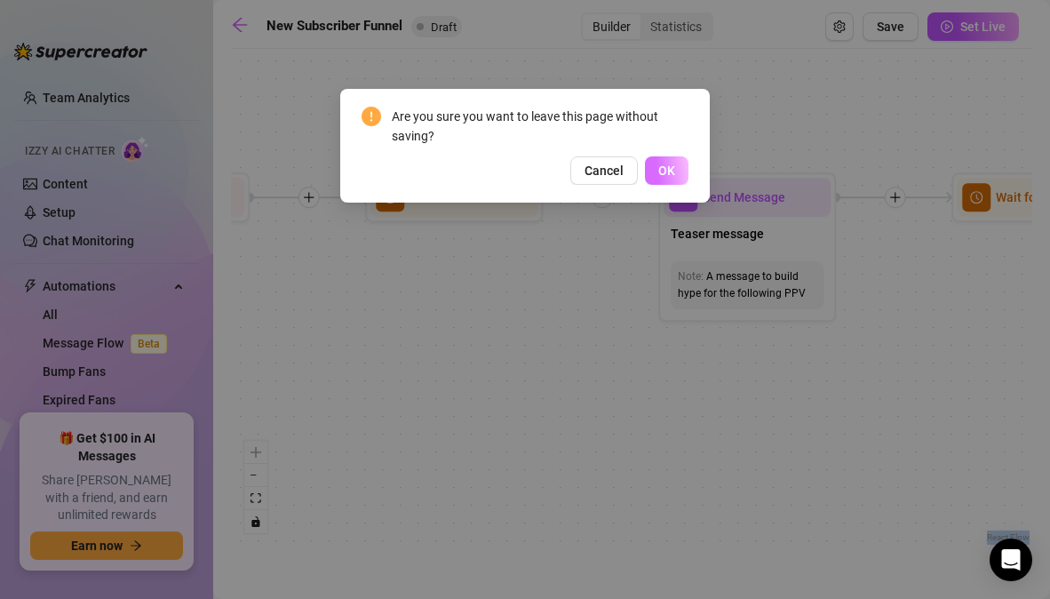
click at [665, 162] on button "OK" at bounding box center [667, 170] width 44 height 28
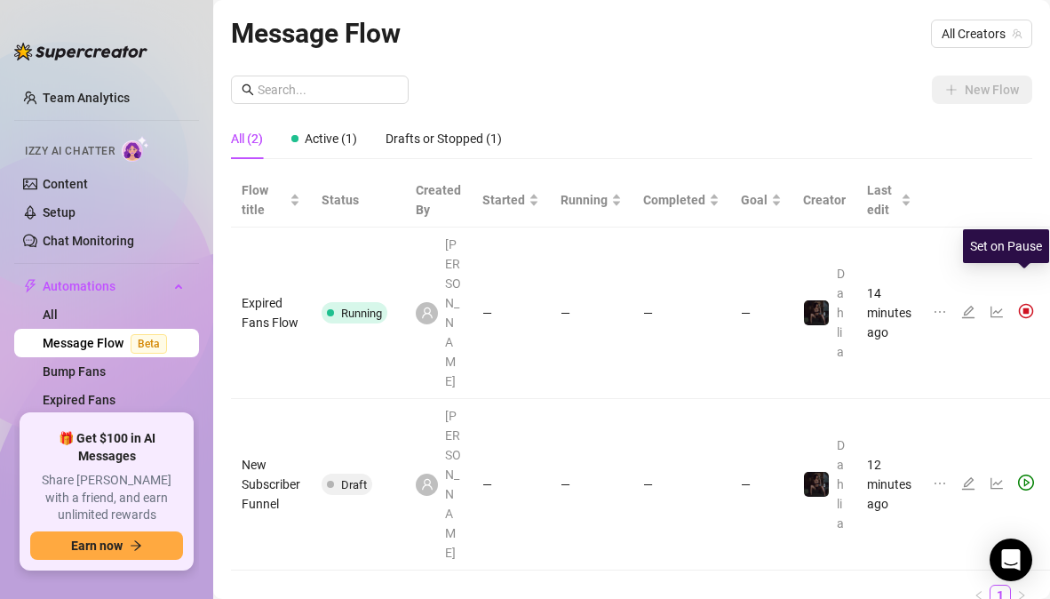
click at [1025, 303] on img at bounding box center [1026, 311] width 16 height 16
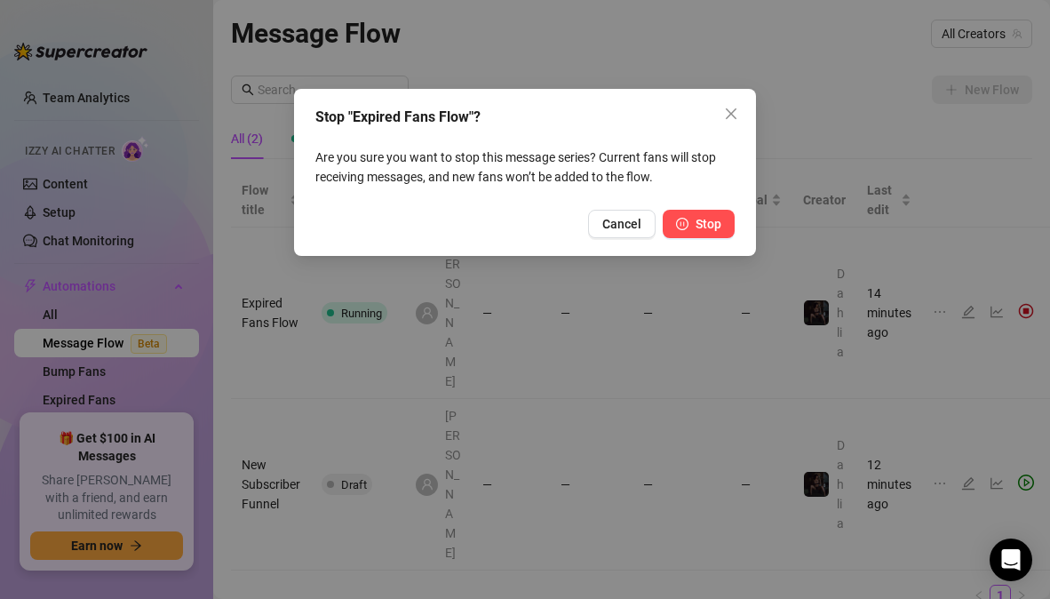
click at [715, 230] on span "Stop" at bounding box center [709, 224] width 26 height 14
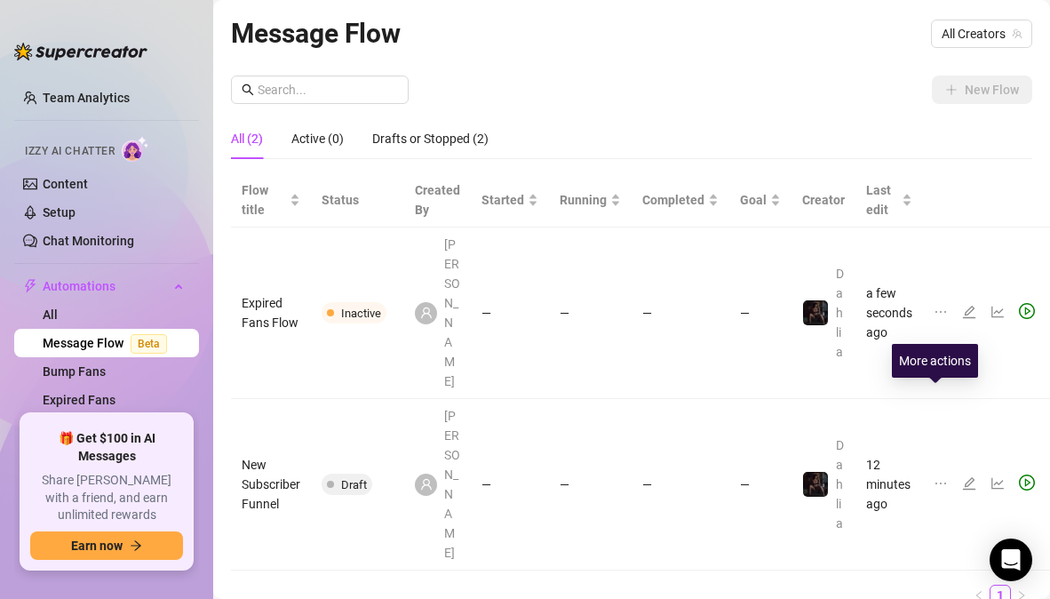
click at [935, 476] on icon "ellipsis" at bounding box center [941, 483] width 14 height 14
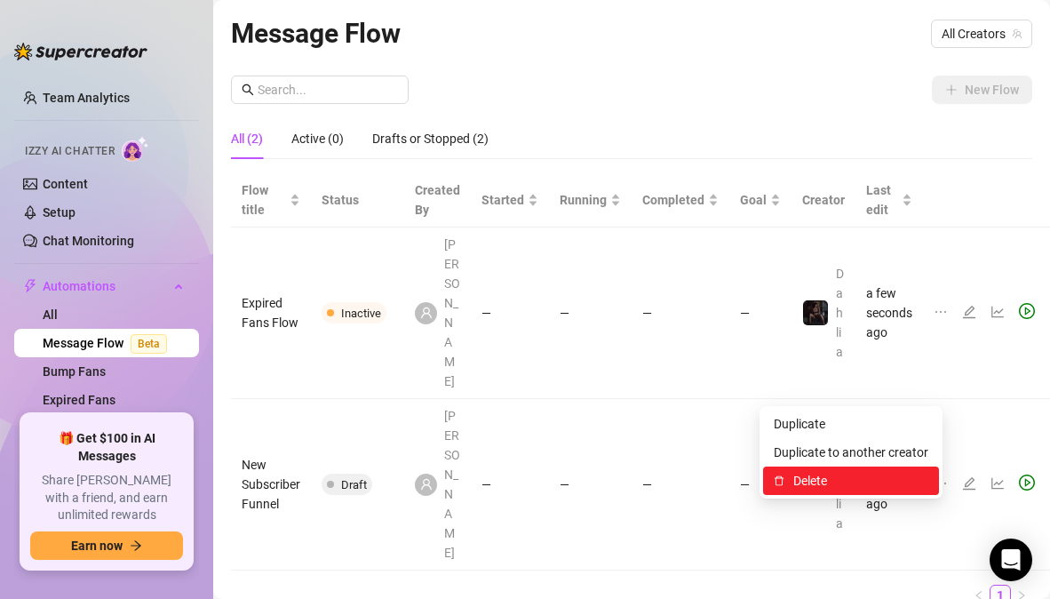
click at [871, 483] on span "Delete" at bounding box center [860, 481] width 135 height 20
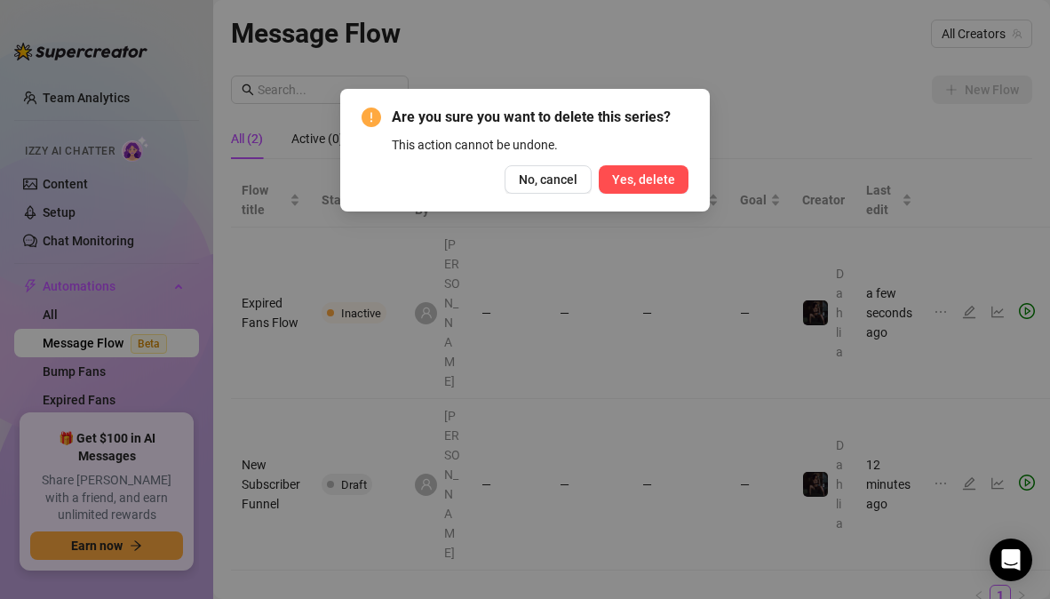
click at [664, 180] on span "Yes, delete" at bounding box center [643, 179] width 63 height 14
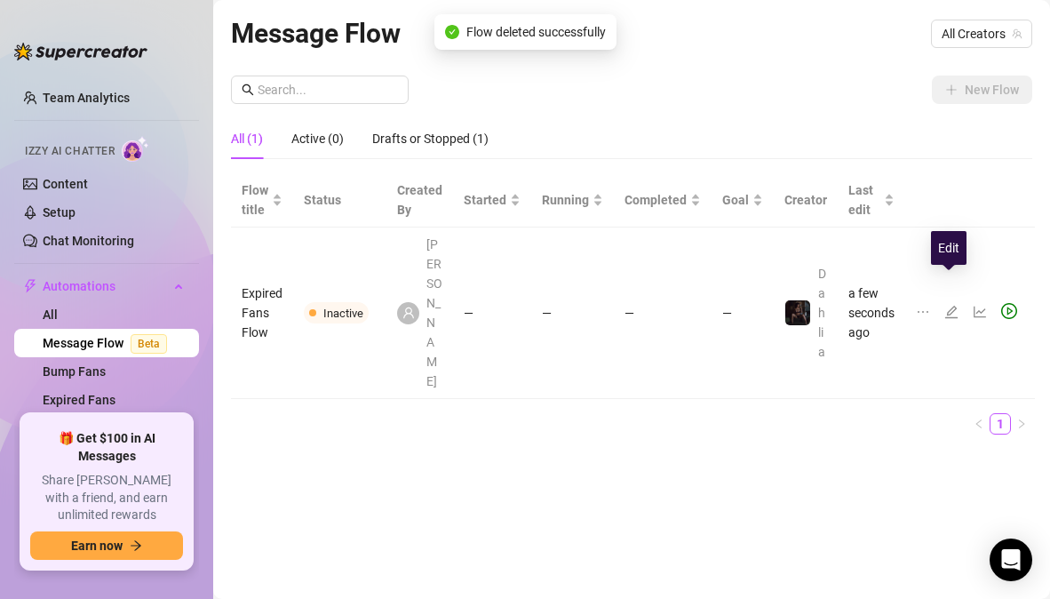
click at [950, 306] on icon "edit" at bounding box center [951, 312] width 12 height 12
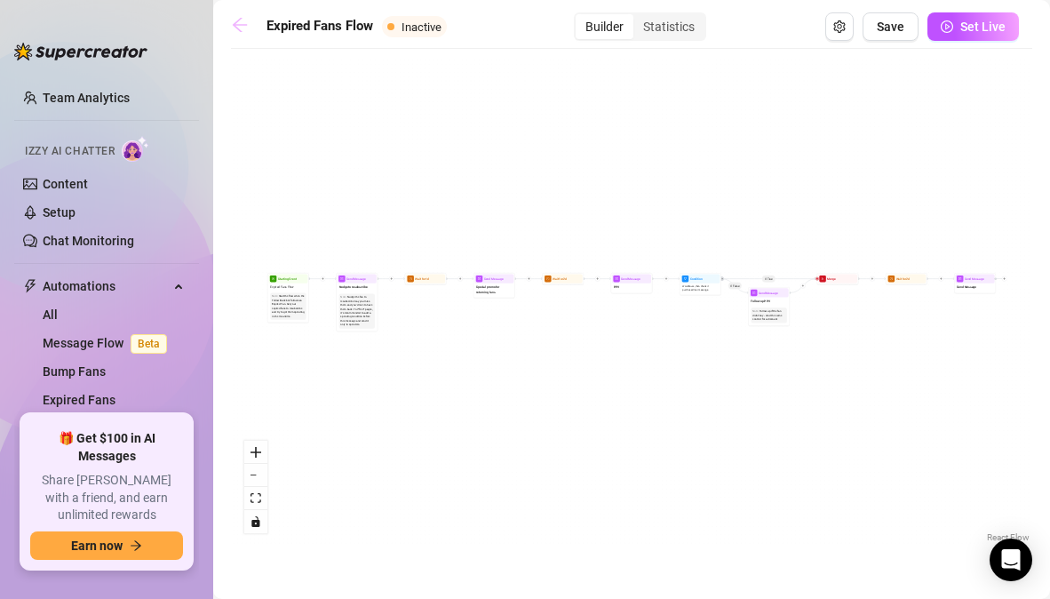
click at [243, 22] on icon "arrow-left" at bounding box center [240, 25] width 18 height 18
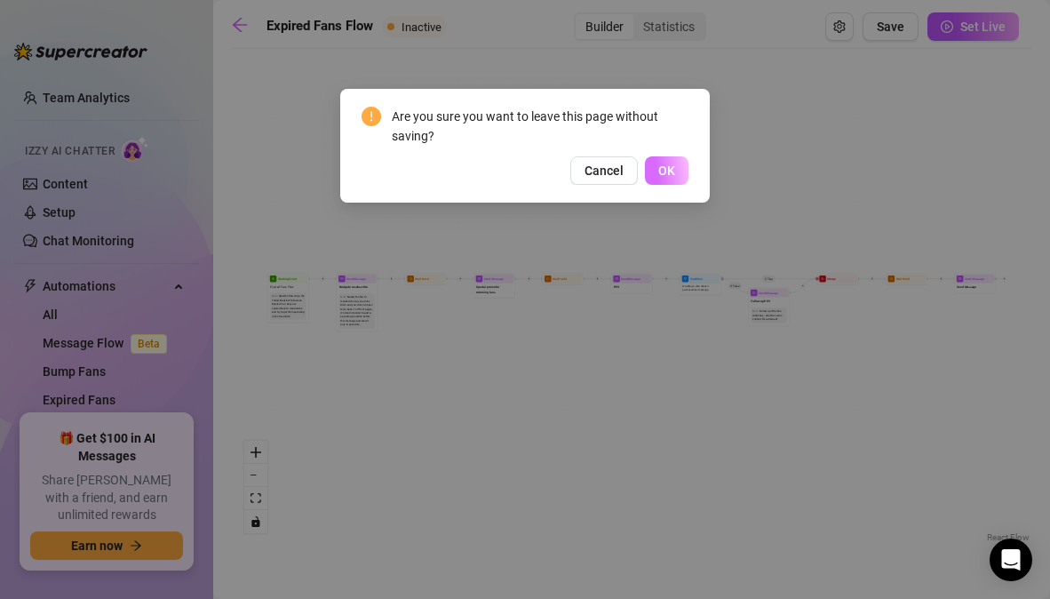
click at [665, 168] on span "OK" at bounding box center [666, 170] width 17 height 14
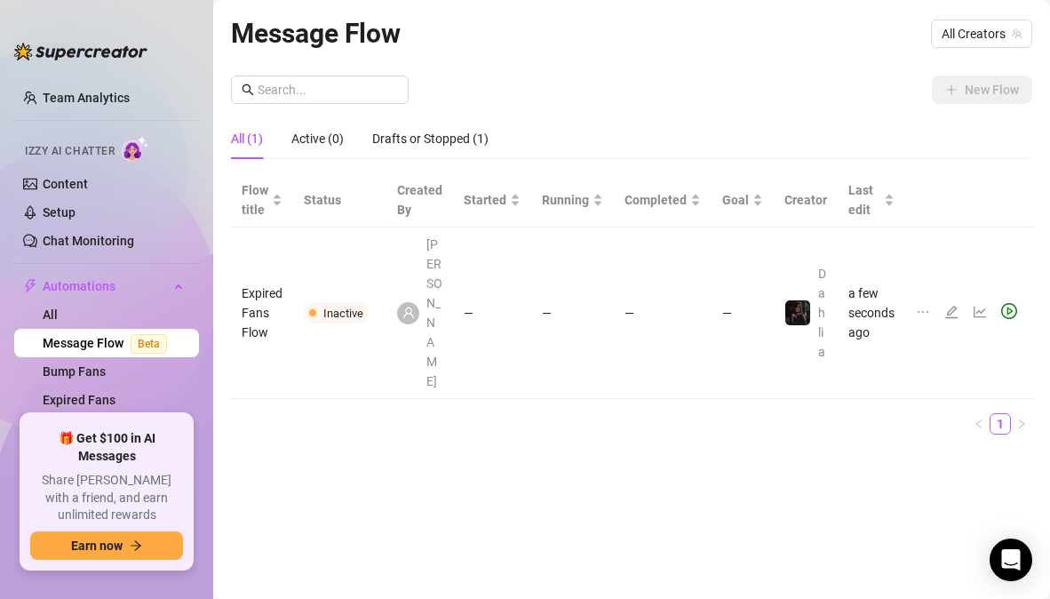
click at [924, 305] on icon "ellipsis" at bounding box center [923, 312] width 14 height 14
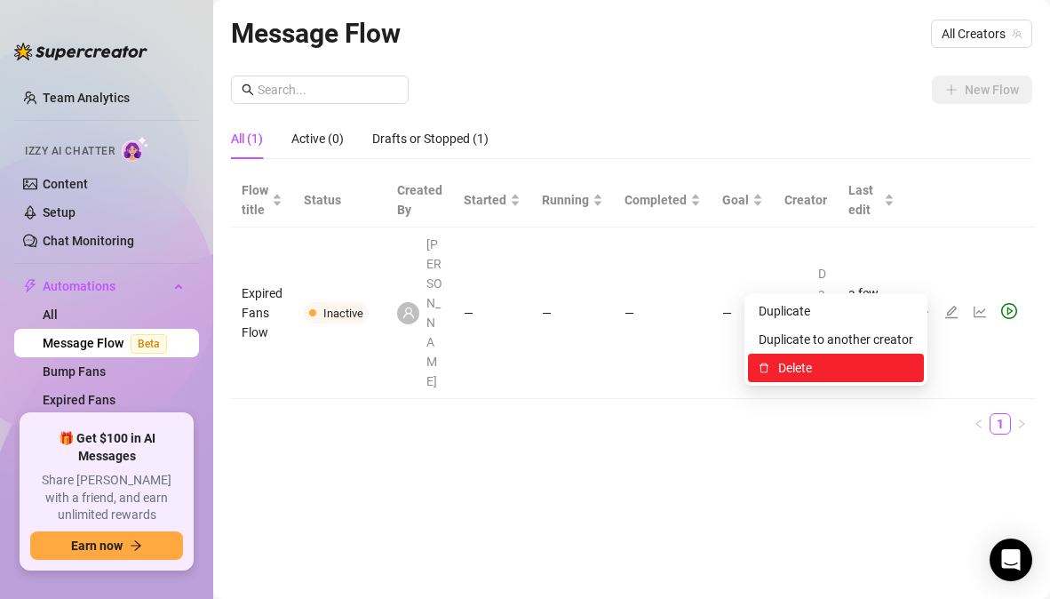
click at [860, 359] on span "Delete" at bounding box center [845, 368] width 135 height 20
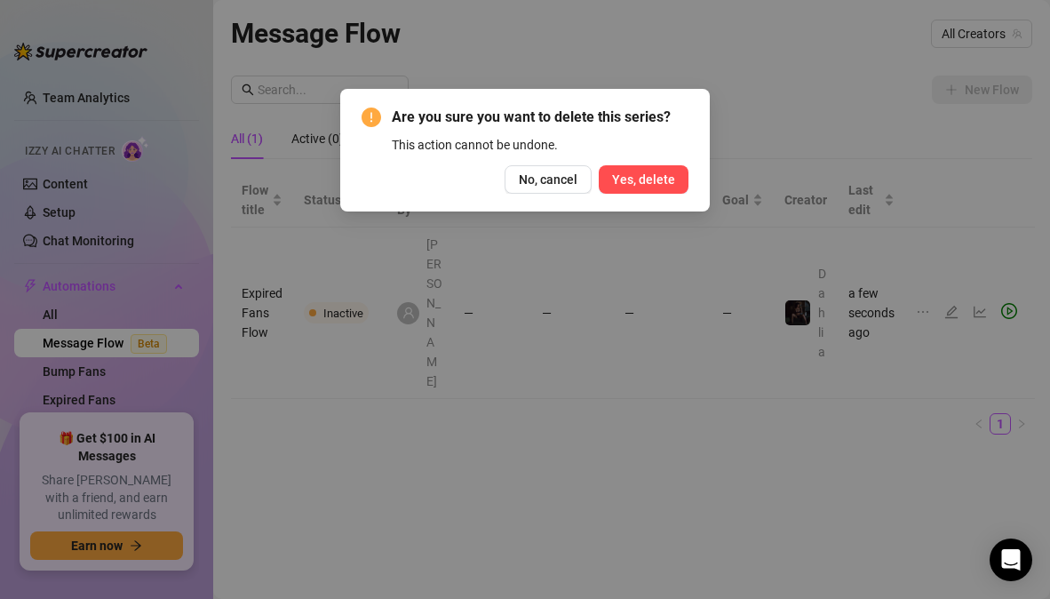
click at [677, 176] on button "Yes, delete" at bounding box center [644, 179] width 90 height 28
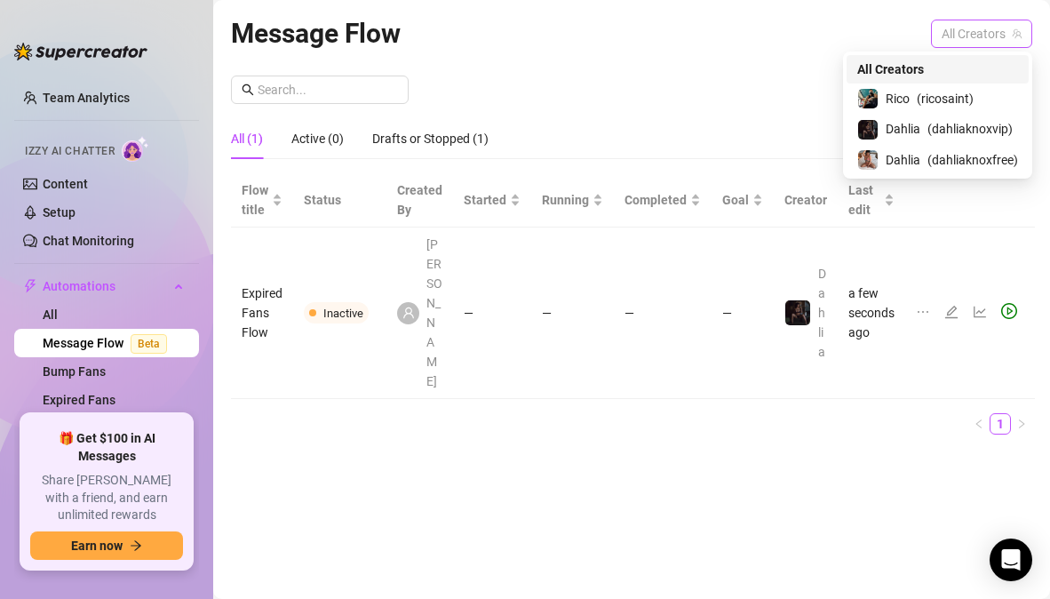
click at [960, 36] on span "All Creators" at bounding box center [982, 33] width 80 height 27
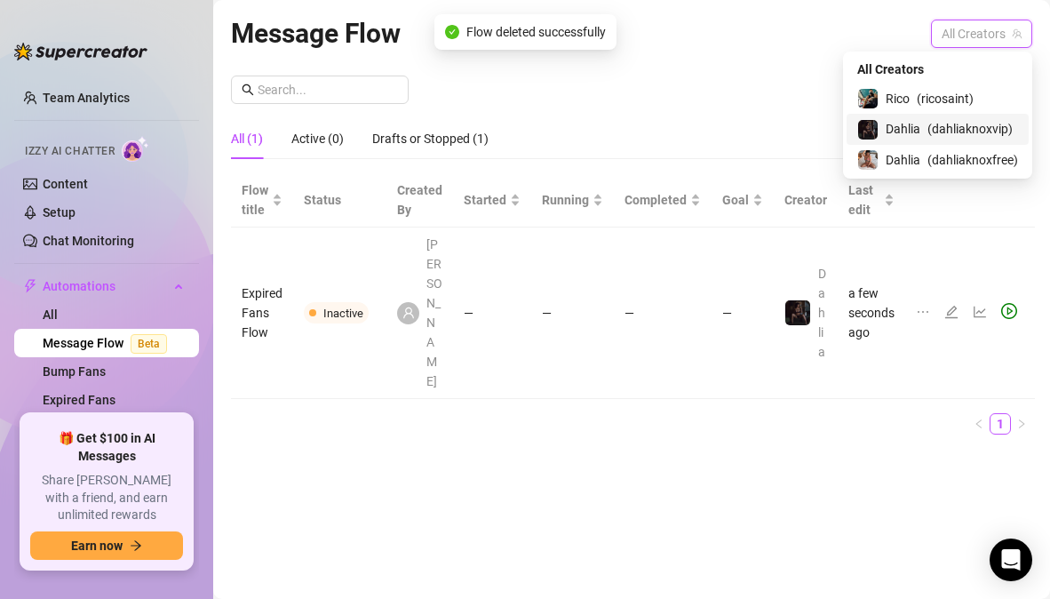
click at [798, 517] on div "Message Flow All Creators New Flow All (1) Active (0) Drafts or Stopped (1) Flo…" at bounding box center [631, 278] width 801 height 533
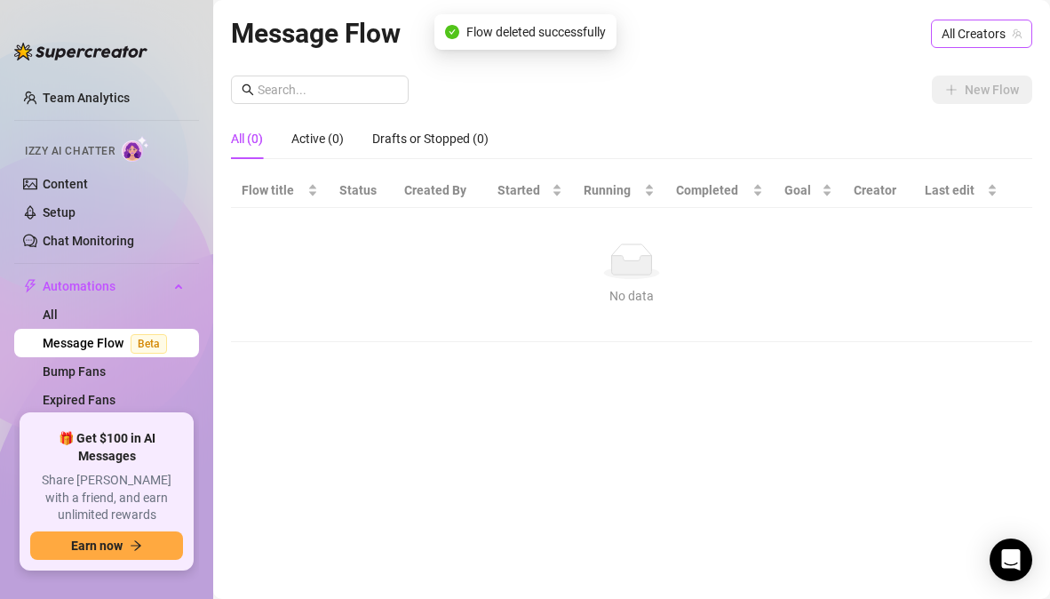
click at [955, 28] on span "All Creators" at bounding box center [982, 33] width 80 height 27
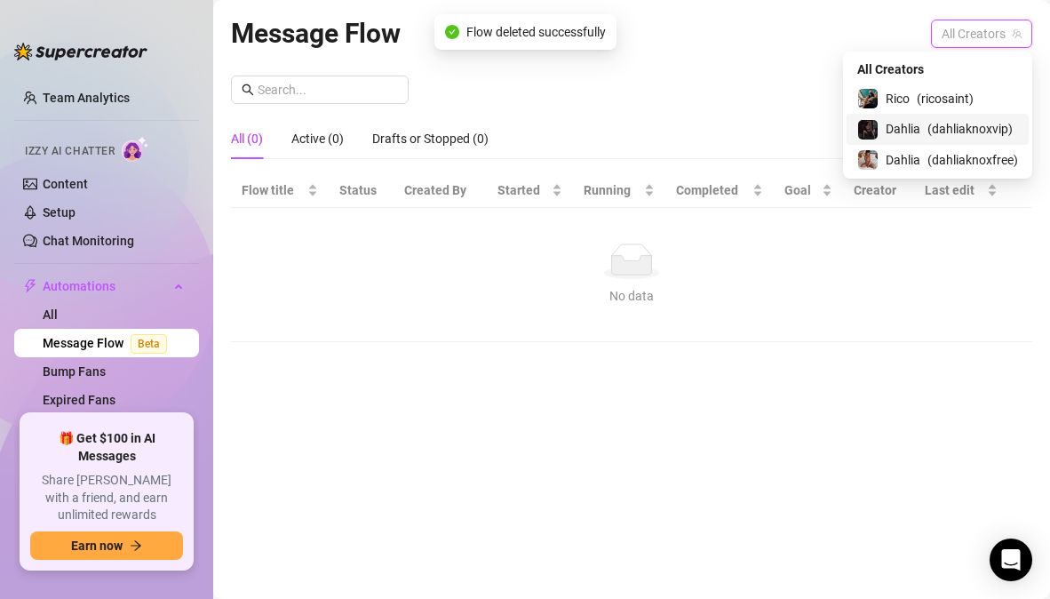
click at [931, 133] on span "( dahliaknoxvip )" at bounding box center [969, 129] width 85 height 20
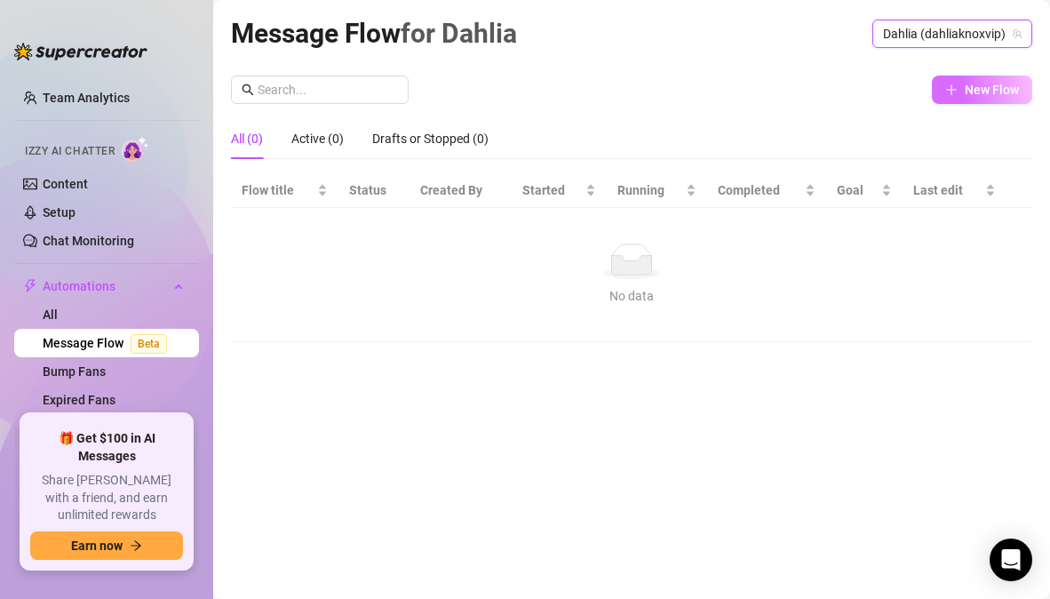
click at [967, 96] on span "New Flow" at bounding box center [992, 90] width 54 height 14
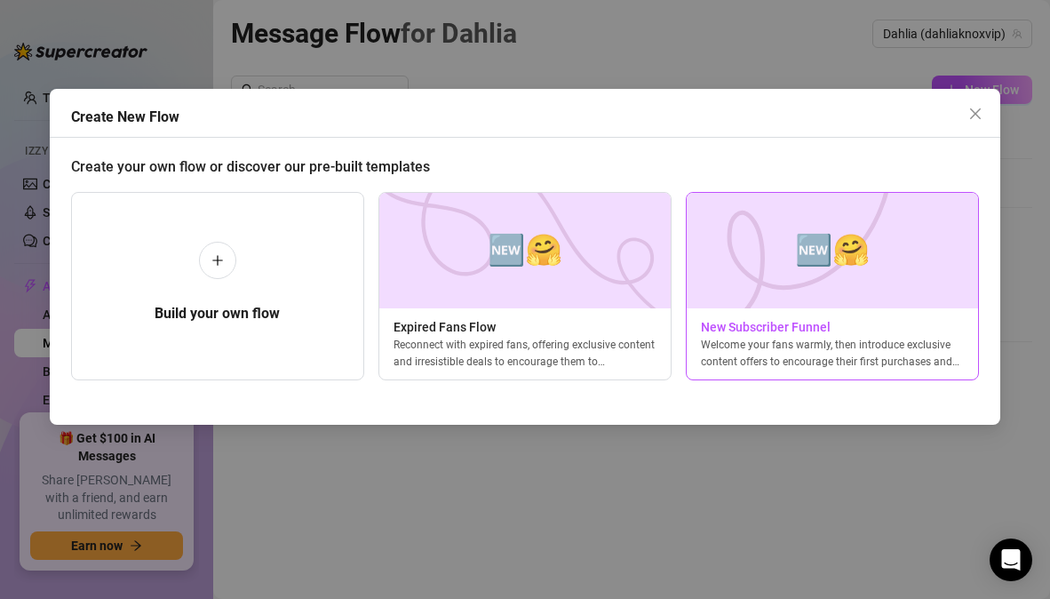
click at [908, 376] on div "🆕🤗 New Subscriber Funnel Welcome your fans warmly, then introduce exclusive con…" at bounding box center [832, 286] width 293 height 188
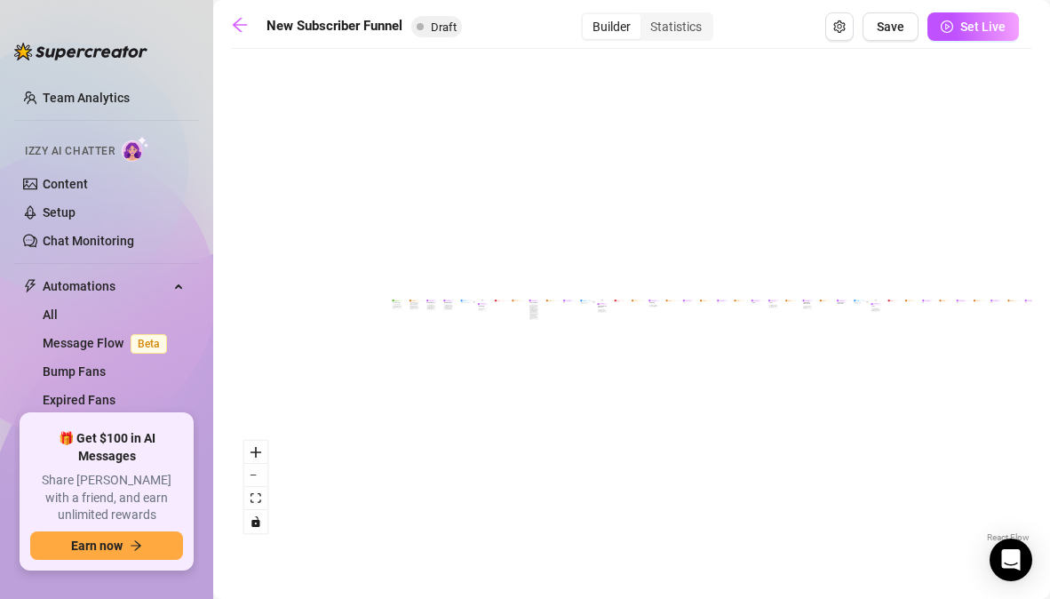
drag, startPoint x: 336, startPoint y: 327, endPoint x: 459, endPoint y: 331, distance: 123.6
click at [460, 331] on div "If True If True If True If False If False If False If True If False Merge Merge…" at bounding box center [631, 302] width 801 height 489
click at [258, 447] on icon "zoom in" at bounding box center [256, 452] width 11 height 11
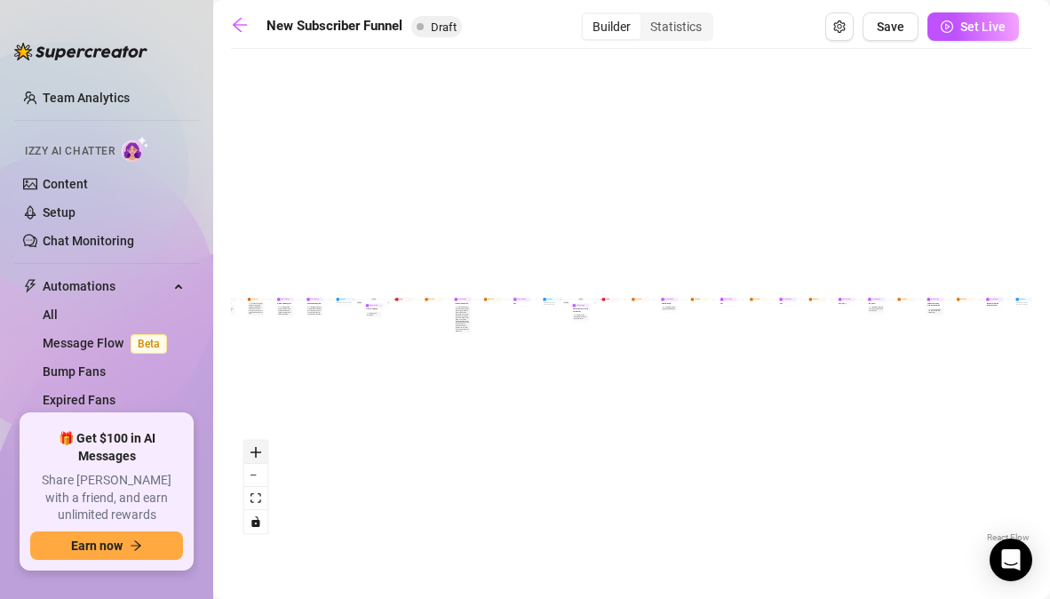
click at [258, 447] on icon "zoom in" at bounding box center [256, 452] width 11 height 11
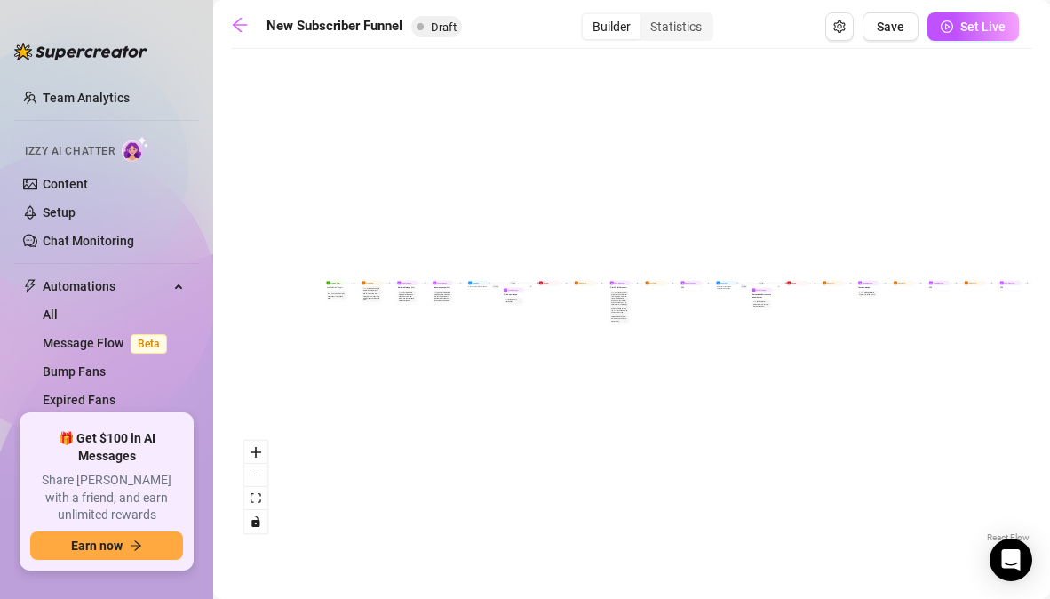
drag, startPoint x: 329, startPoint y: 343, endPoint x: 589, endPoint y: 361, distance: 260.9
click at [589, 358] on div "If True If True If True If False If False If False If True If False Merge Merge…" at bounding box center [631, 302] width 801 height 489
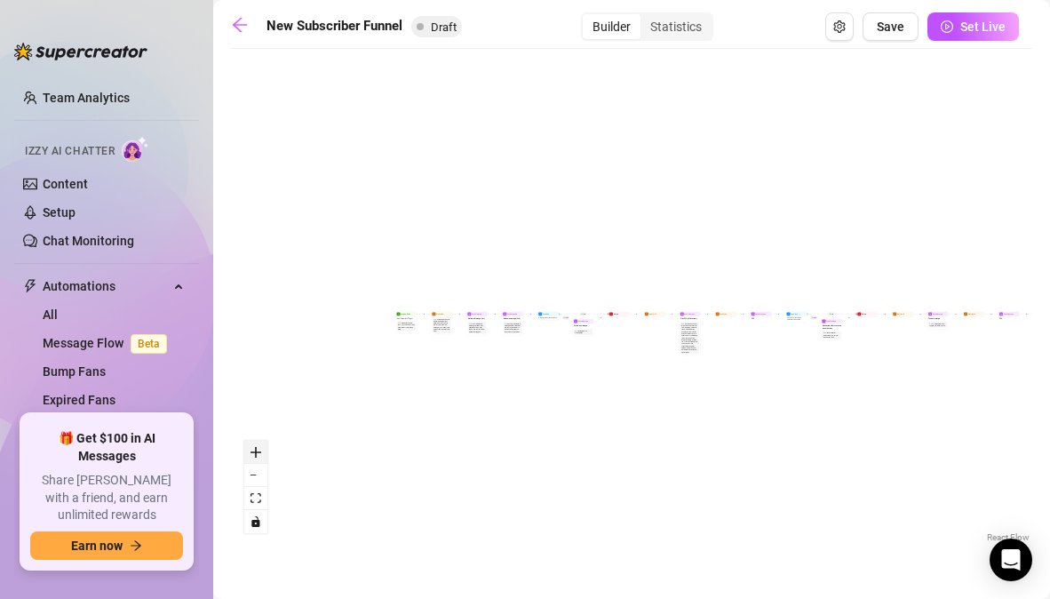
click at [264, 453] on button "zoom in" at bounding box center [255, 452] width 23 height 23
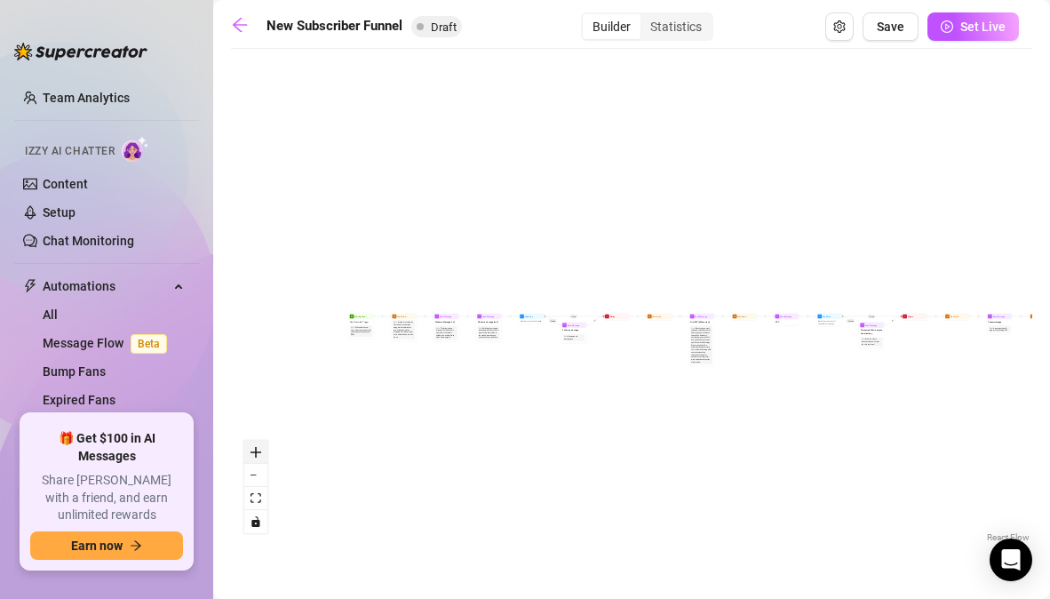
click at [264, 453] on button "zoom in" at bounding box center [255, 452] width 23 height 23
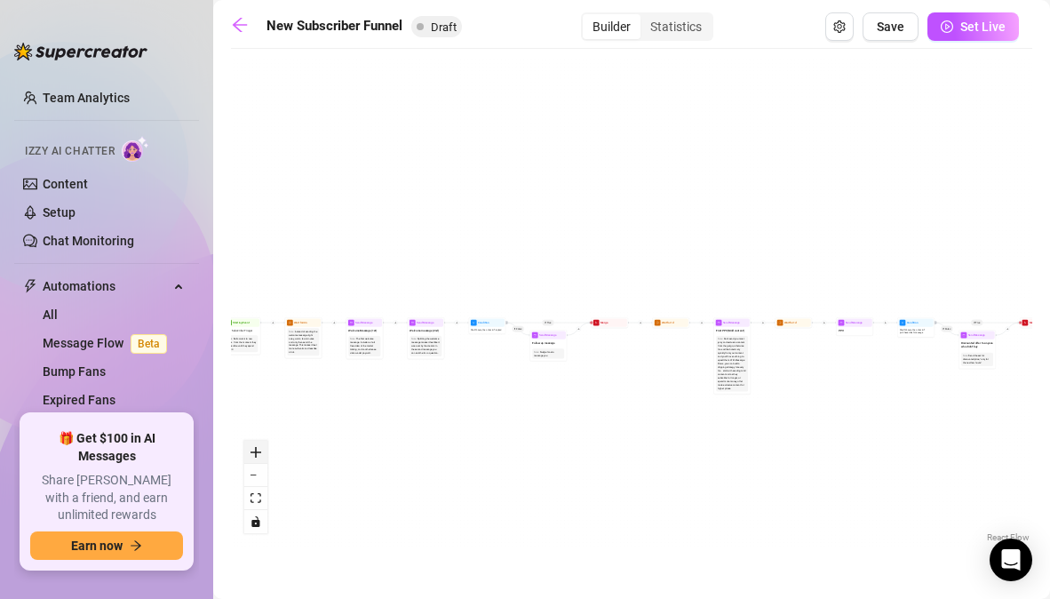
click at [264, 453] on button "zoom in" at bounding box center [255, 452] width 23 height 23
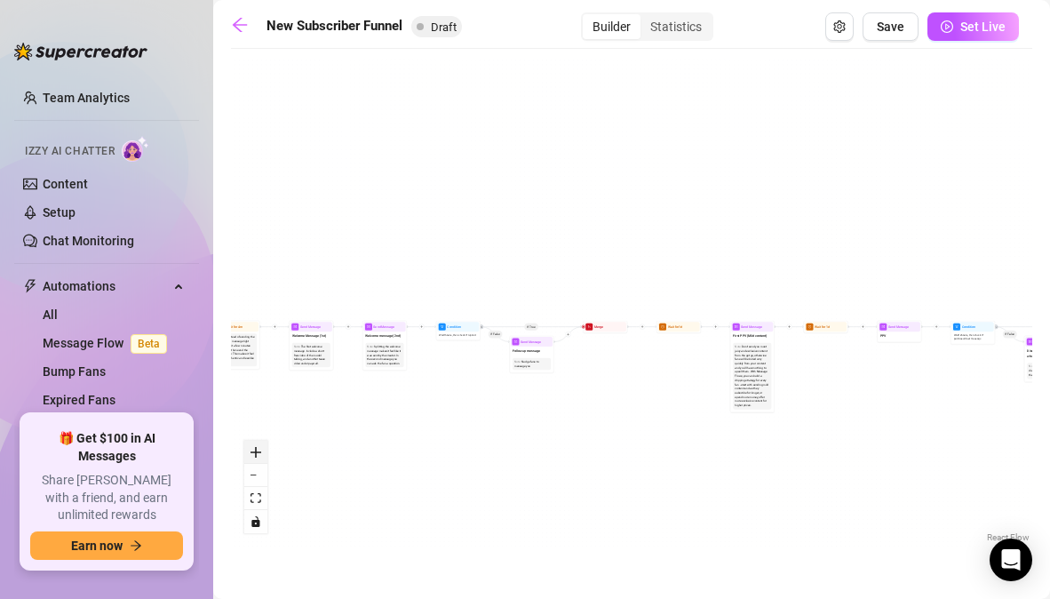
click at [264, 453] on button "zoom in" at bounding box center [255, 452] width 23 height 23
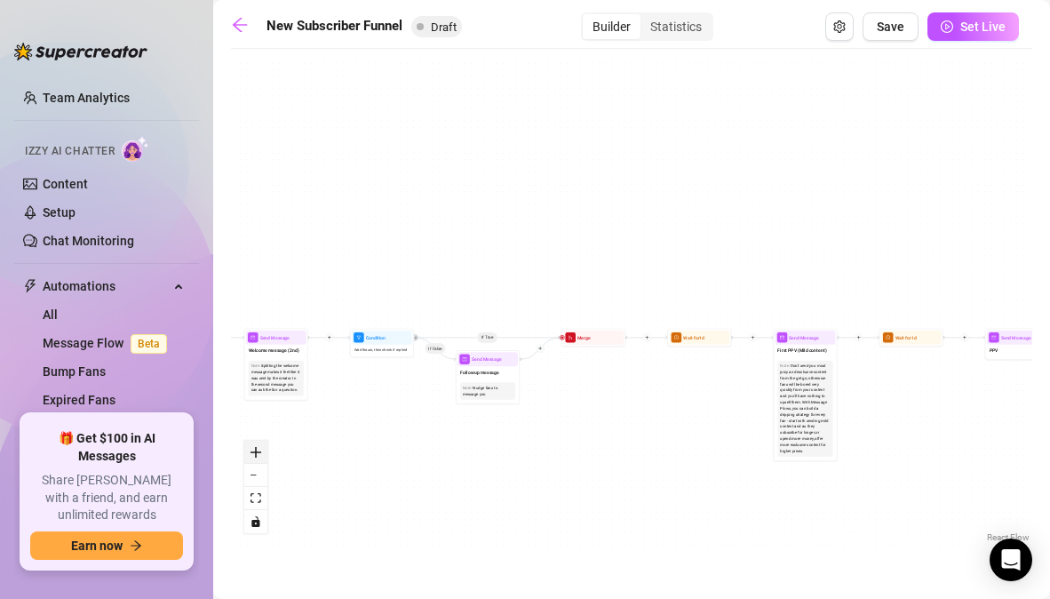
click at [264, 453] on button "zoom in" at bounding box center [255, 452] width 23 height 23
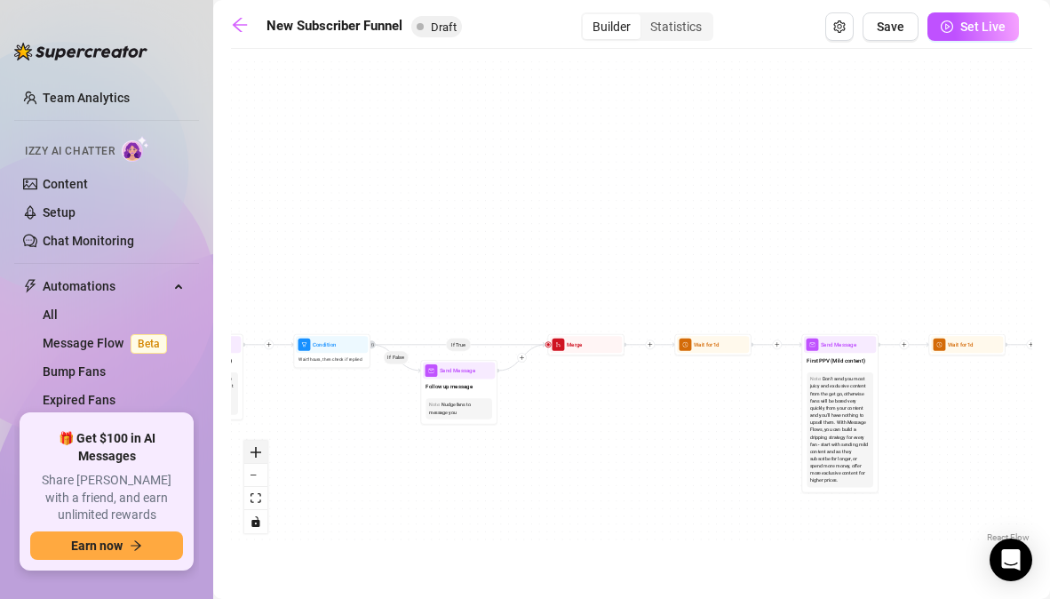
click at [264, 453] on button "zoom in" at bounding box center [255, 452] width 23 height 23
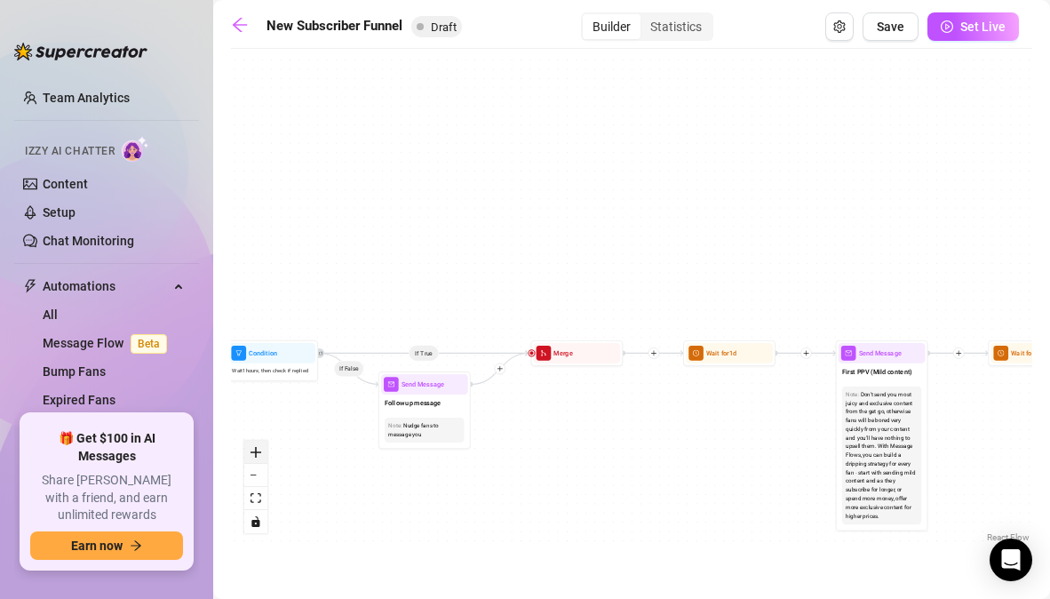
click at [264, 453] on button "zoom in" at bounding box center [255, 452] width 23 height 23
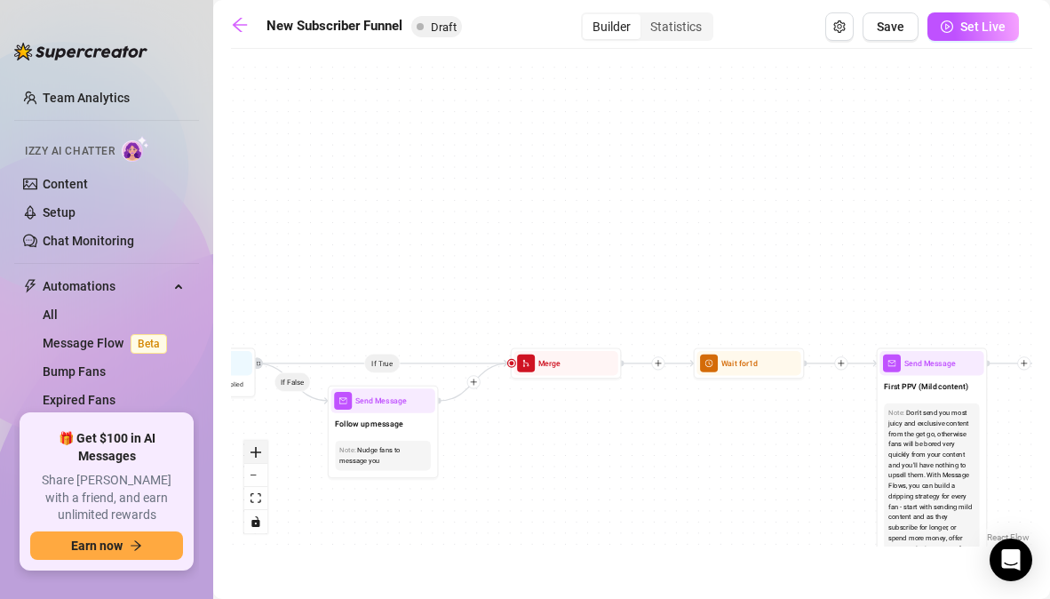
click at [264, 453] on button "zoom in" at bounding box center [255, 452] width 23 height 23
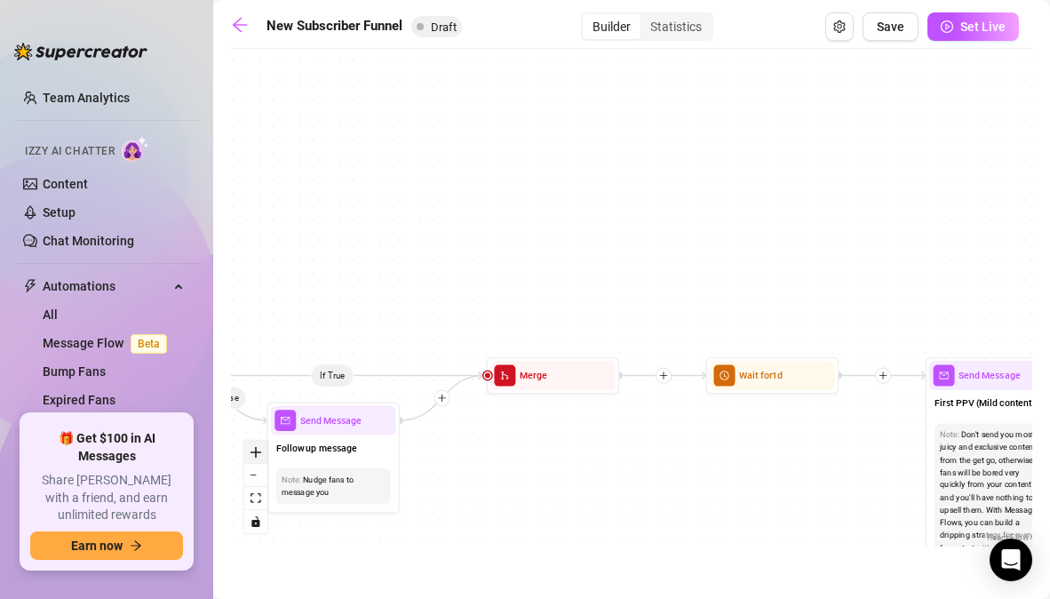
click at [264, 453] on button "zoom in" at bounding box center [255, 452] width 23 height 23
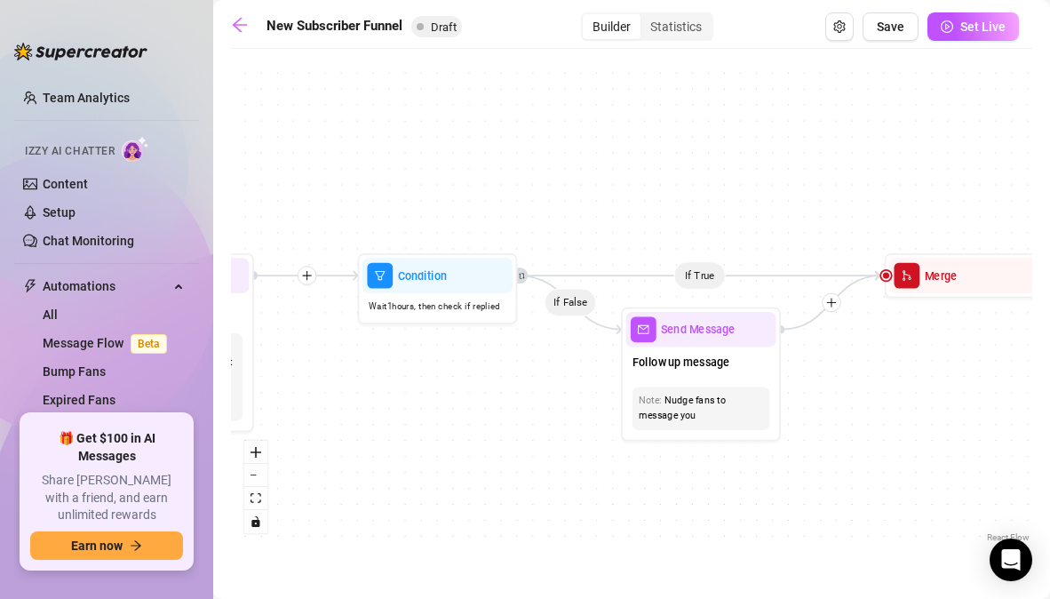
drag, startPoint x: 354, startPoint y: 411, endPoint x: 830, endPoint y: 235, distance: 507.6
click at [830, 236] on div "If True If True If True If False If False If False If True If False Merge Merge…" at bounding box center [631, 302] width 801 height 489
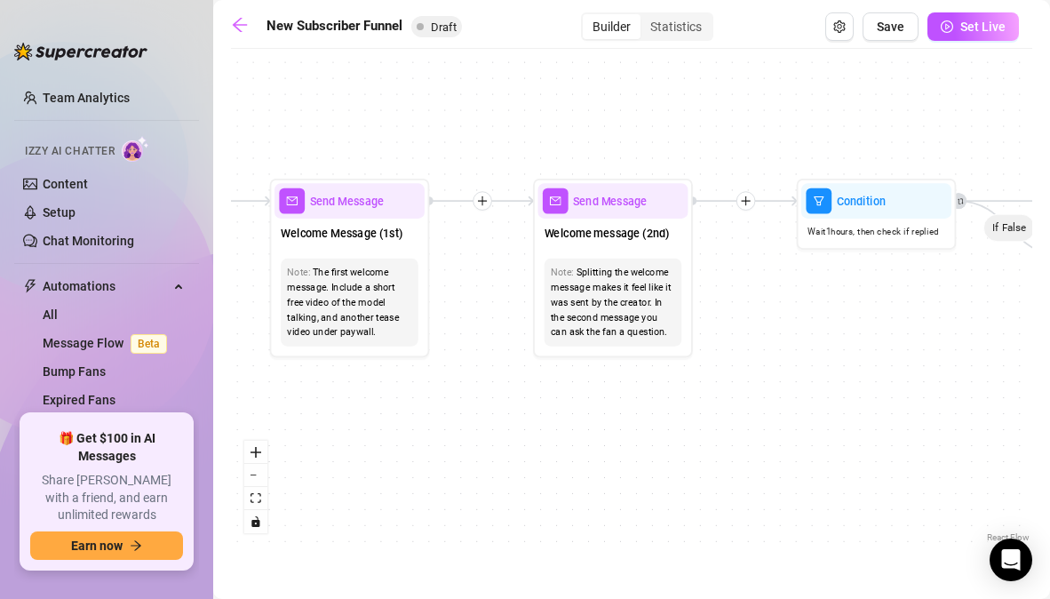
drag, startPoint x: 436, startPoint y: 358, endPoint x: 880, endPoint y: 348, distance: 444.3
click at [880, 348] on div "If True If True If True If False If False If False If True If False Merge Merge…" at bounding box center [631, 302] width 801 height 489
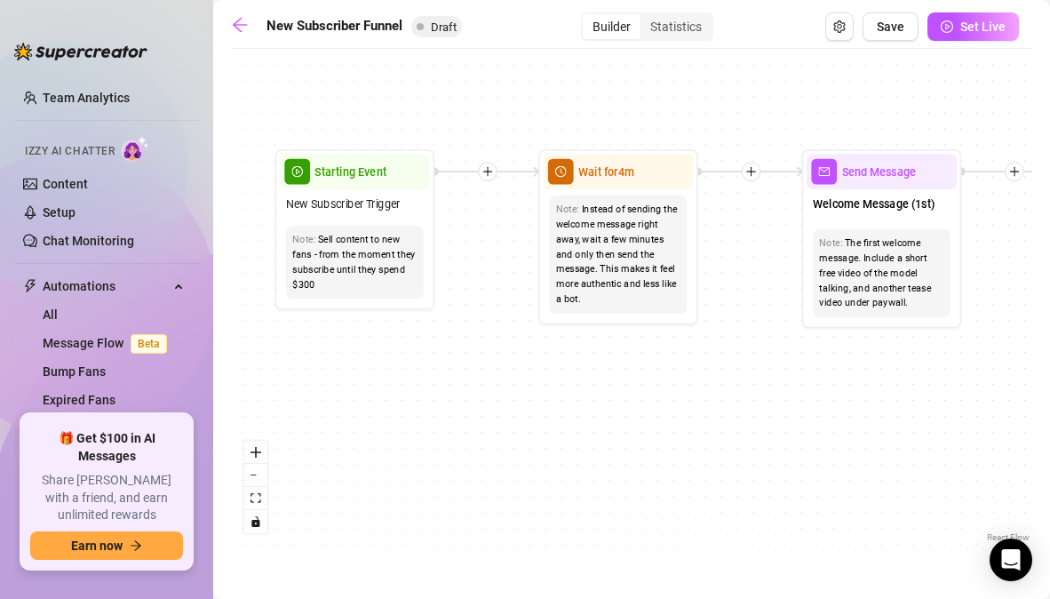
drag, startPoint x: 540, startPoint y: 327, endPoint x: 1015, endPoint y: 320, distance: 475.3
click at [1015, 320] on div "If True If True If True If False If False If False If True If False Merge Merge…" at bounding box center [631, 302] width 801 height 489
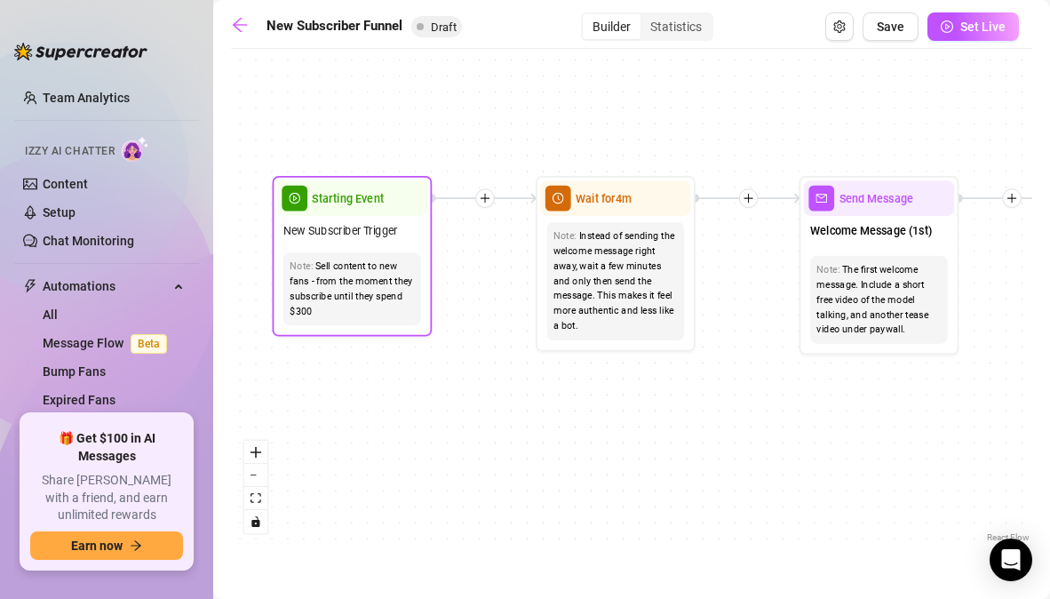
click at [355, 315] on div "Sell content to new fans - from the moment they subscribe until they spend $300" at bounding box center [352, 289] width 124 height 60
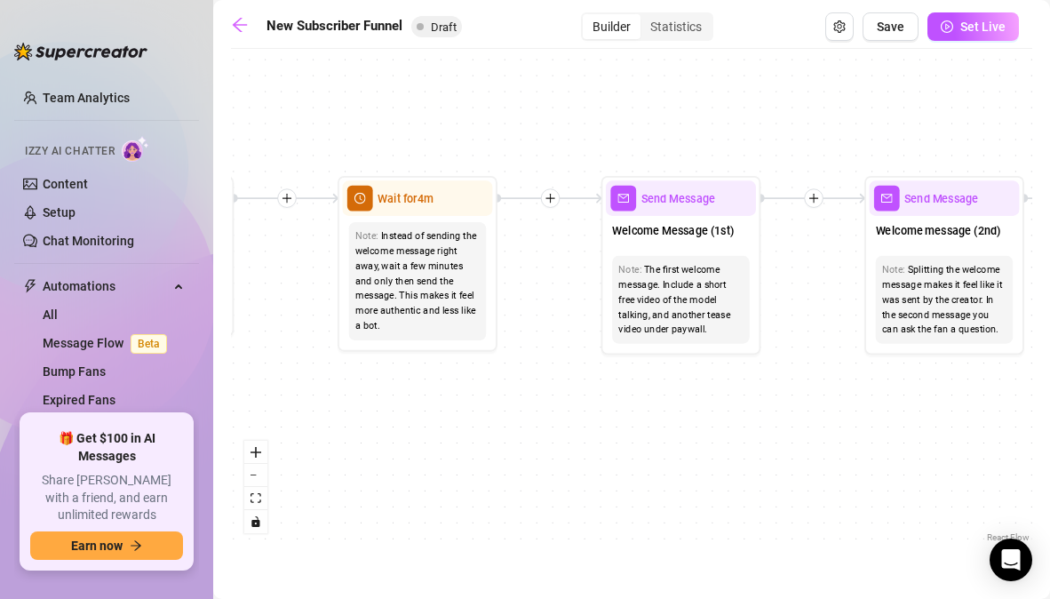
drag, startPoint x: 468, startPoint y: 277, endPoint x: 237, endPoint y: 284, distance: 231.1
click at [238, 283] on div "If True If True If True If False If False If False If True If False Merge Merge…" at bounding box center [631, 302] width 801 height 489
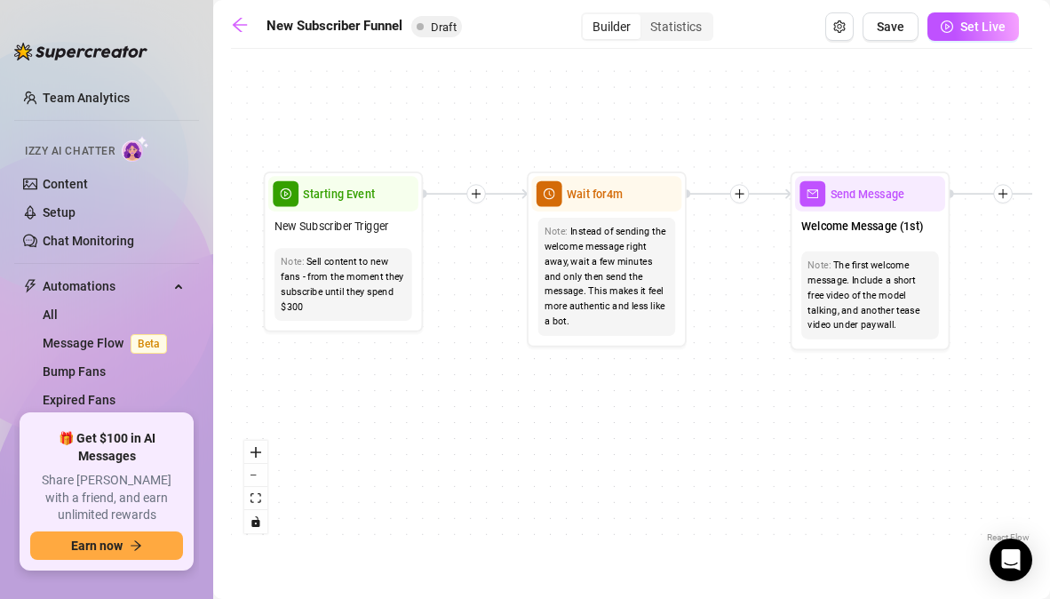
drag, startPoint x: 268, startPoint y: 361, endPoint x: 489, endPoint y: 349, distance: 220.6
click at [489, 349] on div "If True If True If True If False If False If False If True If False Merge Merge…" at bounding box center [631, 302] width 801 height 489
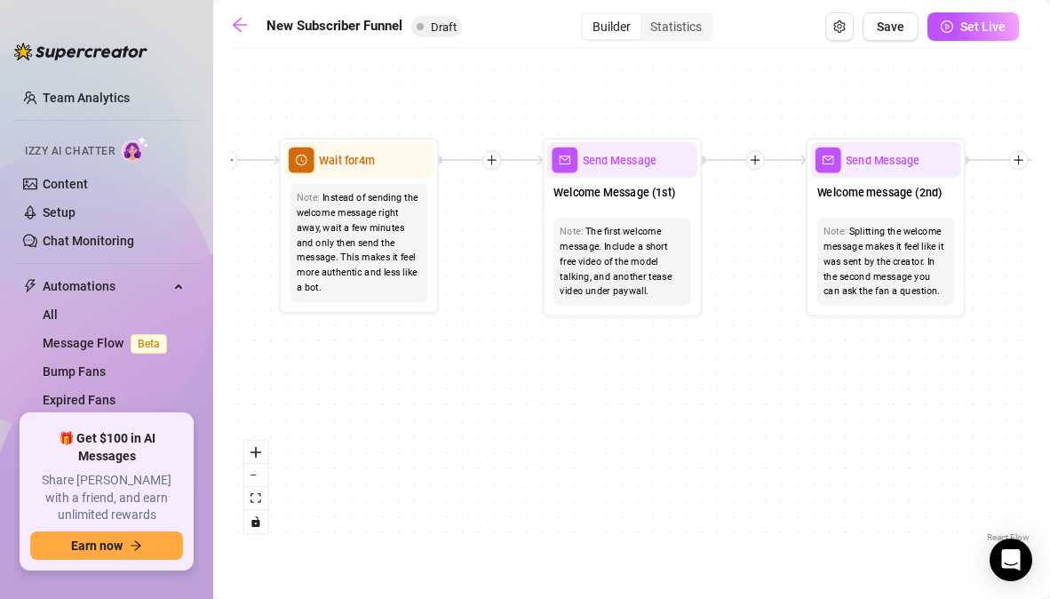
drag, startPoint x: 520, startPoint y: 400, endPoint x: 207, endPoint y: 360, distance: 315.3
click at [208, 360] on div "Home Creator Analytics Team Analytics Izzy AI Chatter Content Setup Chat Monito…" at bounding box center [525, 299] width 1050 height 599
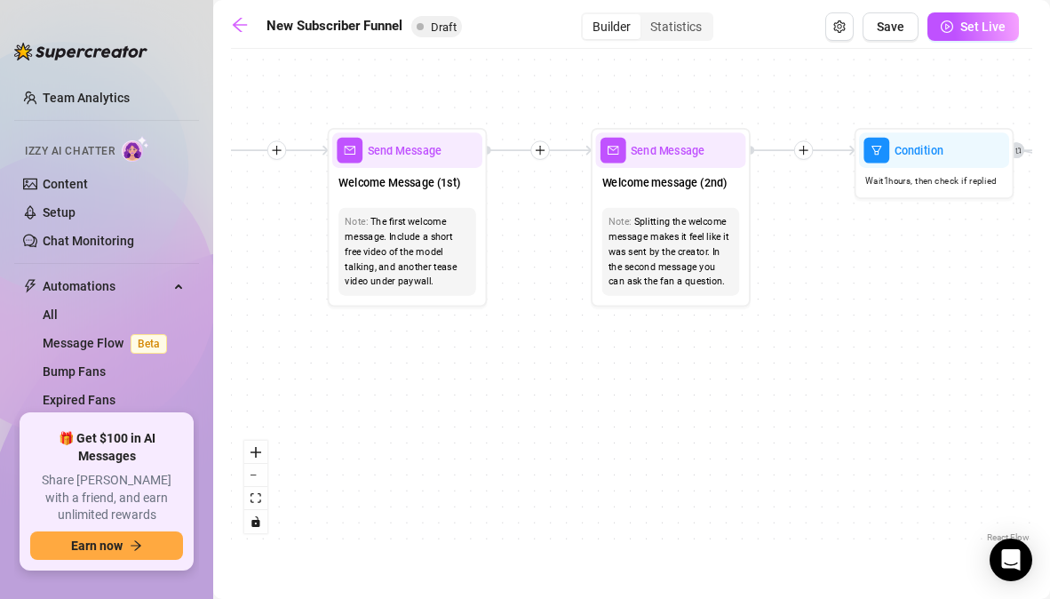
drag, startPoint x: 636, startPoint y: 345, endPoint x: 486, endPoint y: 342, distance: 150.2
click at [486, 342] on div "If True If True If True If False If False If False If True If False Merge Merge…" at bounding box center [631, 302] width 801 height 489
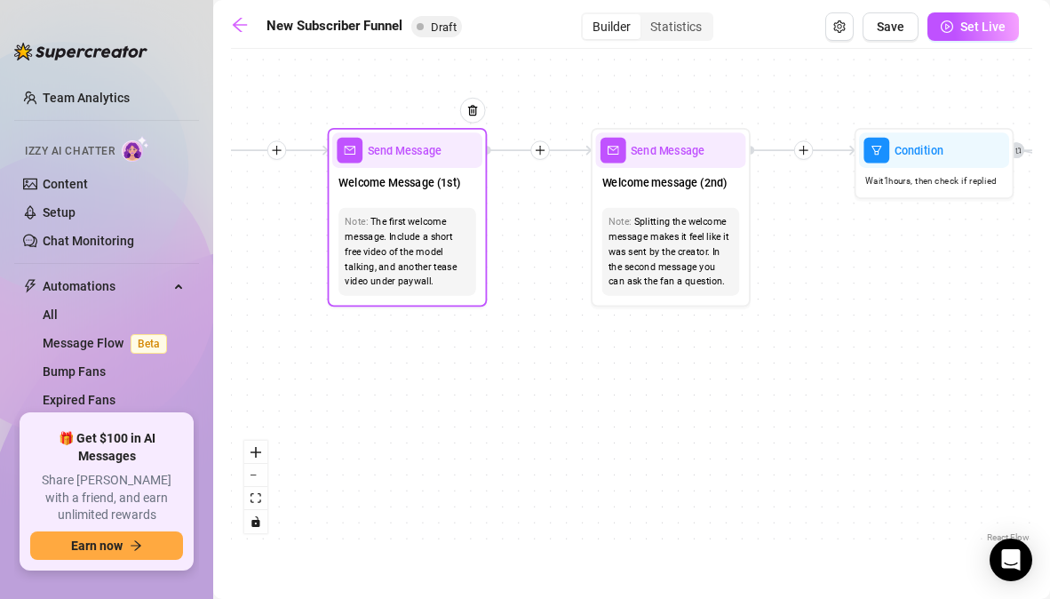
click at [404, 157] on span "Send Message" at bounding box center [405, 150] width 75 height 18
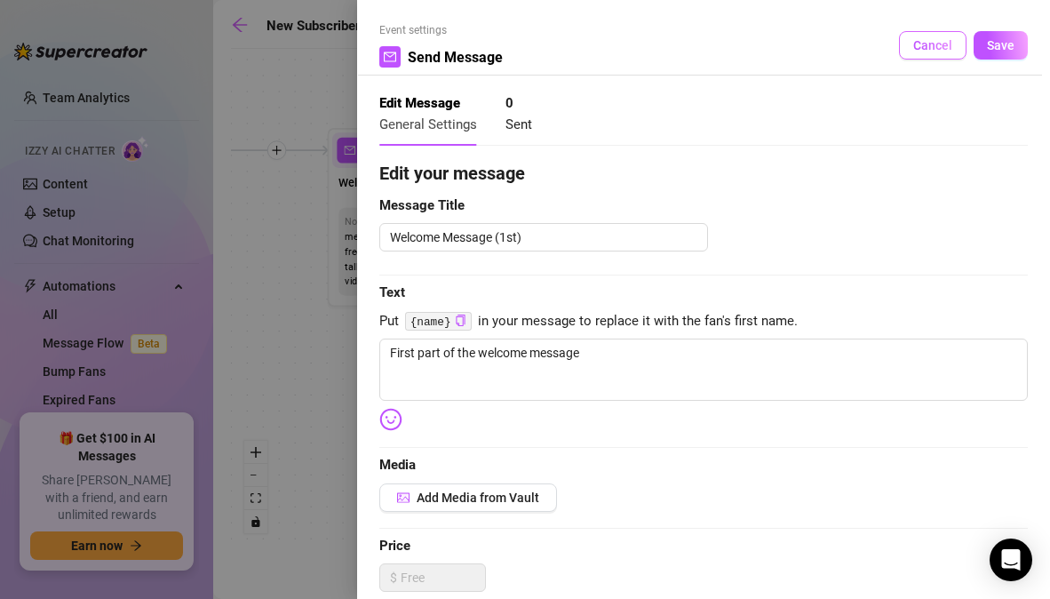
click at [917, 41] on span "Cancel" at bounding box center [932, 45] width 39 height 14
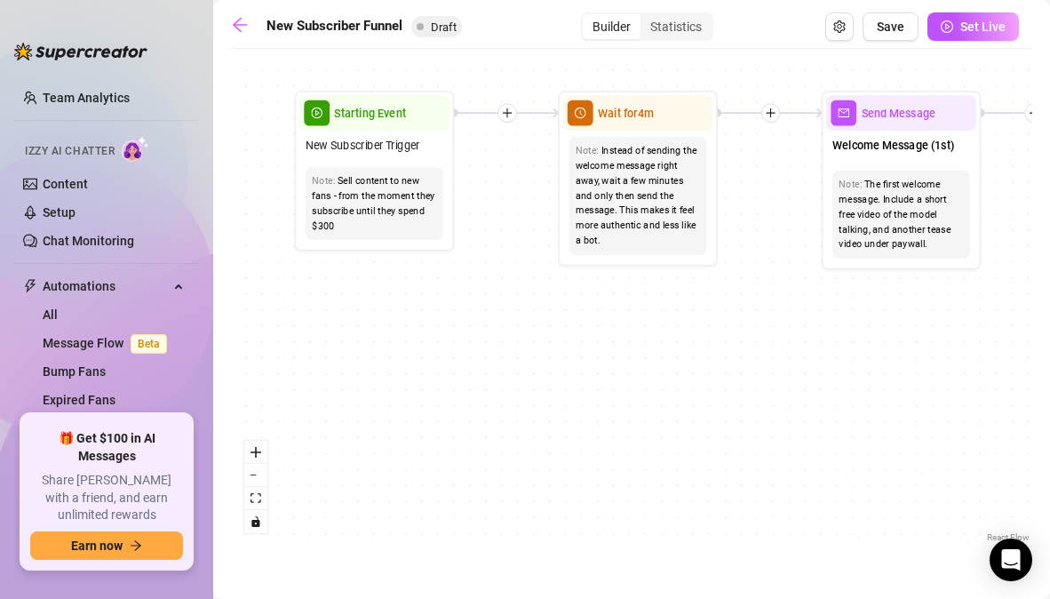
drag, startPoint x: 340, startPoint y: 377, endPoint x: 834, endPoint y: 339, distance: 495.4
click at [834, 339] on div "If True If True If True If False If False If False If True If False Merge Merge…" at bounding box center [631, 302] width 801 height 489
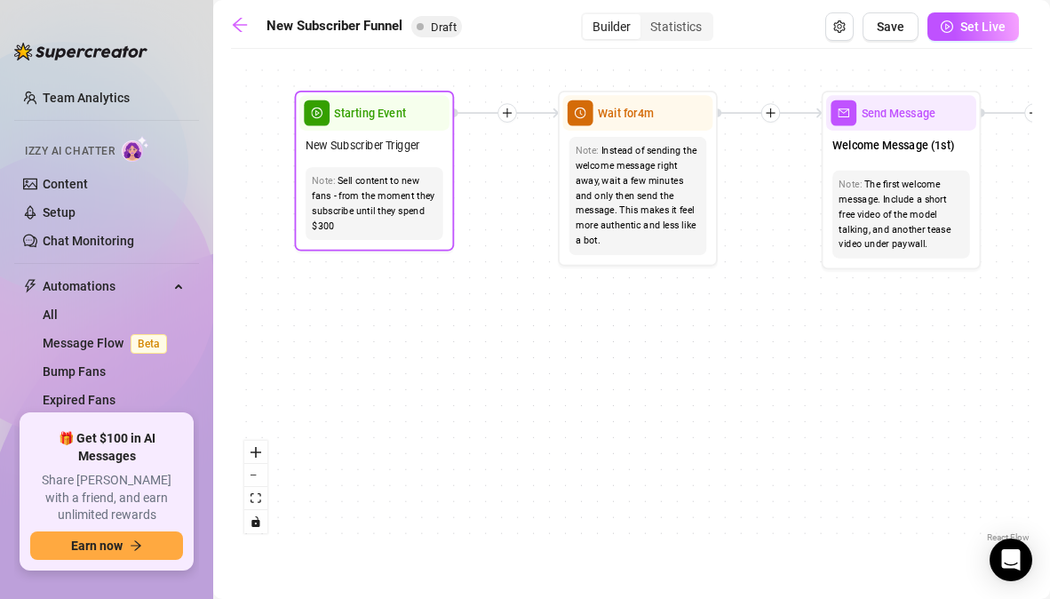
click at [398, 126] on div "Starting Event" at bounding box center [374, 113] width 150 height 36
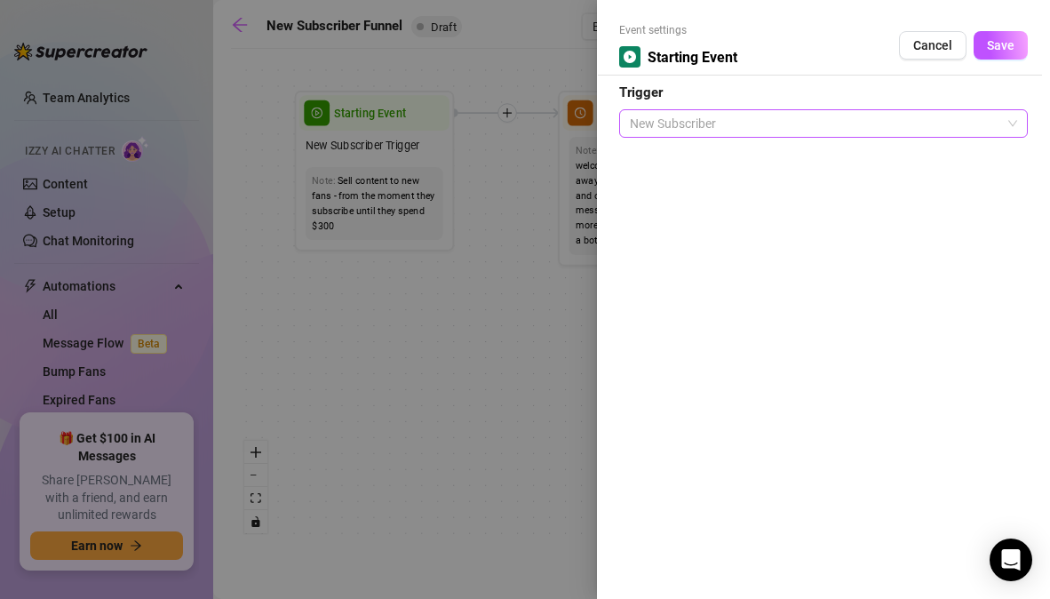
click at [1007, 126] on span "New Subscriber" at bounding box center [823, 123] width 387 height 27
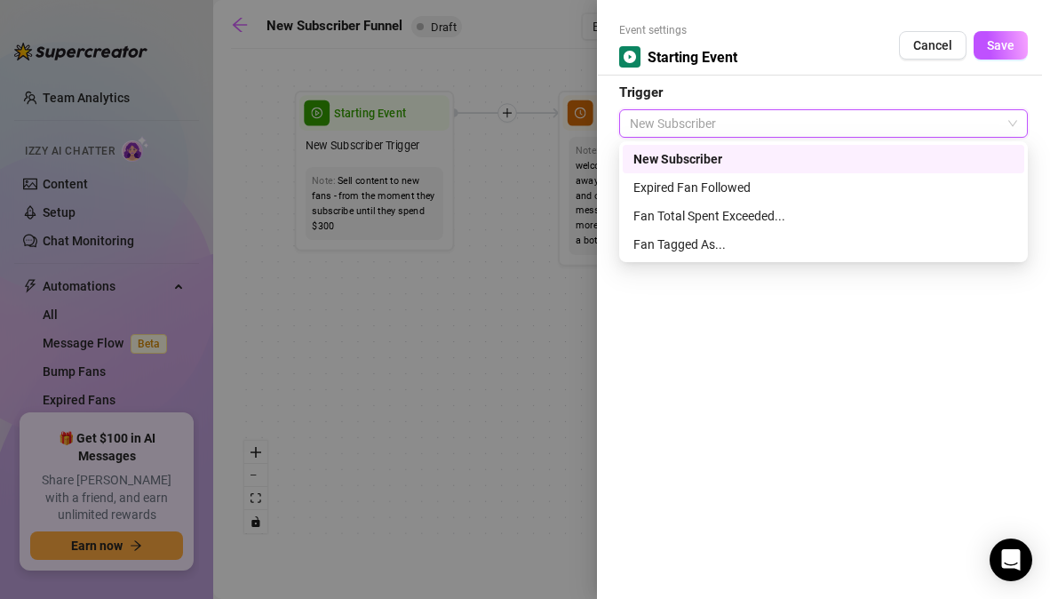
click at [1009, 123] on span "New Subscriber" at bounding box center [823, 123] width 387 height 27
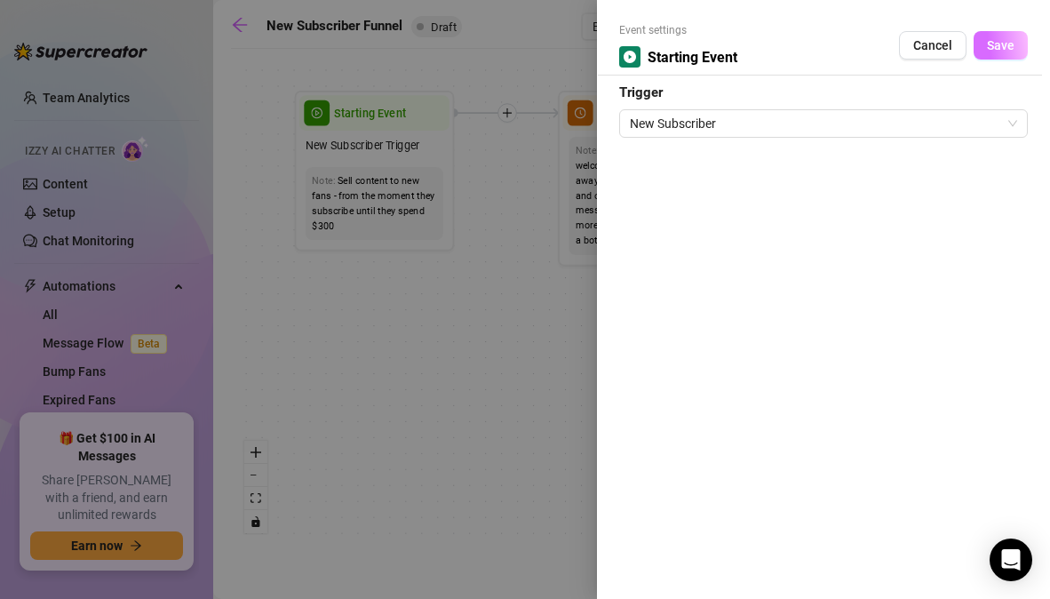
click at [999, 51] on span "Save" at bounding box center [1001, 45] width 28 height 14
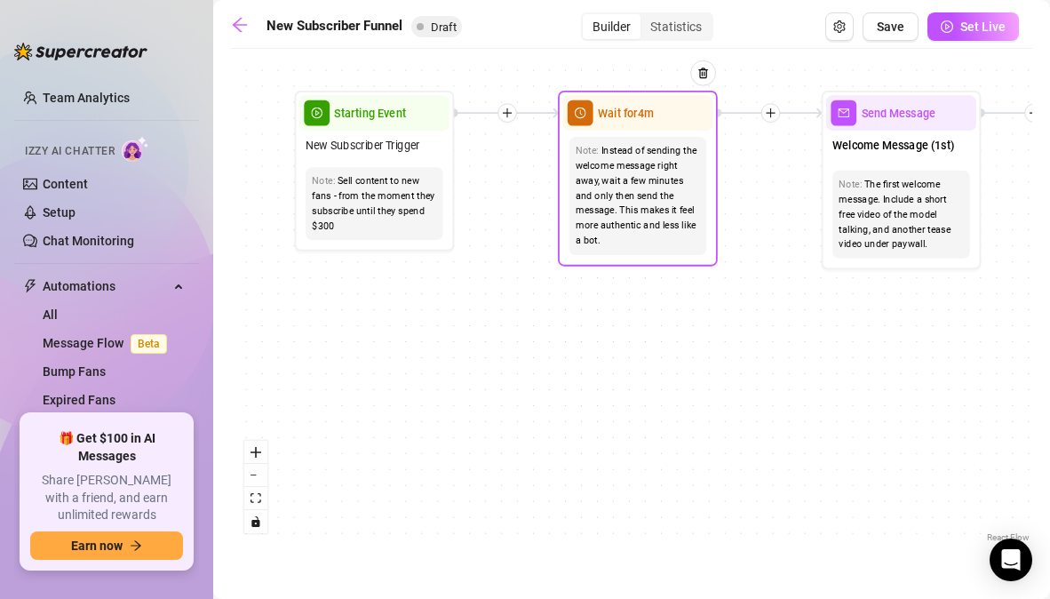
click at [627, 115] on span "Wait for 4m" at bounding box center [626, 113] width 56 height 18
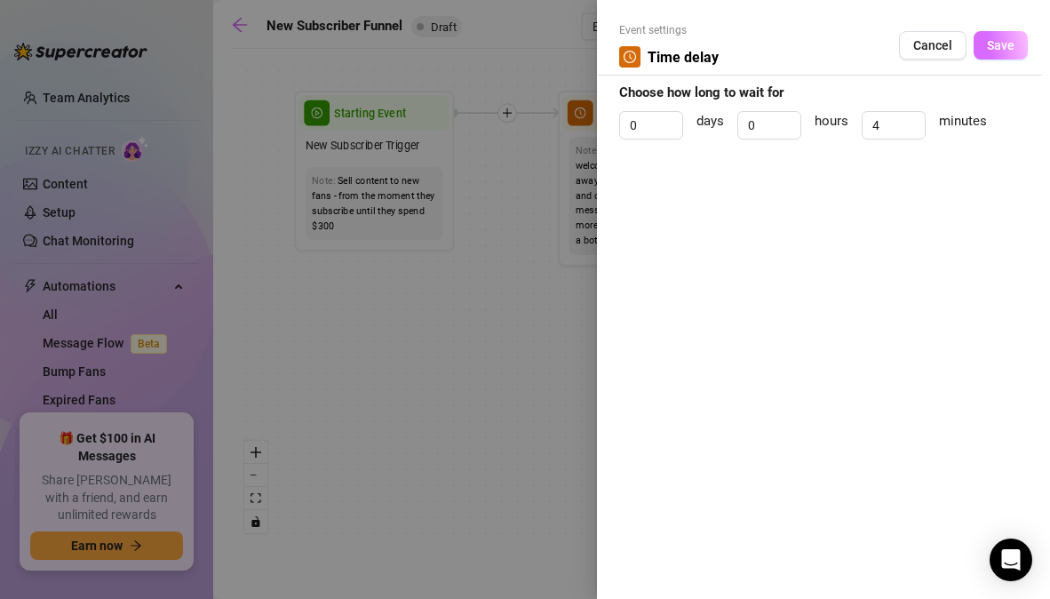
click at [996, 46] on span "Save" at bounding box center [1001, 45] width 28 height 14
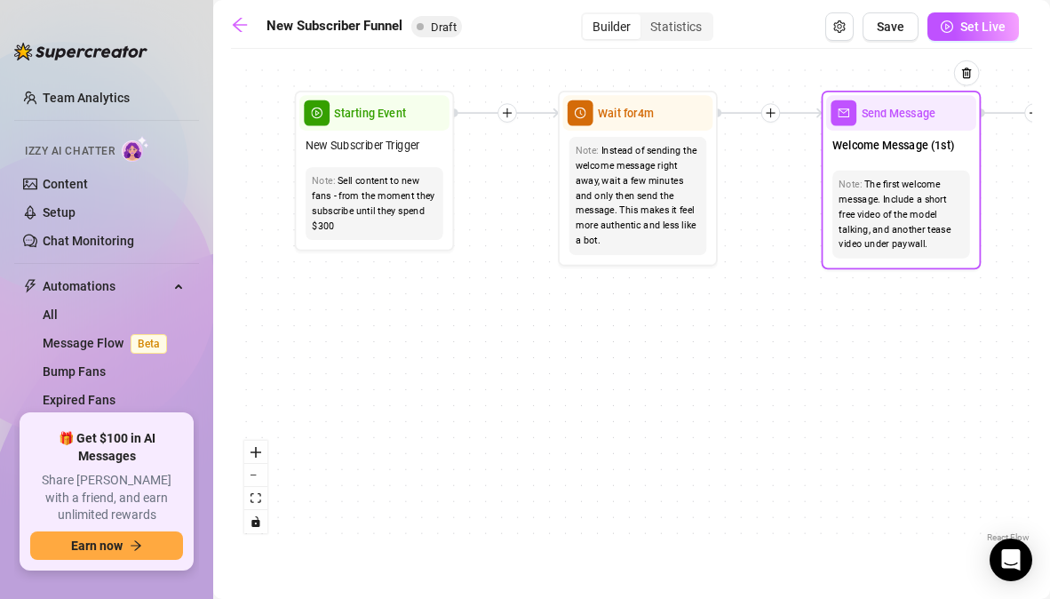
click at [920, 119] on span "Send Message" at bounding box center [899, 113] width 75 height 18
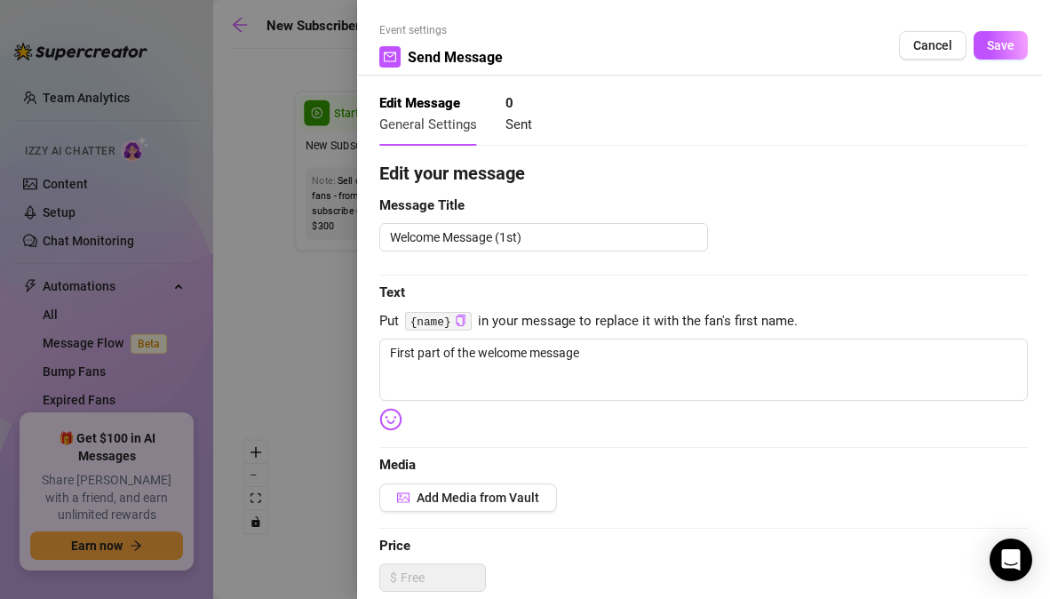
type textarea "First part of the welcome message"
click at [823, 293] on span "Text" at bounding box center [703, 293] width 649 height 21
click at [919, 44] on span "Cancel" at bounding box center [932, 45] width 39 height 14
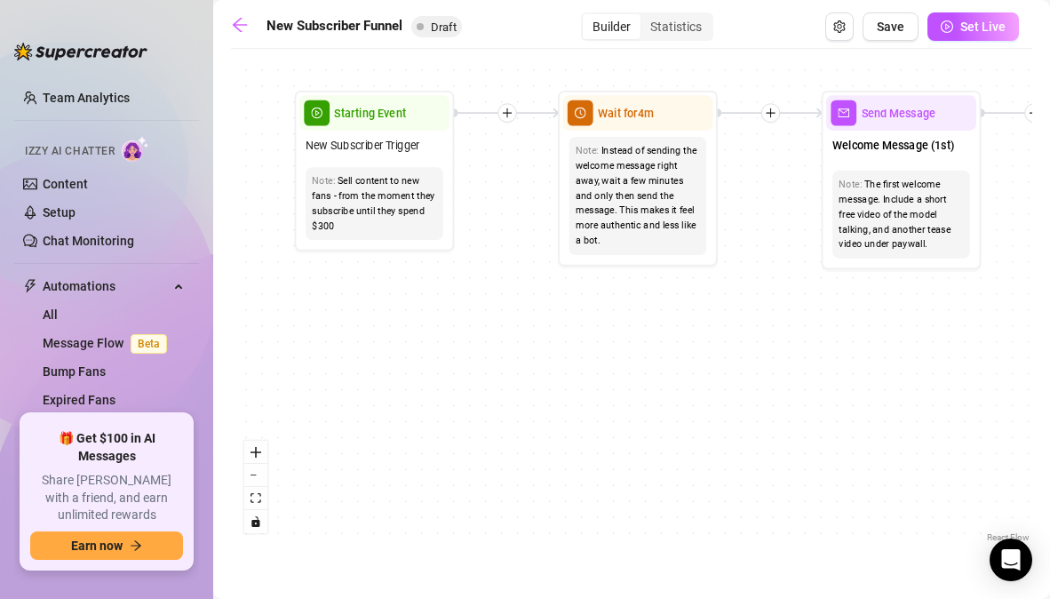
click at [179, 16] on div "Home Creator Analytics Team Analytics Izzy AI Chatter Content Setup Chat Monito…" at bounding box center [106, 299] width 185 height 567
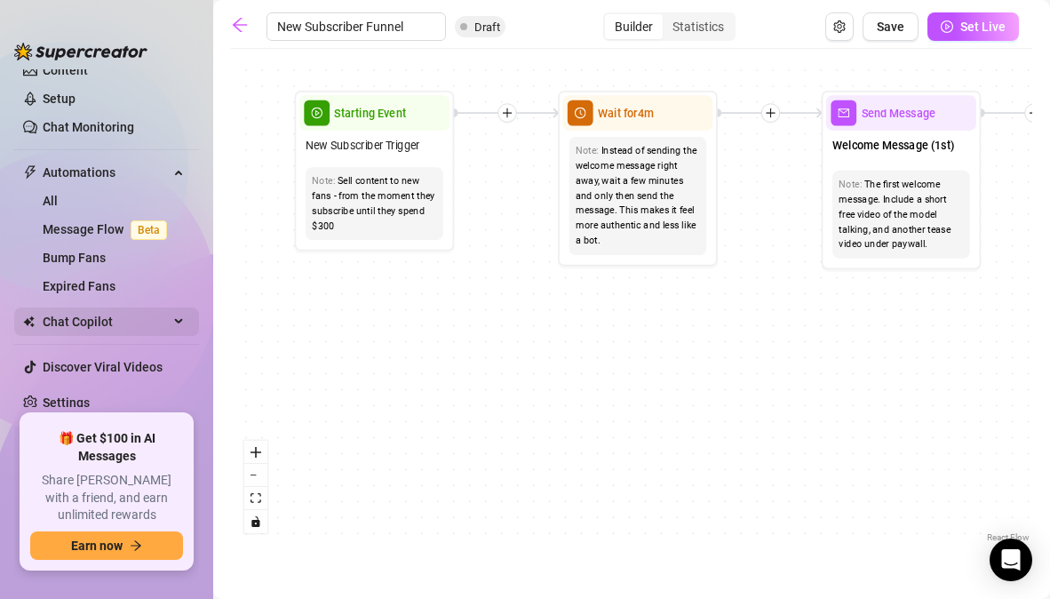
click at [79, 319] on span "Chat Copilot" at bounding box center [106, 321] width 126 height 28
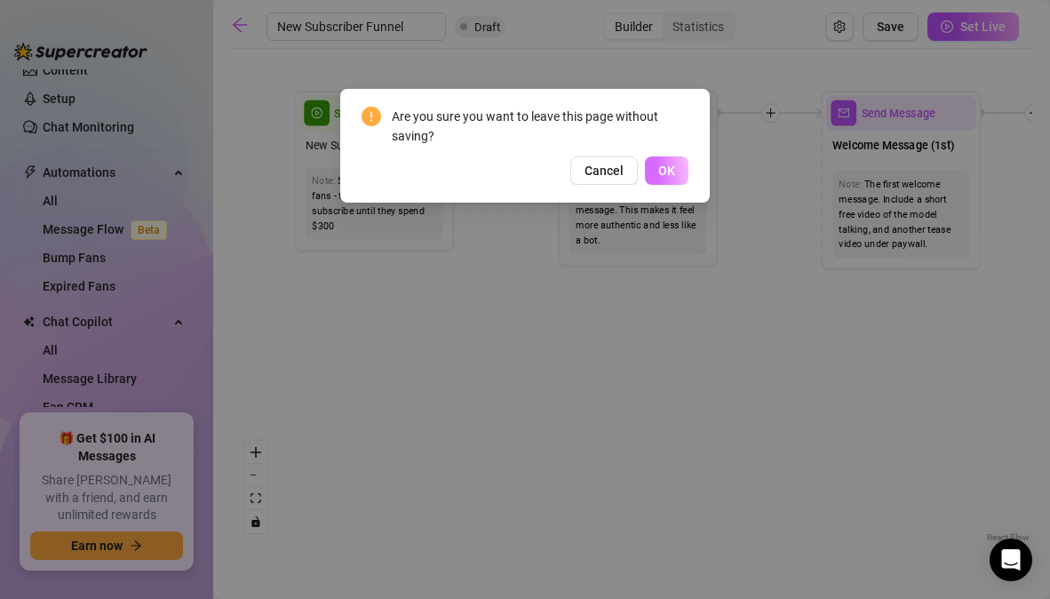
click at [676, 172] on button "OK" at bounding box center [667, 170] width 44 height 28
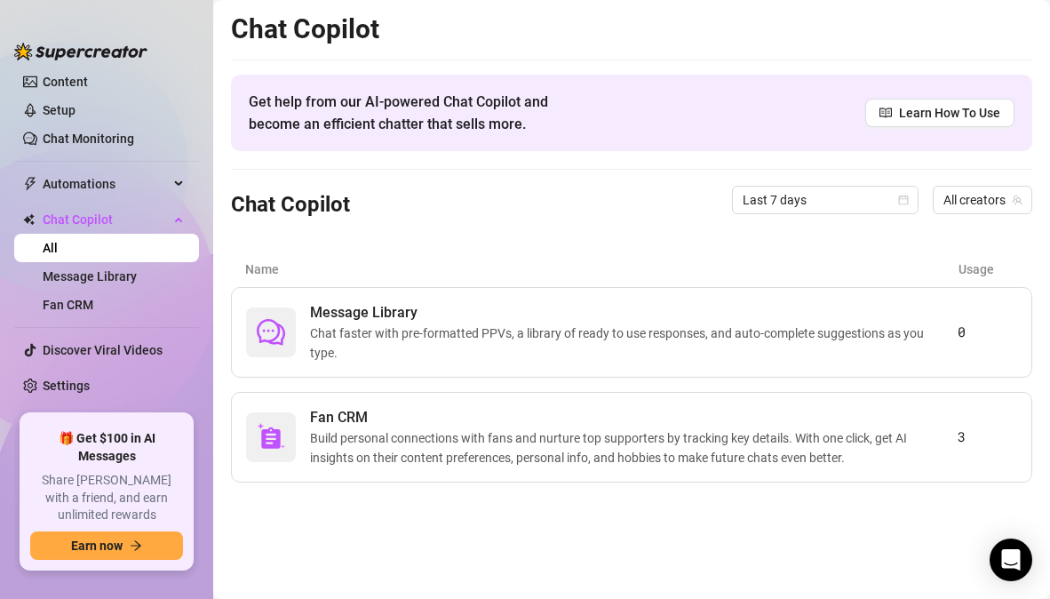
scroll to position [149, 0]
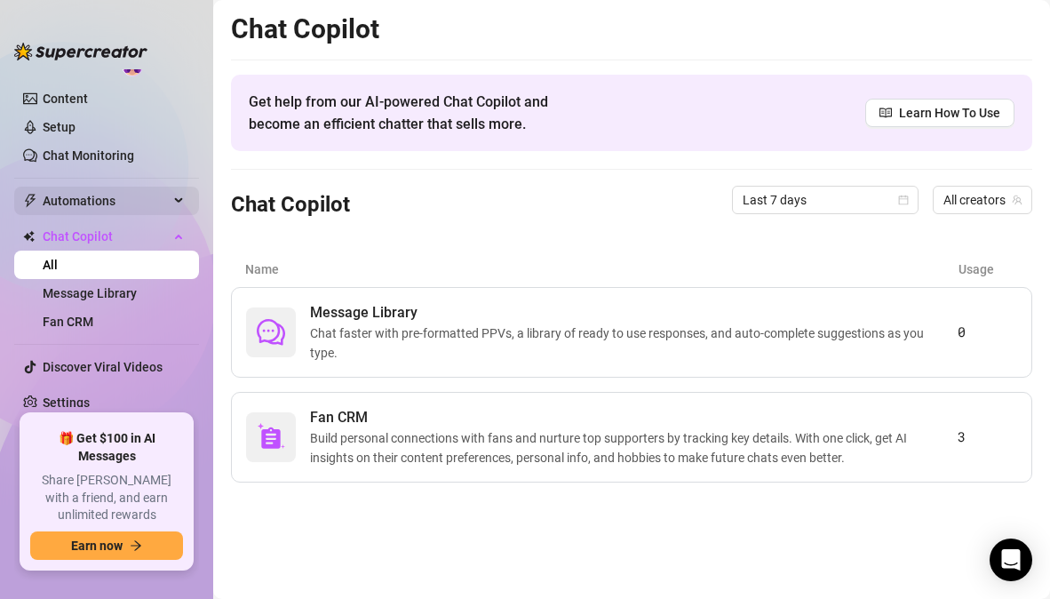
click at [115, 208] on span "Automations" at bounding box center [106, 201] width 126 height 28
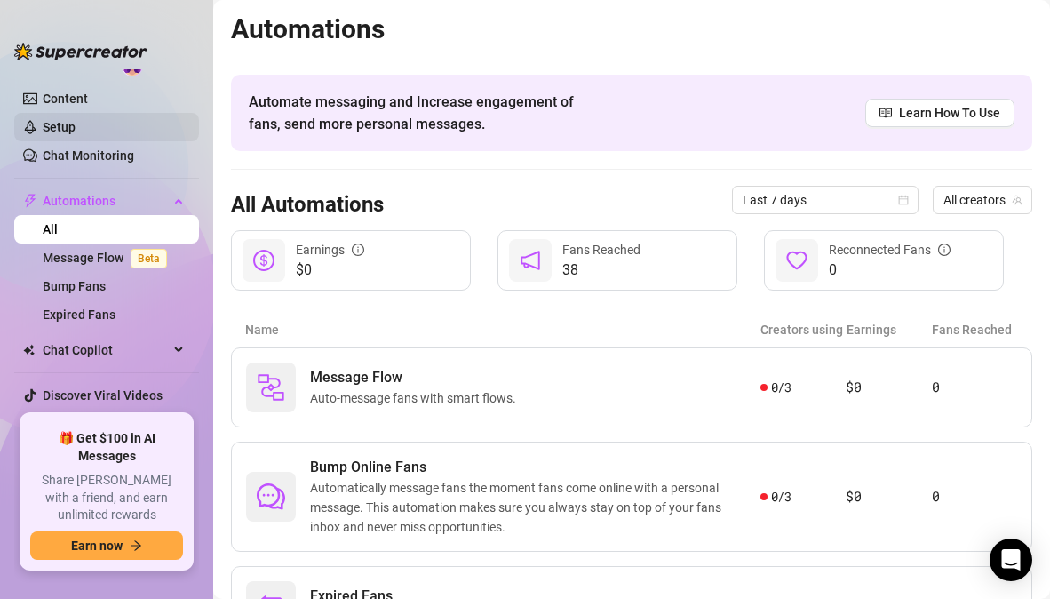
click at [76, 120] on link "Setup" at bounding box center [59, 127] width 33 height 14
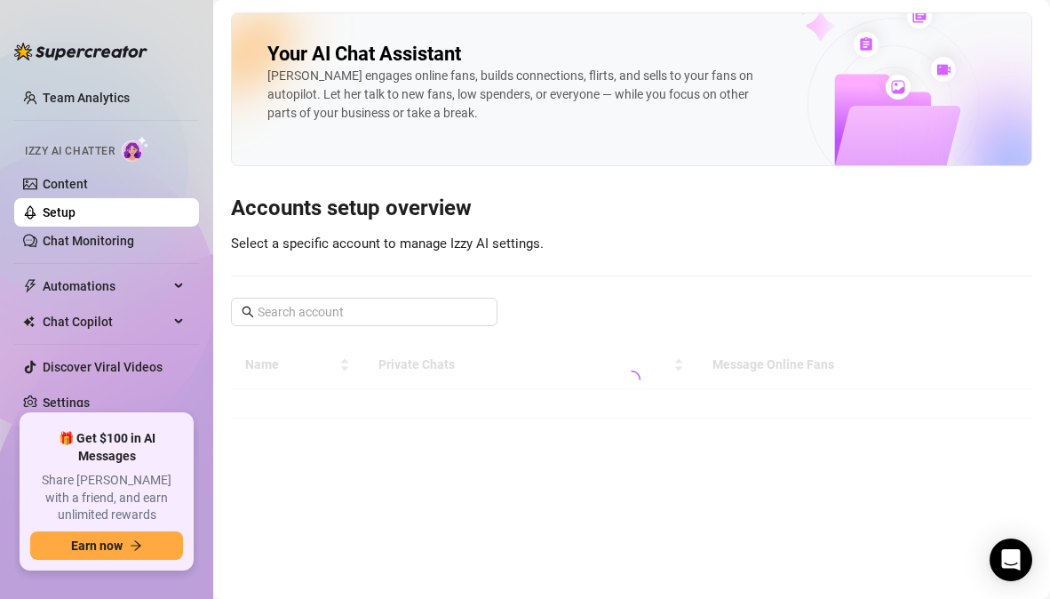
scroll to position [64, 0]
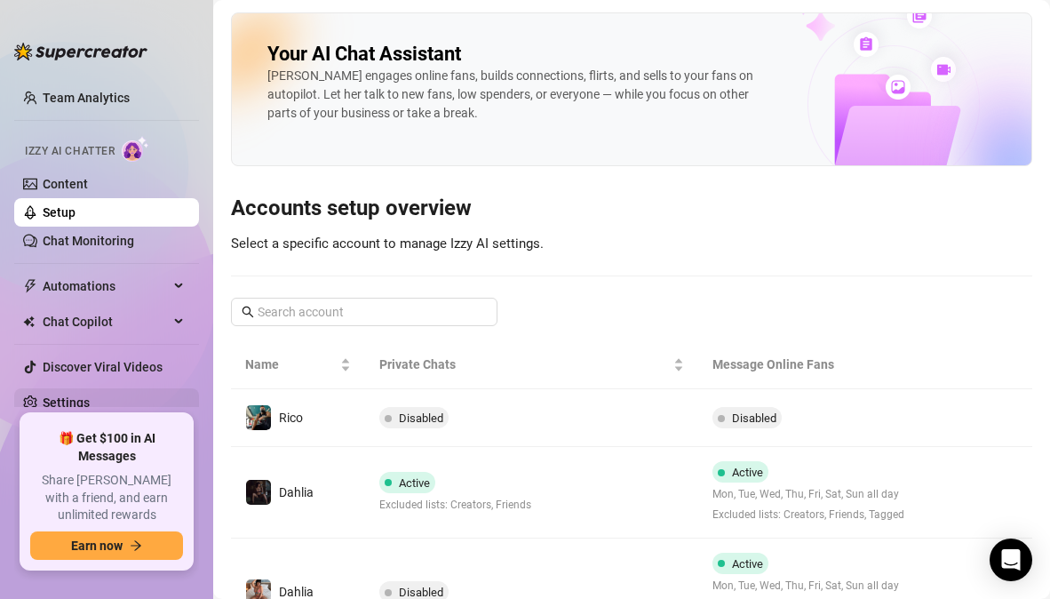
click at [86, 407] on link "Settings" at bounding box center [66, 402] width 47 height 14
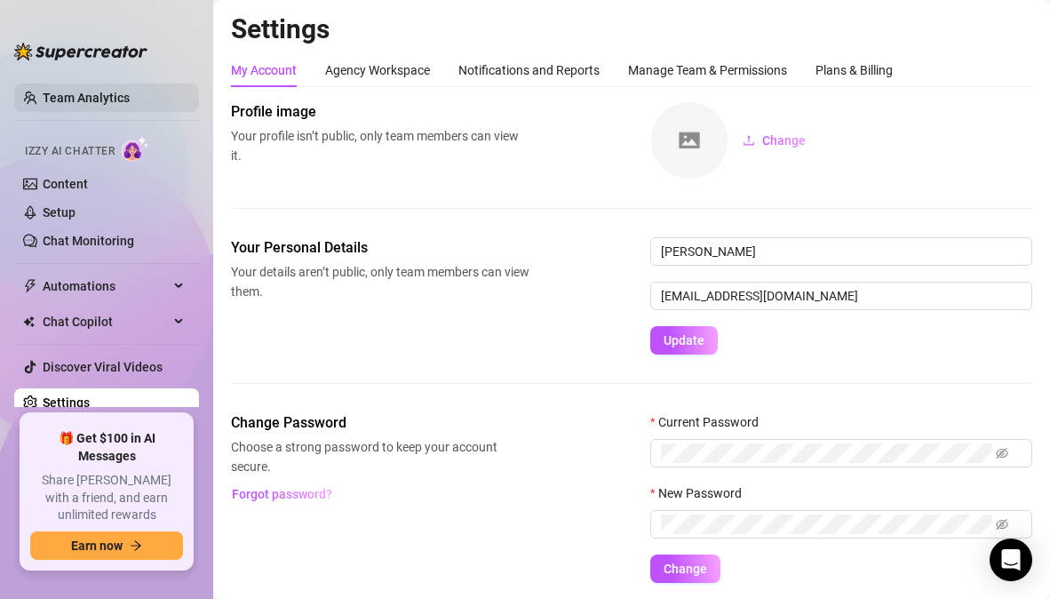
click at [110, 95] on link "Team Analytics" at bounding box center [86, 98] width 87 height 14
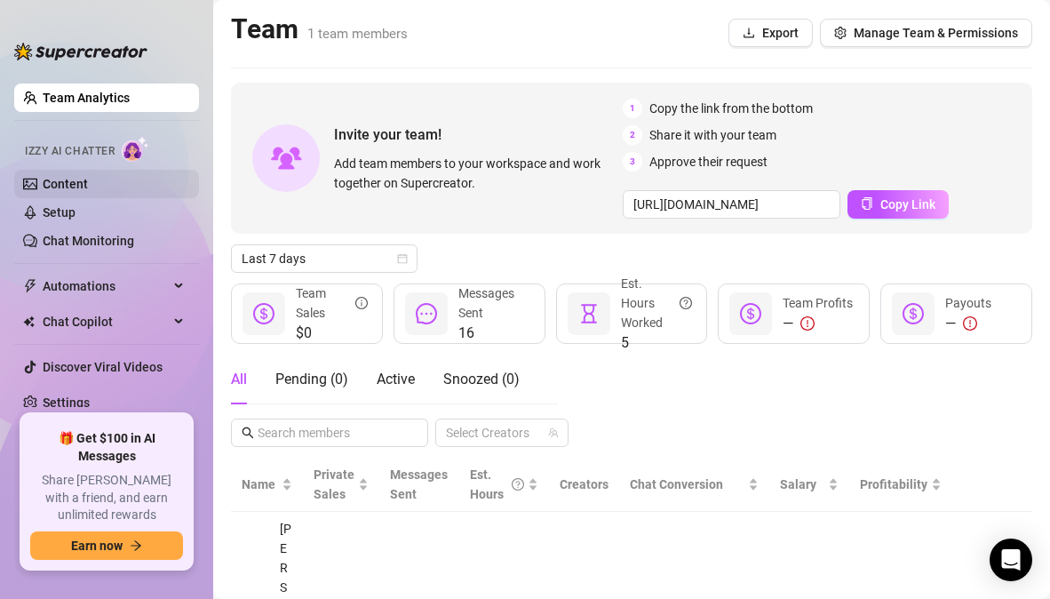
click at [85, 178] on link "Content" at bounding box center [65, 184] width 45 height 14
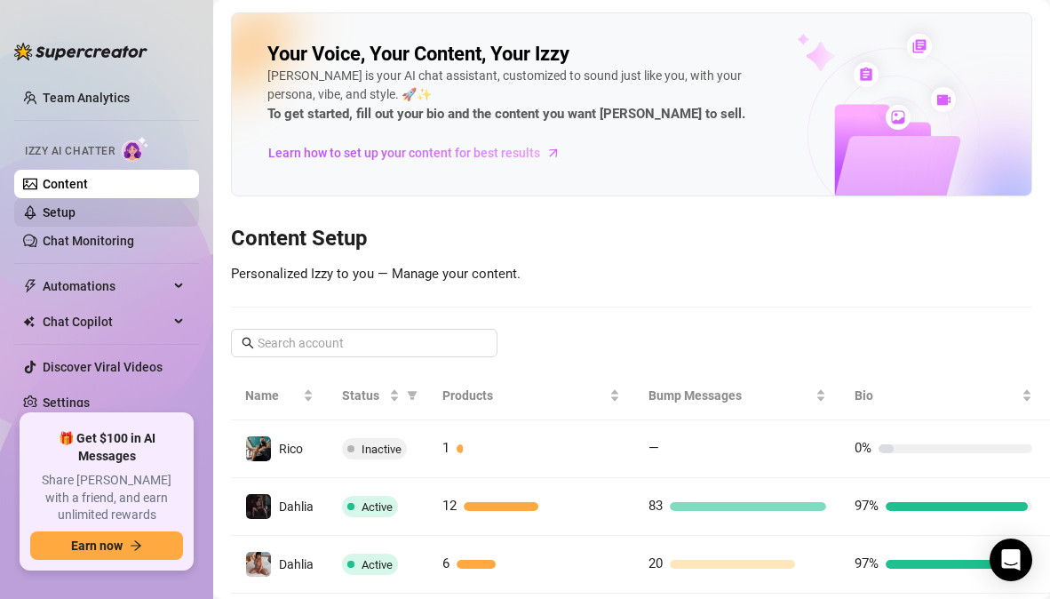
click at [74, 219] on link "Setup" at bounding box center [59, 212] width 33 height 14
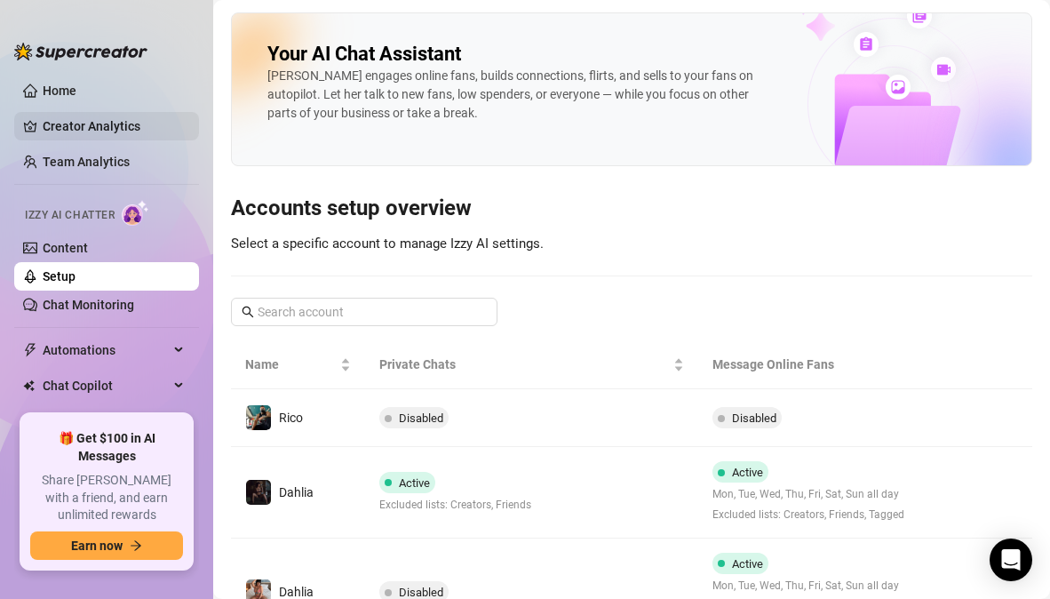
click at [102, 116] on link "Creator Analytics" at bounding box center [114, 126] width 142 height 28
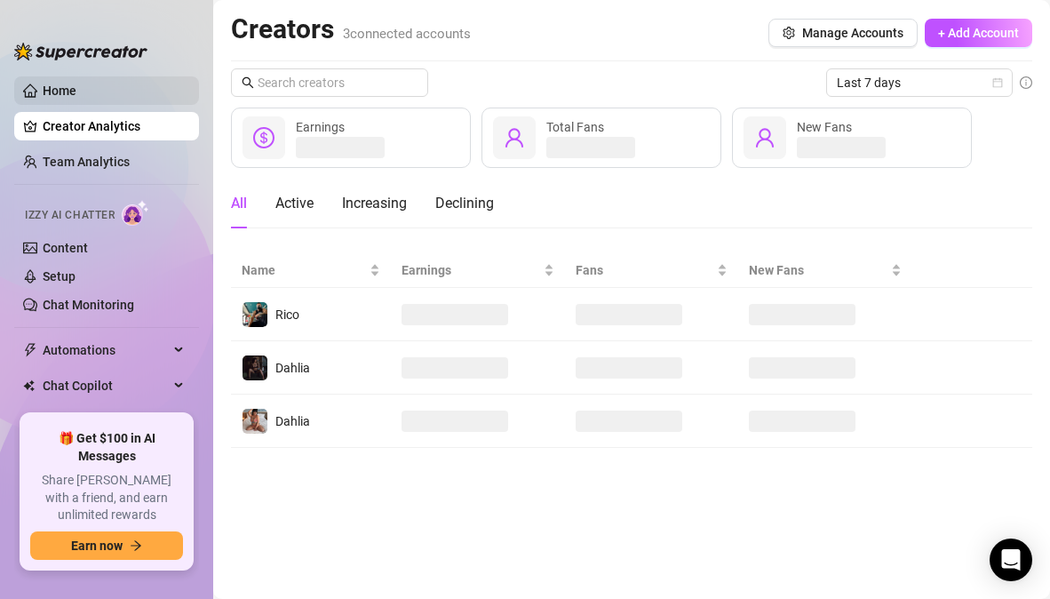
click at [76, 84] on link "Home" at bounding box center [60, 91] width 34 height 14
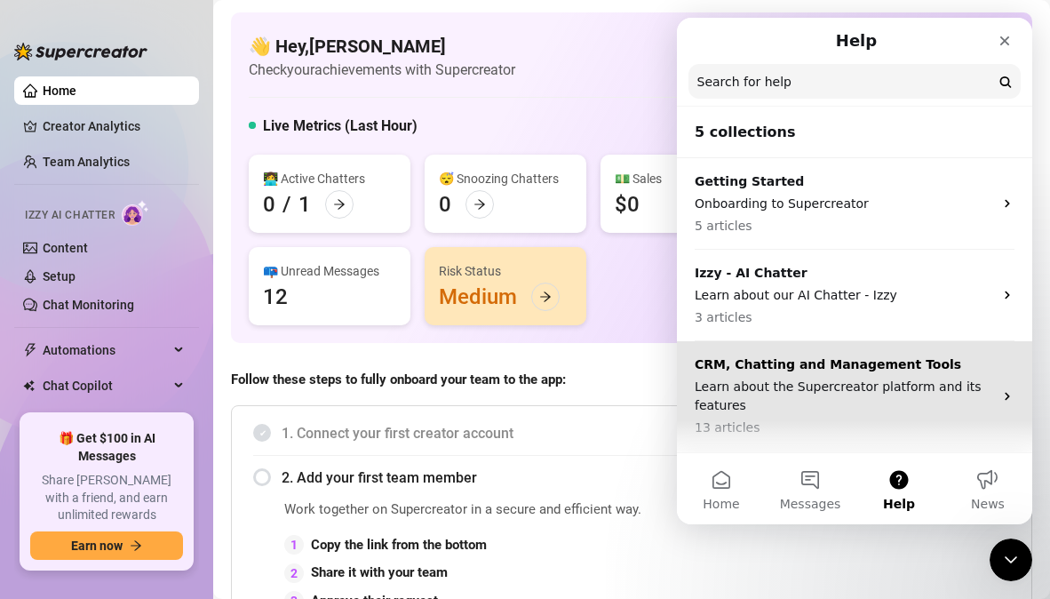
click at [828, 396] on p "Learn about the Supercreator platform and its features" at bounding box center [844, 396] width 298 height 37
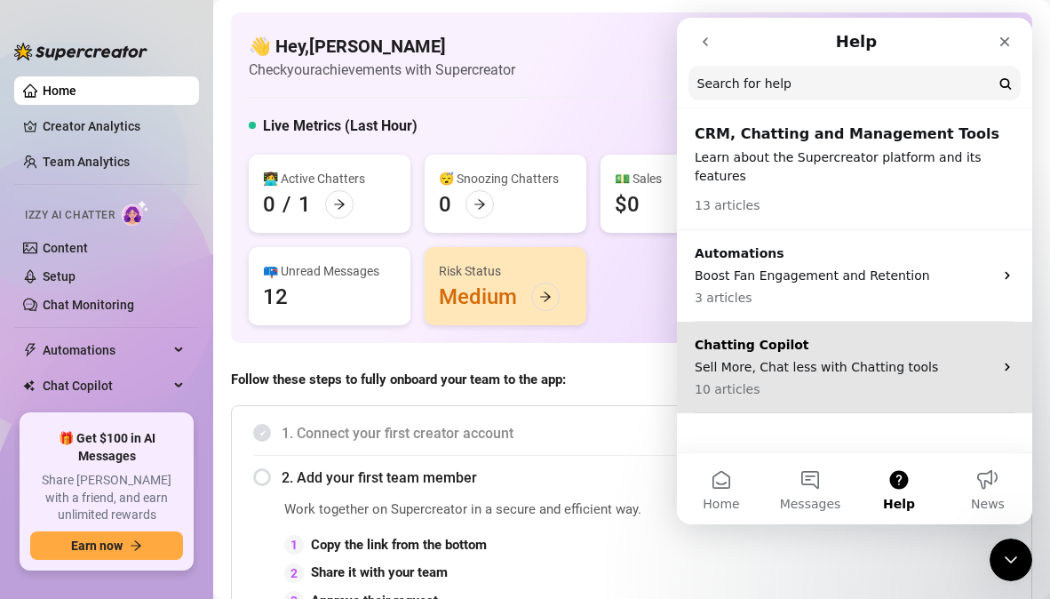
click at [826, 358] on p "Sell More, Chat less with Chatting tools" at bounding box center [844, 367] width 298 height 19
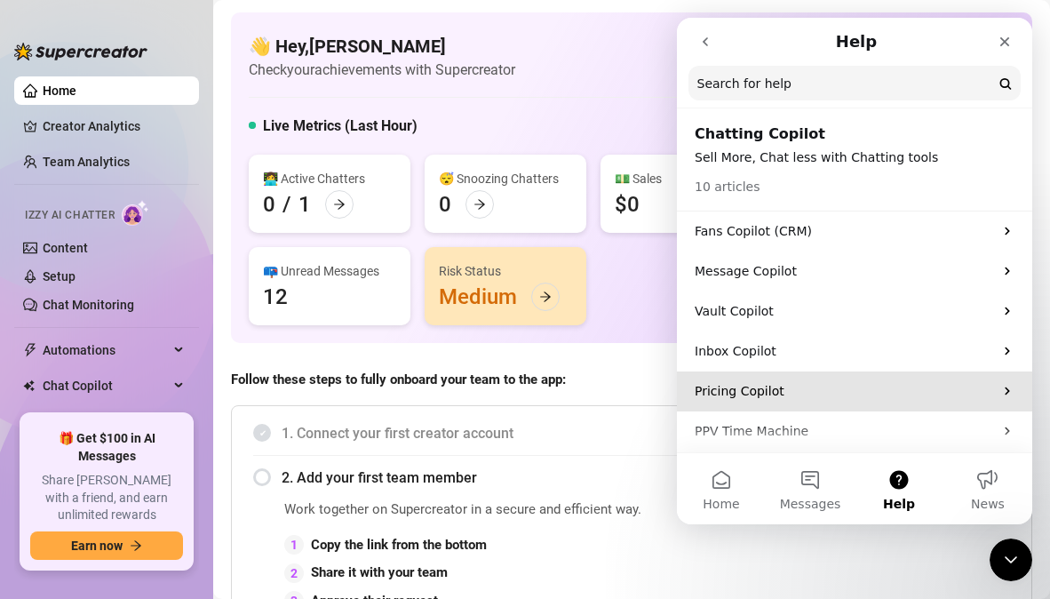
click at [778, 395] on p "Pricing Copilot" at bounding box center [844, 391] width 298 height 19
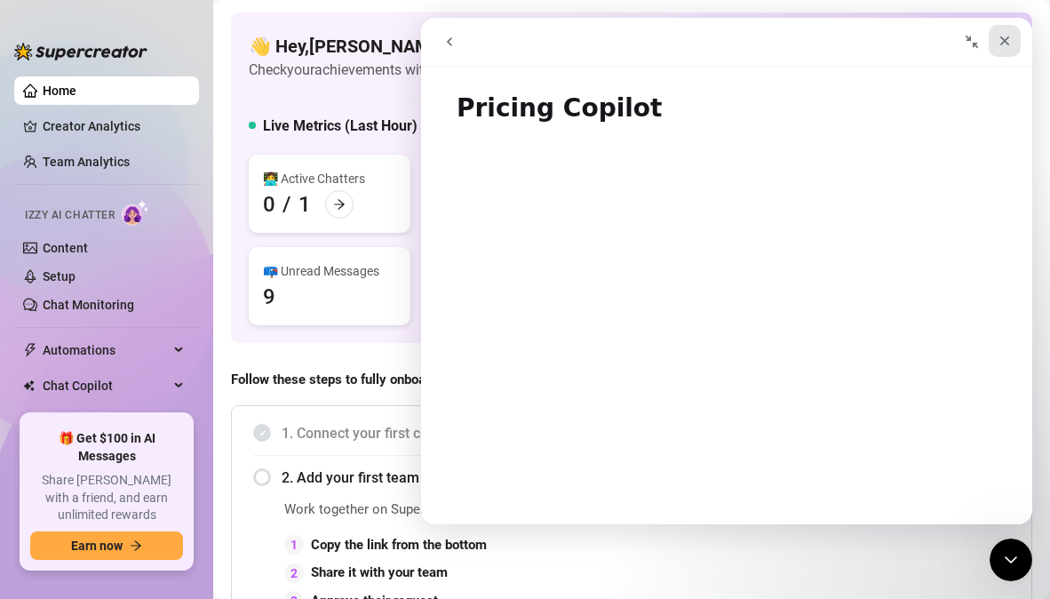
click at [1009, 34] on icon "Close" at bounding box center [1005, 41] width 14 height 14
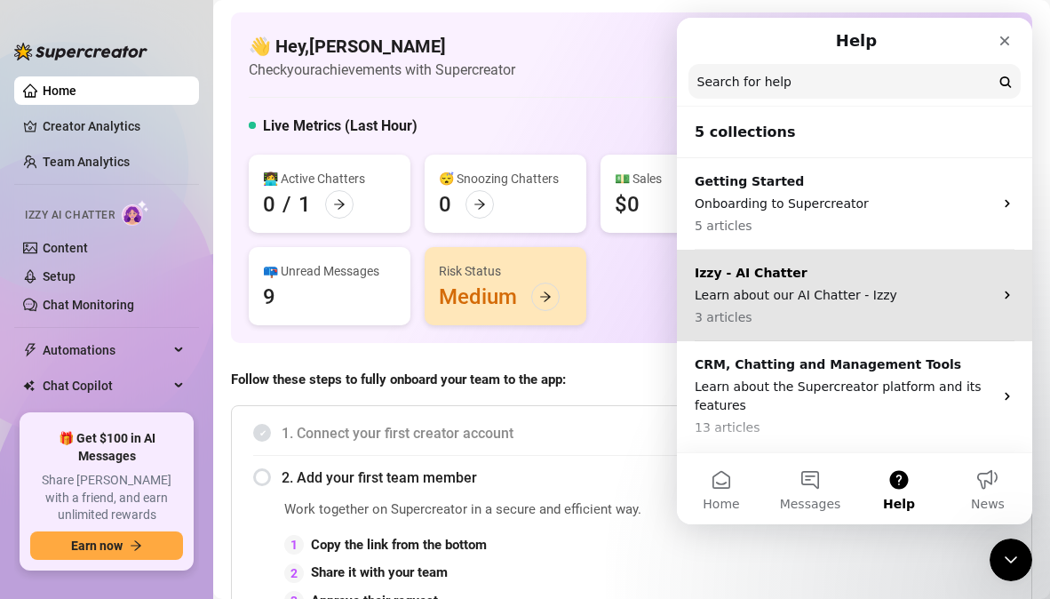
click at [837, 290] on p "Learn about our AI Chatter - Izzy" at bounding box center [844, 295] width 298 height 19
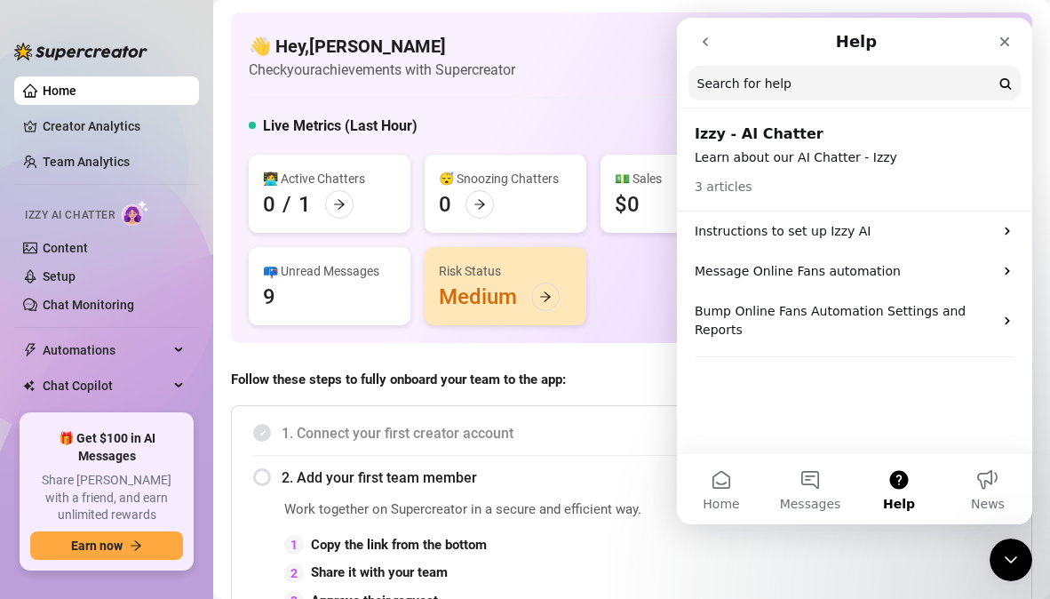
click at [712, 49] on button "go back" at bounding box center [705, 42] width 34 height 34
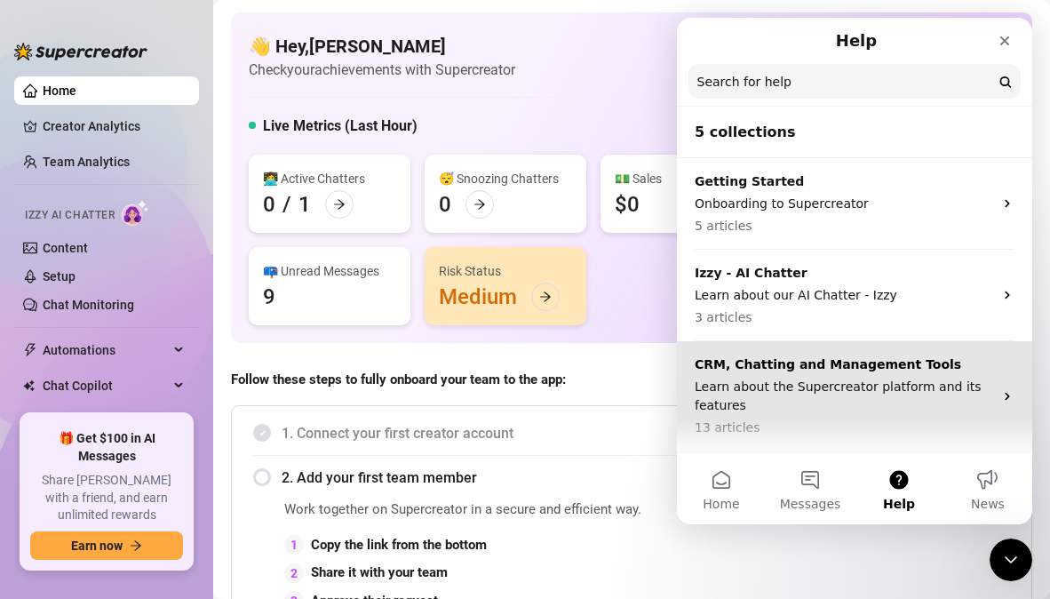
click at [767, 367] on p "CRM, Chatting and Management Tools" at bounding box center [844, 364] width 298 height 19
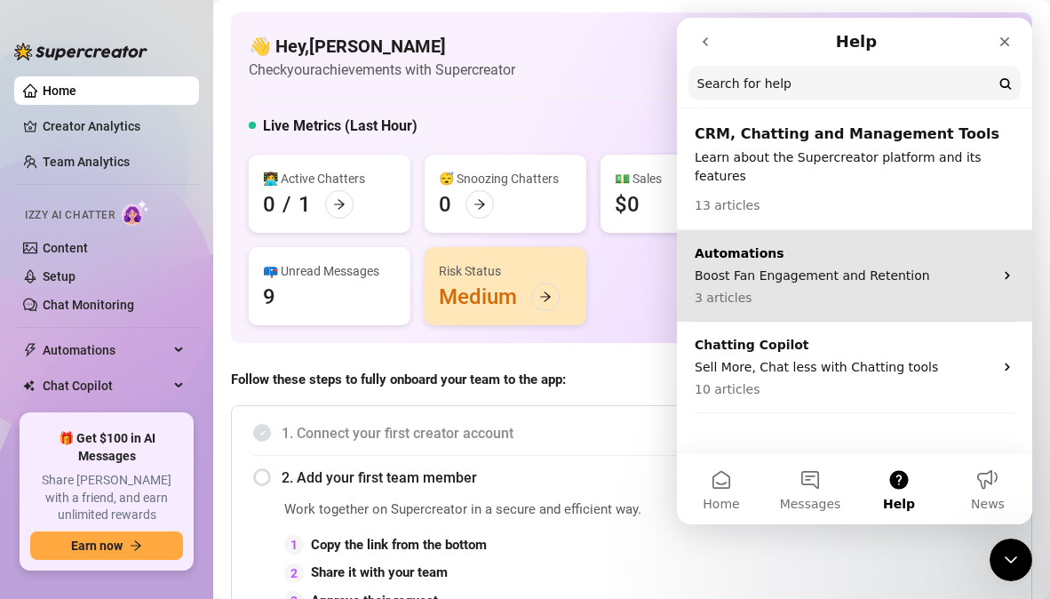
click at [758, 244] on p "Automations" at bounding box center [844, 253] width 298 height 19
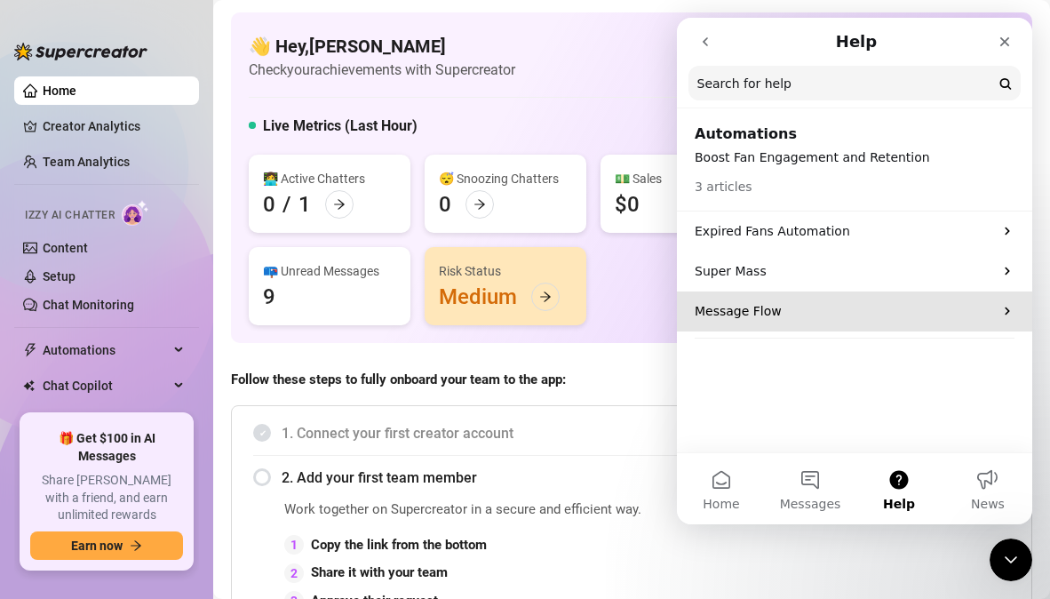
click at [801, 304] on p "Message Flow" at bounding box center [844, 311] width 298 height 19
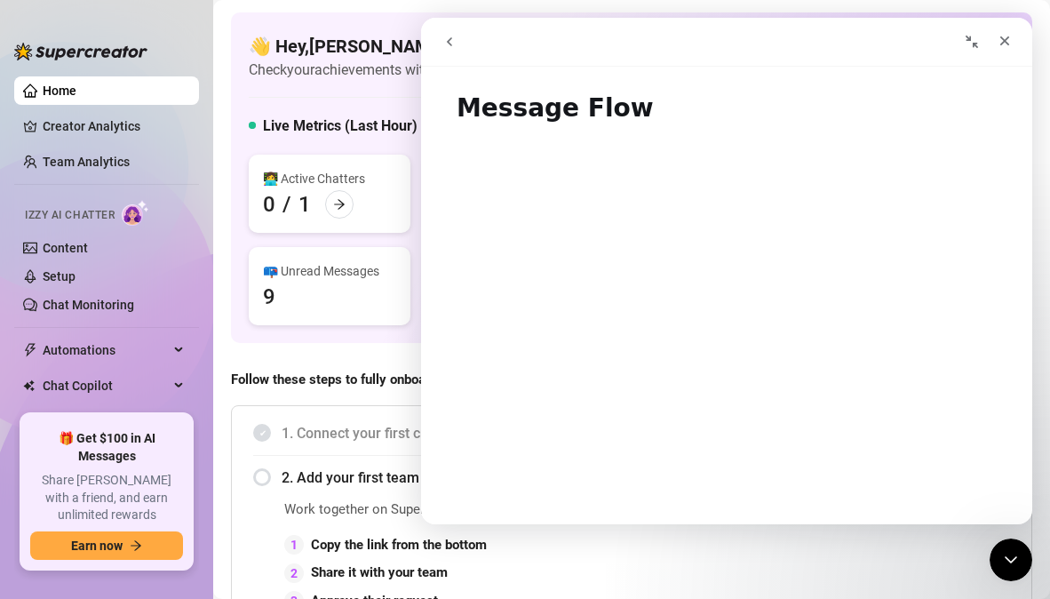
click at [452, 37] on icon "go back" at bounding box center [449, 42] width 14 height 14
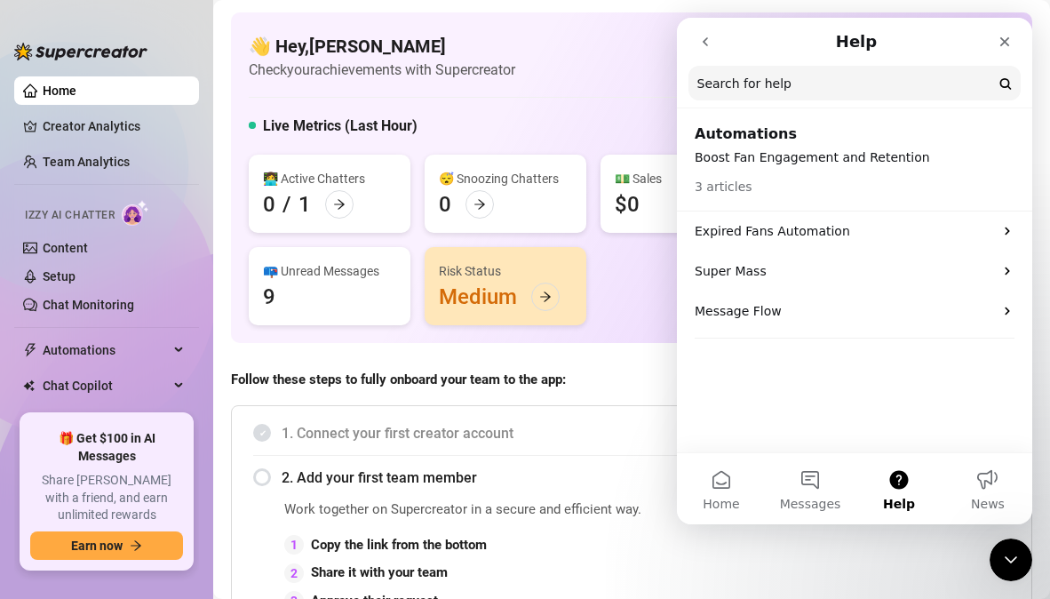
click at [711, 47] on icon "go back" at bounding box center [705, 42] width 14 height 14
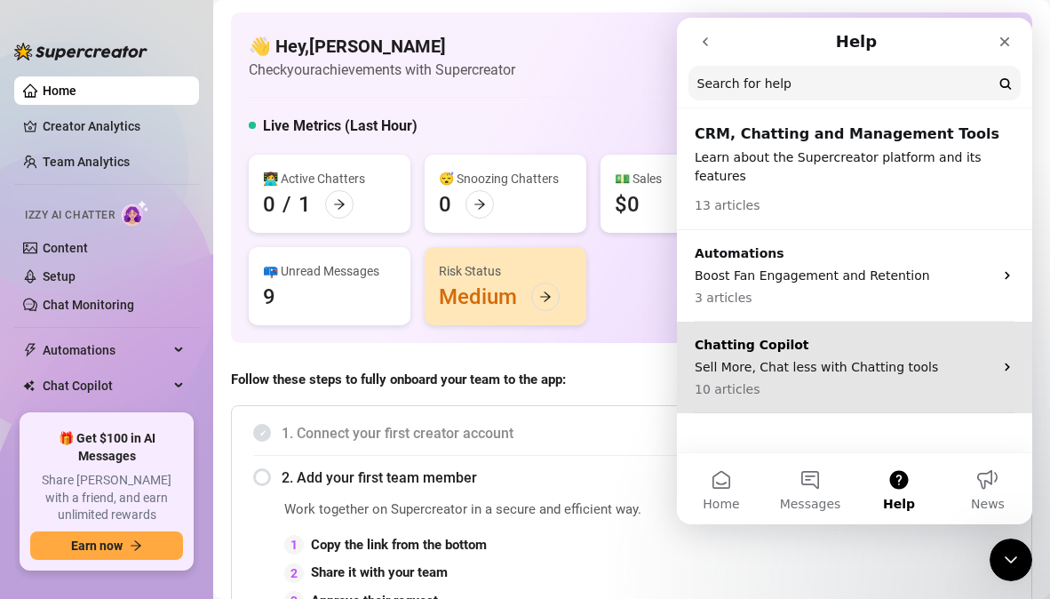
click at [757, 322] on div "Chatting Copilot Sell More, Chat less with Chatting tools 10 articles" at bounding box center [854, 368] width 355 height 92
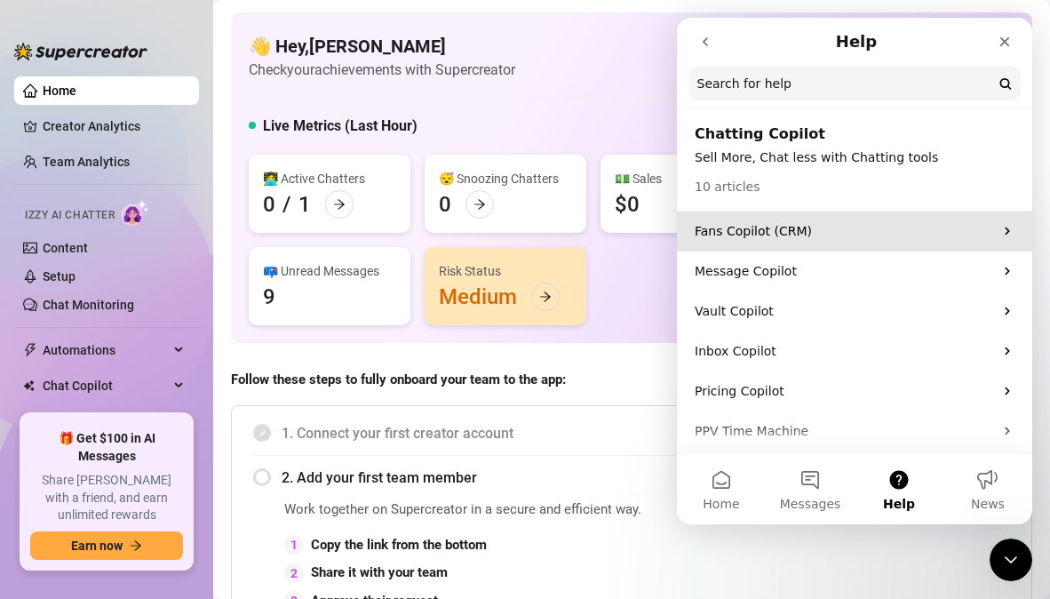
click at [819, 227] on p "Fans Copilot (CRM)" at bounding box center [844, 231] width 298 height 19
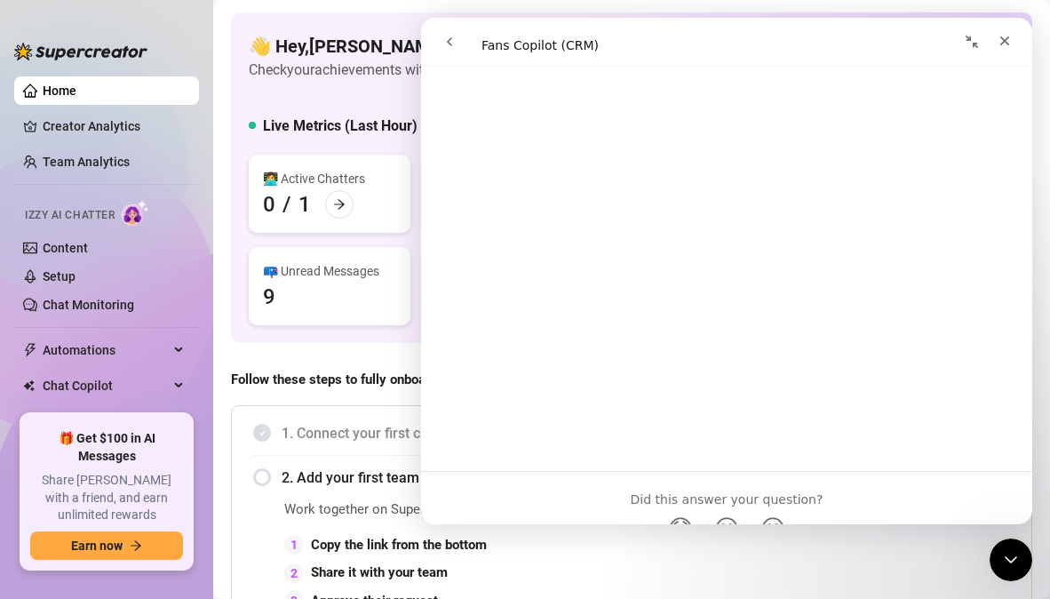
scroll to position [3873, 0]
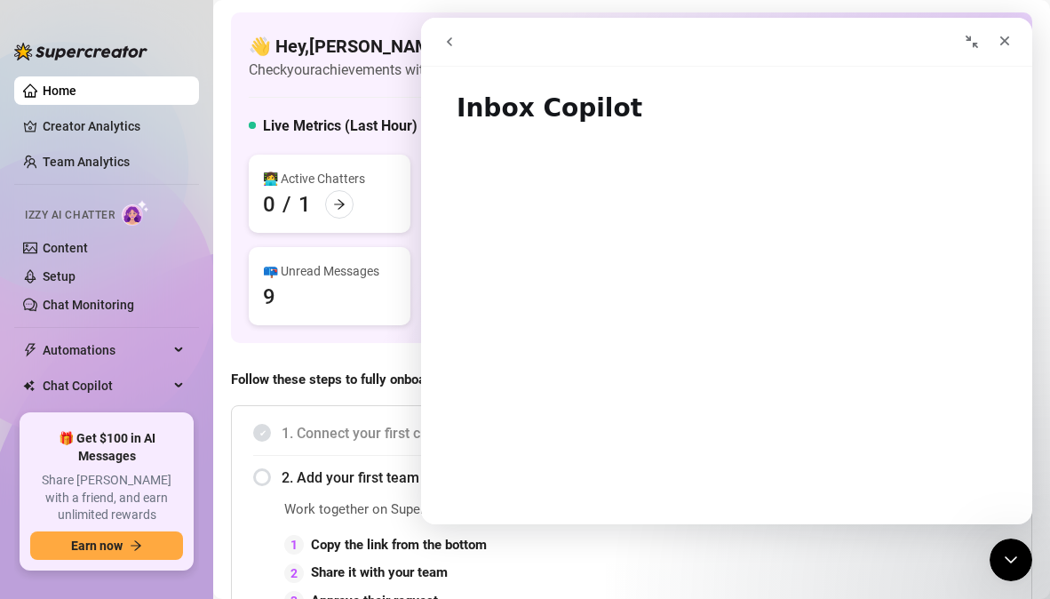
click at [450, 37] on icon "go back" at bounding box center [449, 42] width 14 height 14
